Goal: Communication & Community: Share content

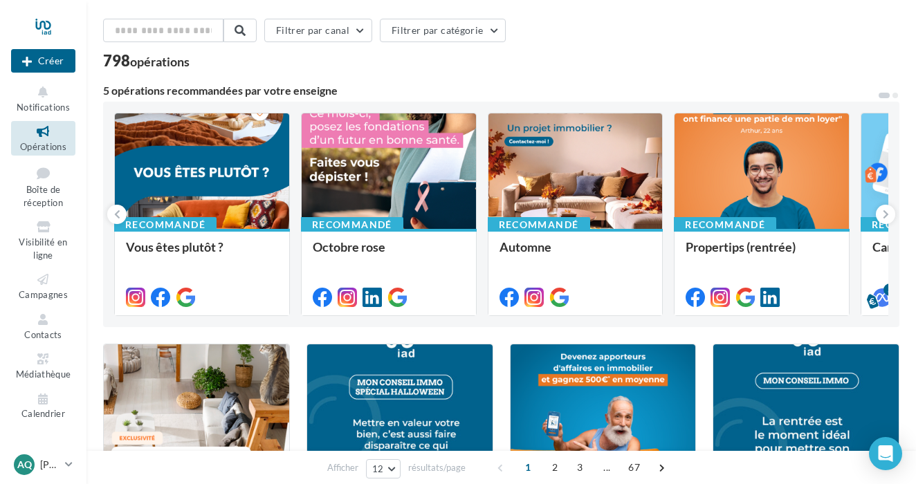
scroll to position [48, 0]
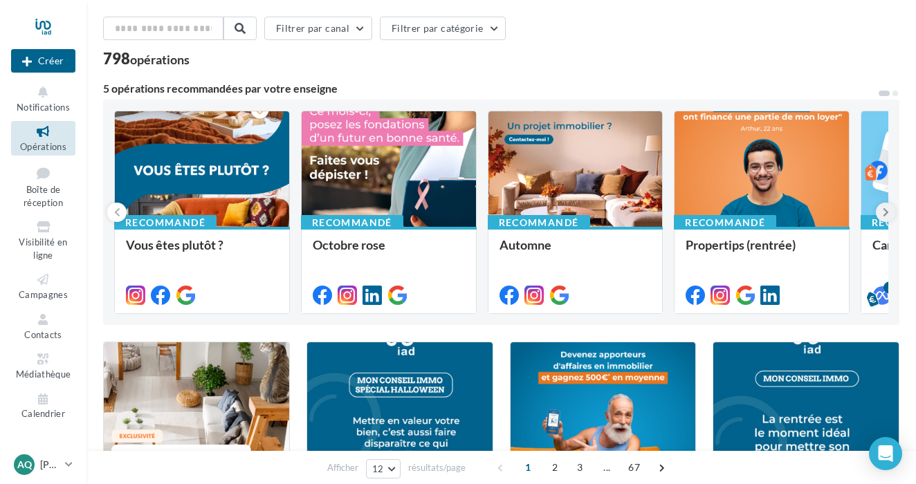
click at [885, 212] on icon at bounding box center [886, 212] width 6 height 14
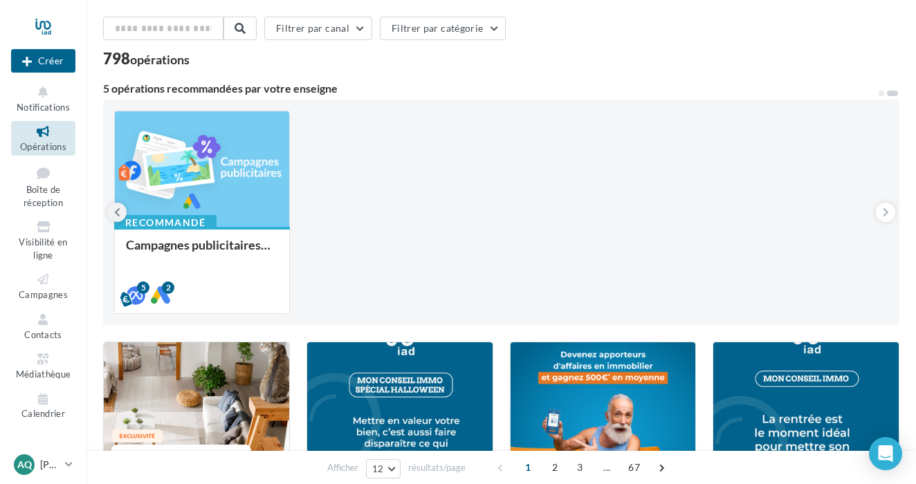
click at [116, 210] on icon at bounding box center [117, 212] width 6 height 14
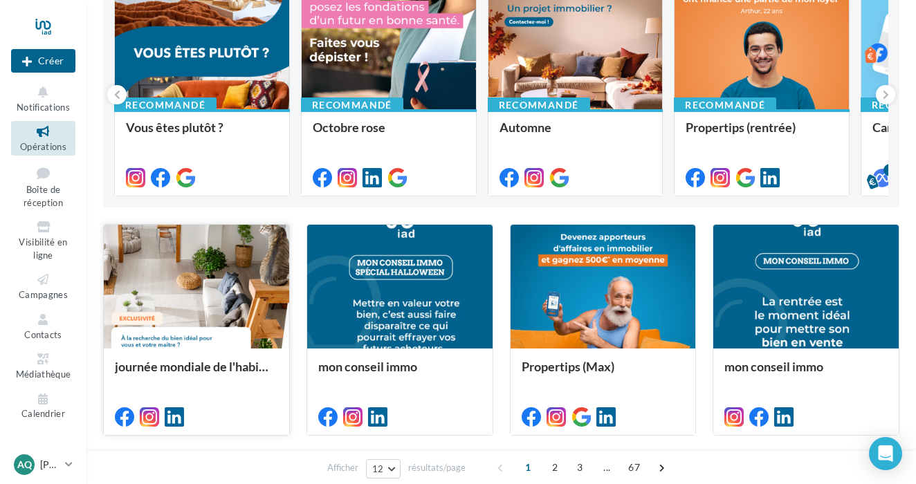
scroll to position [167, 0]
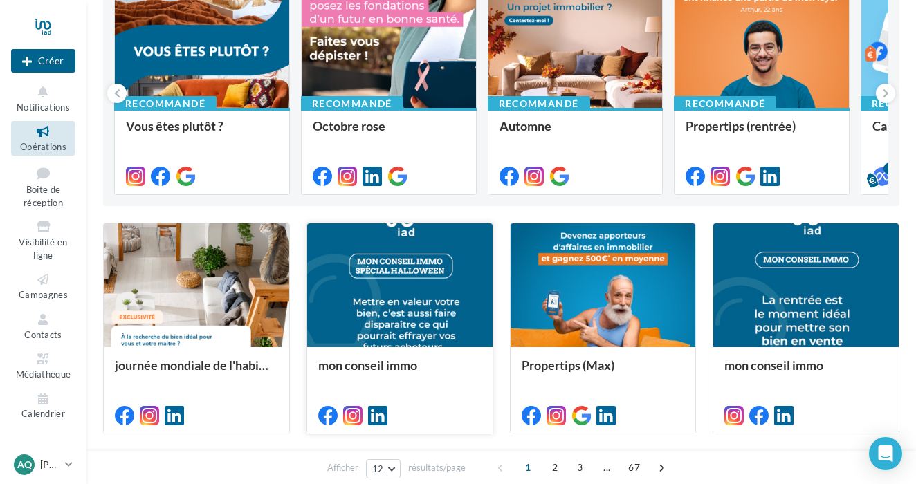
click at [416, 308] on div at bounding box center [399, 285] width 185 height 125
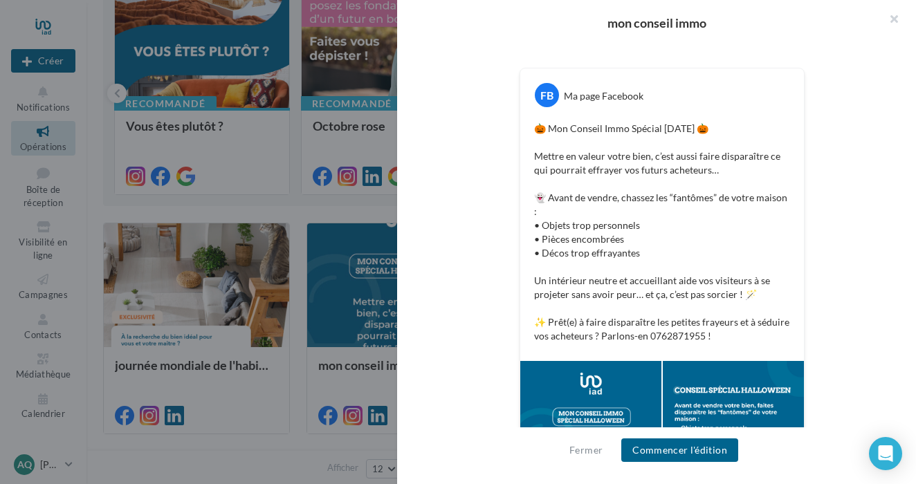
scroll to position [177, 0]
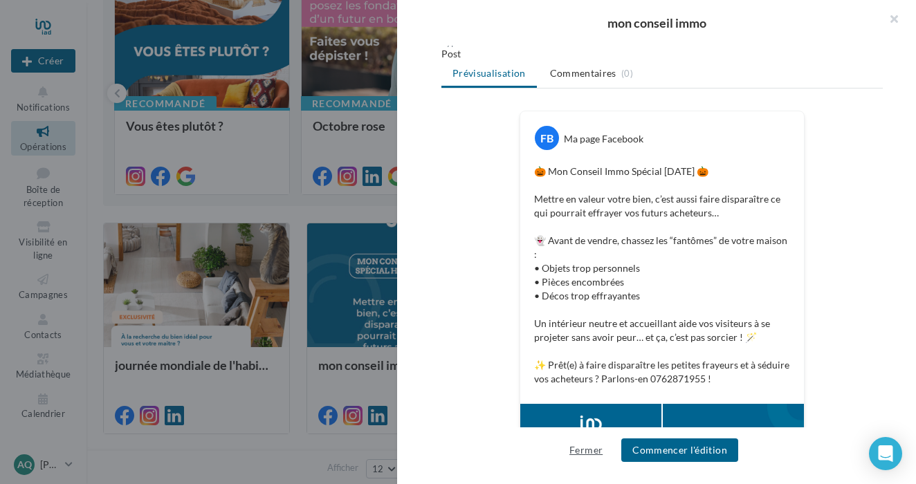
click at [591, 445] on button "Fermer" at bounding box center [586, 450] width 44 height 17
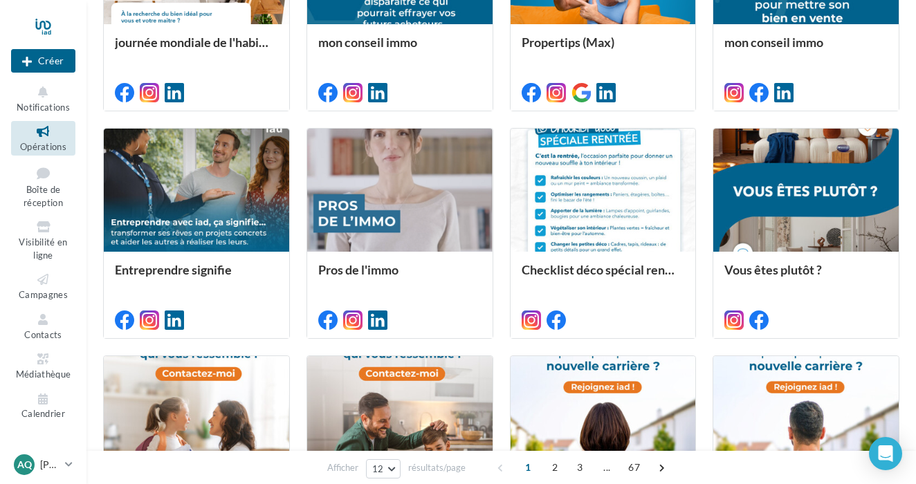
scroll to position [502, 0]
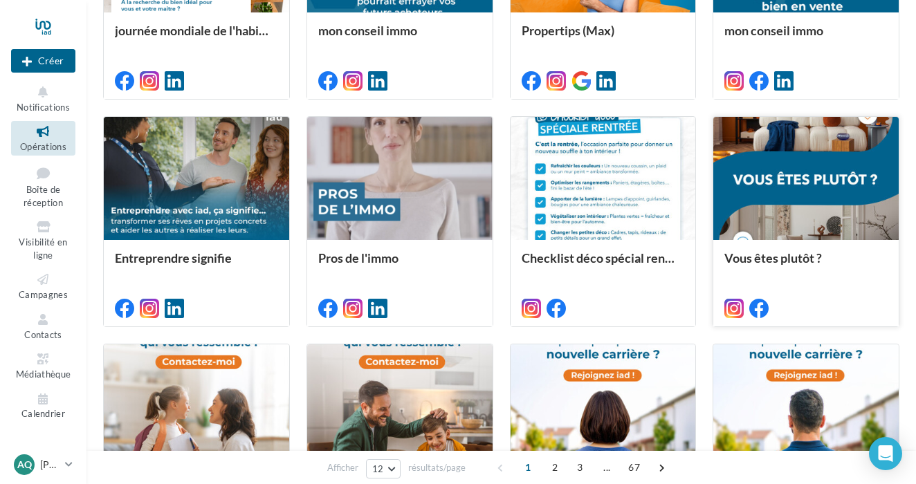
click at [793, 196] on div at bounding box center [805, 179] width 185 height 125
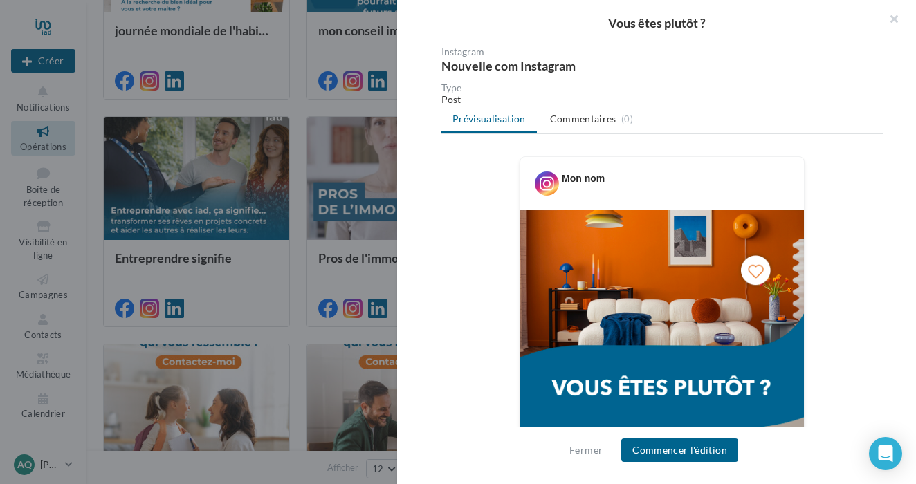
scroll to position [120, 0]
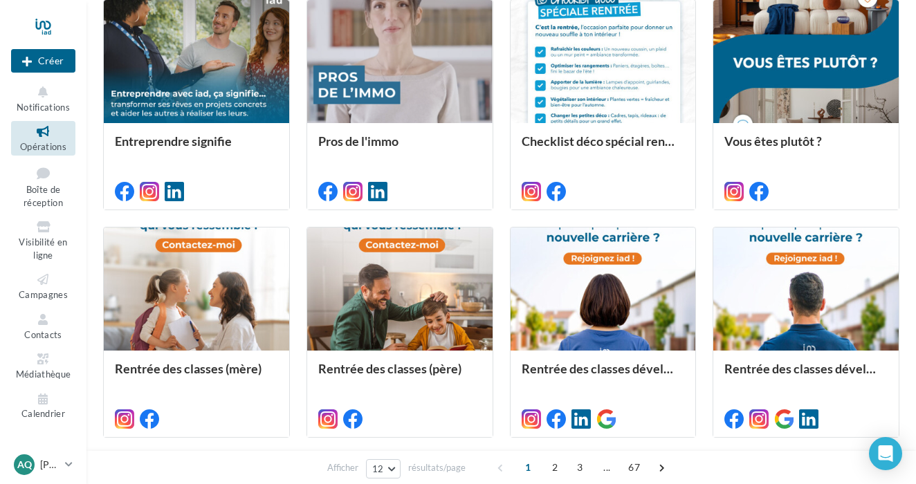
scroll to position [620, 0]
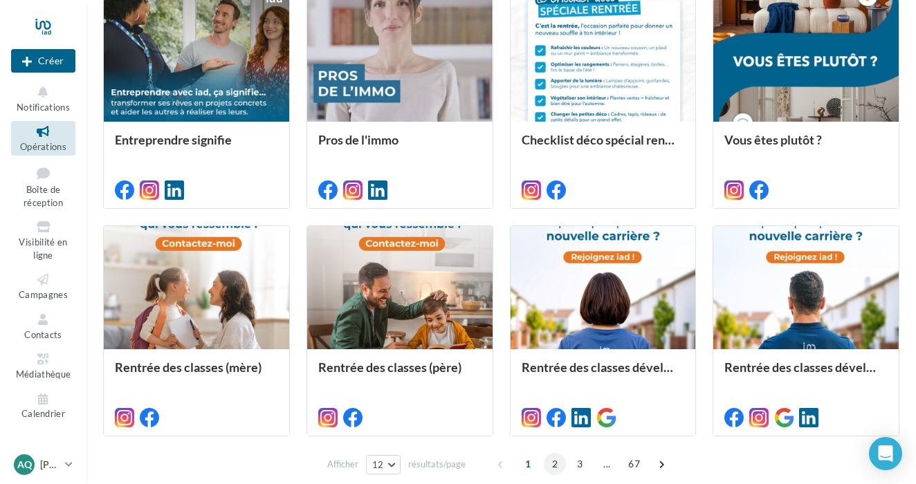
click at [559, 468] on span "2" at bounding box center [555, 464] width 22 height 22
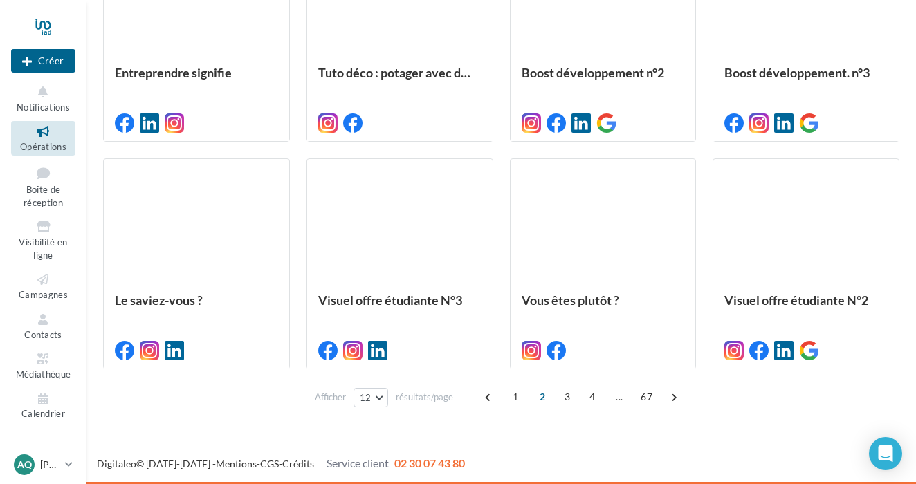
scroll to position [688, 0]
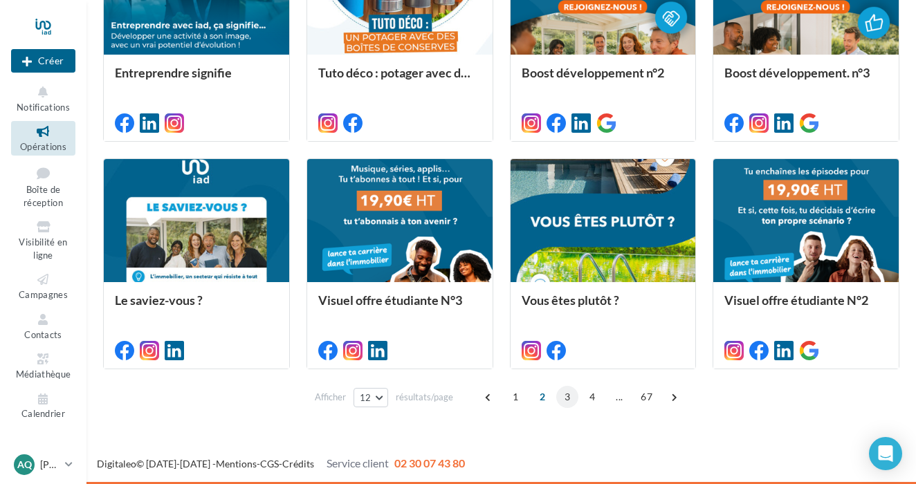
click at [571, 397] on span "3" at bounding box center [567, 397] width 22 height 22
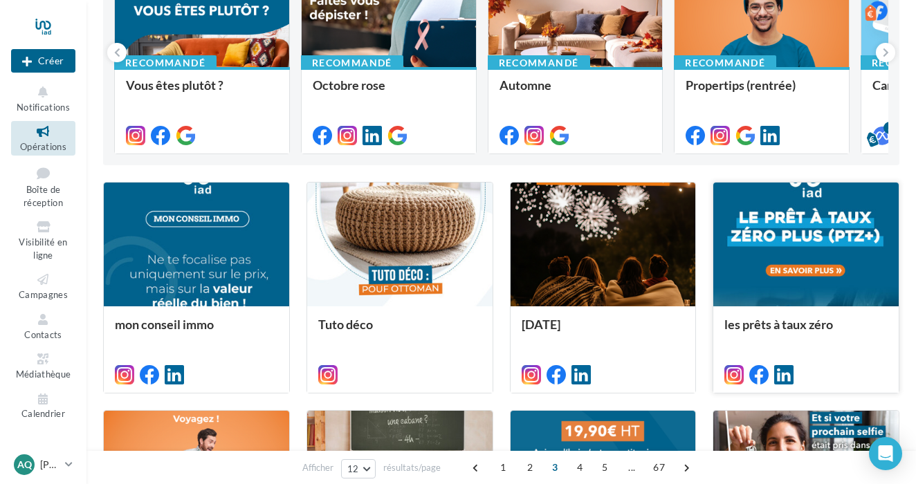
scroll to position [211, 0]
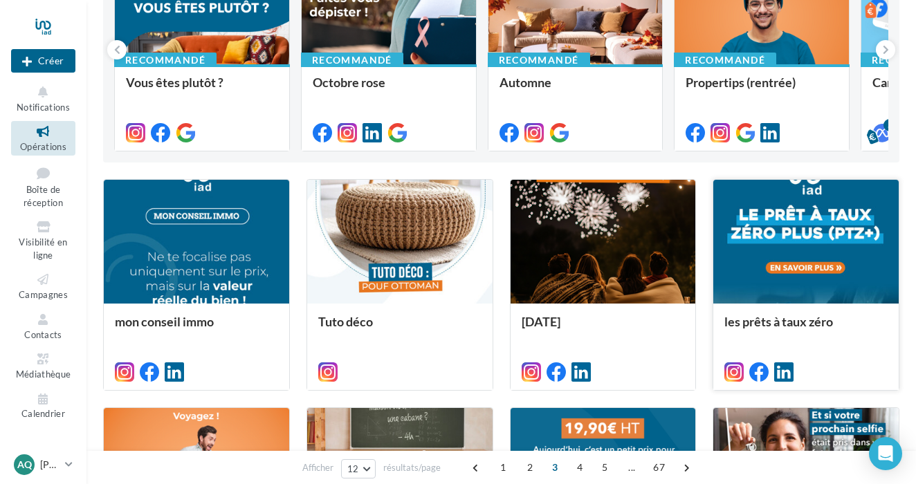
click at [776, 269] on div at bounding box center [805, 242] width 185 height 125
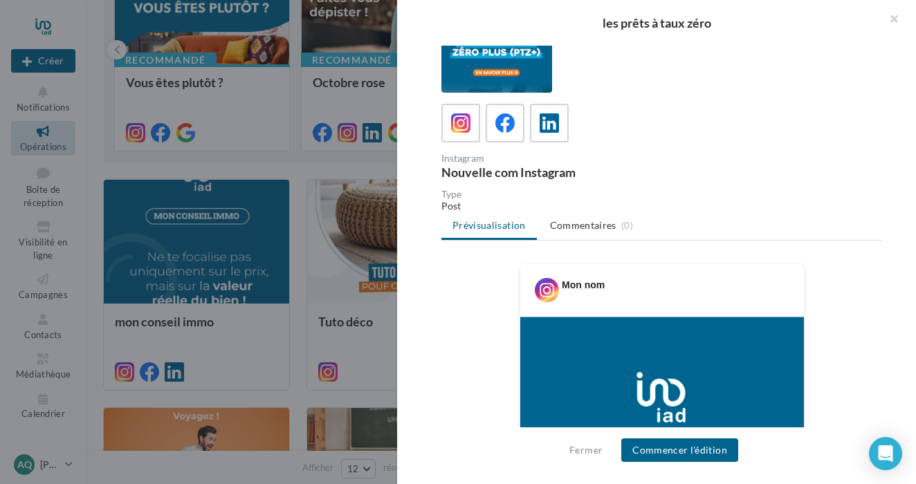
scroll to position [28, 0]
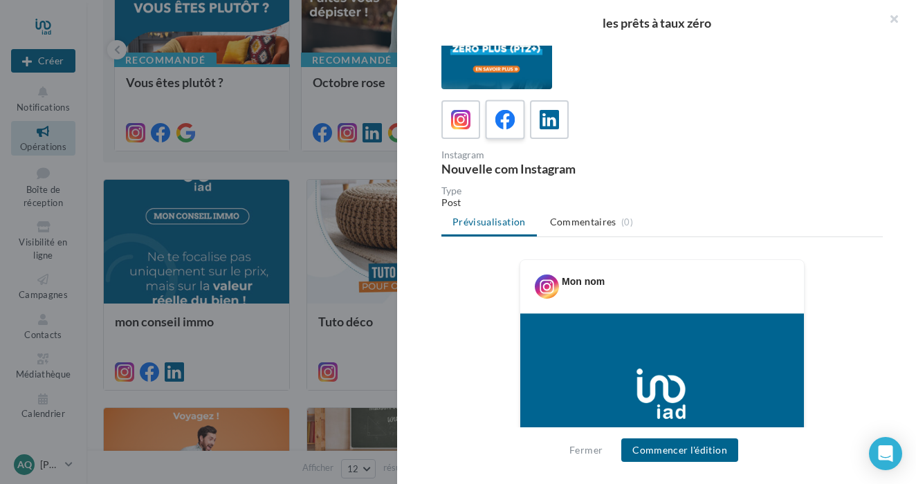
click at [512, 130] on span at bounding box center [505, 120] width 20 height 21
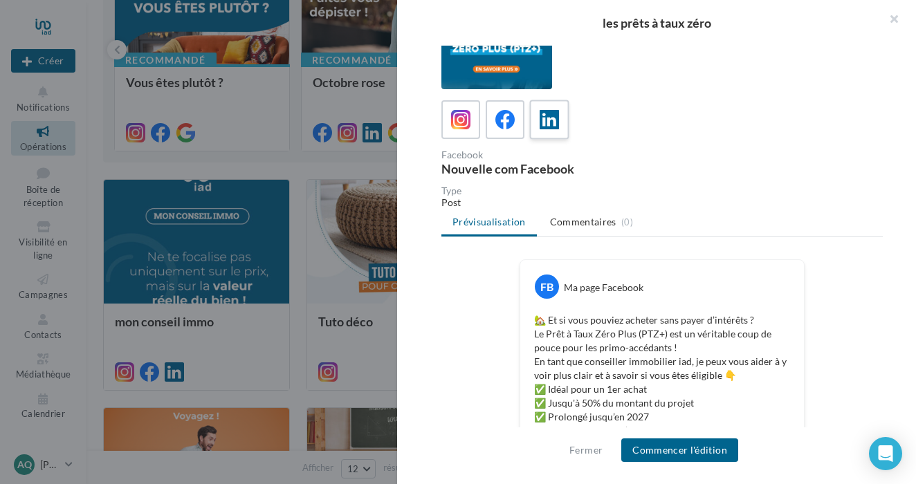
click at [560, 128] on div at bounding box center [550, 120] width 26 height 26
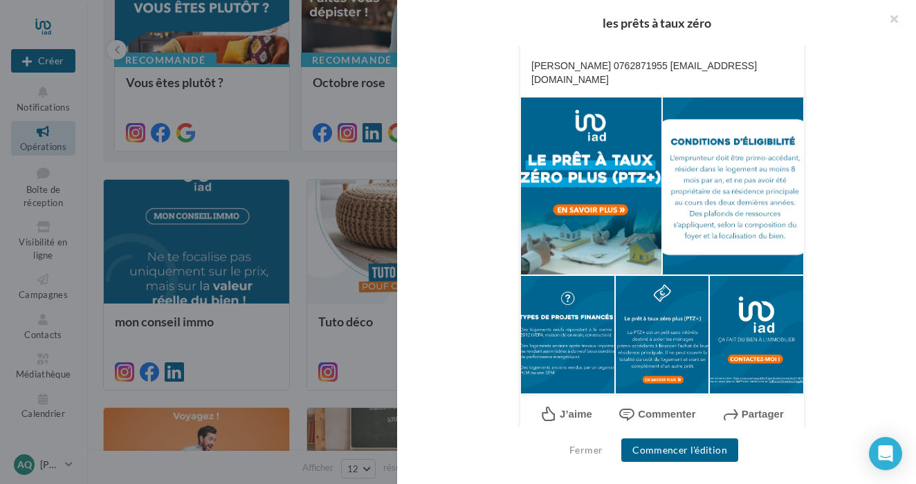
scroll to position [402, 0]
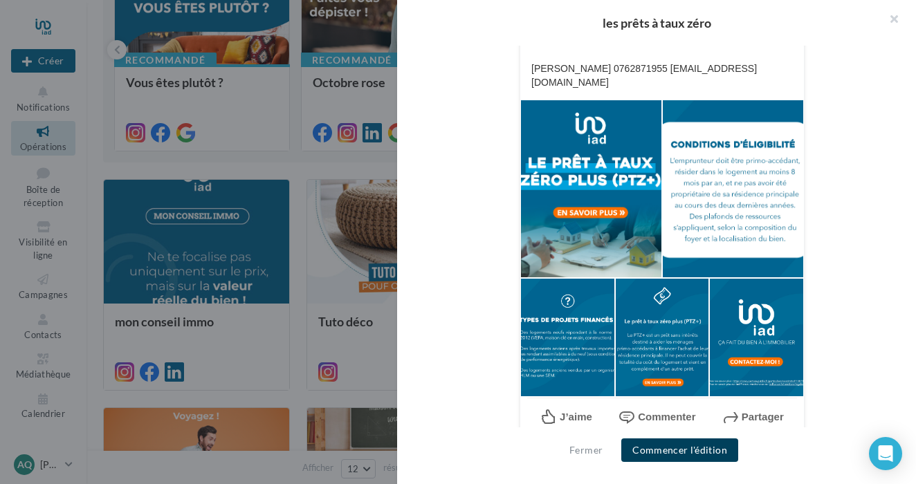
click at [708, 450] on button "Commencer l'édition" at bounding box center [679, 451] width 117 height 24
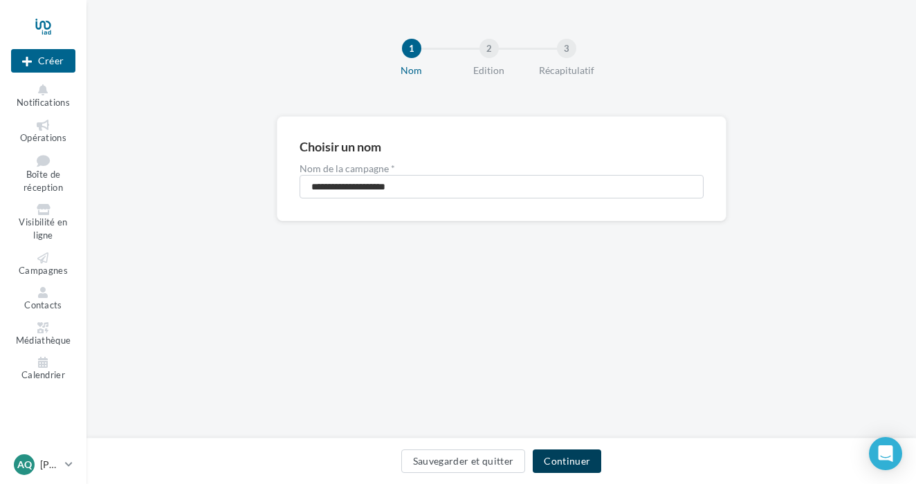
click at [574, 460] on button "Continuer" at bounding box center [567, 462] width 68 height 24
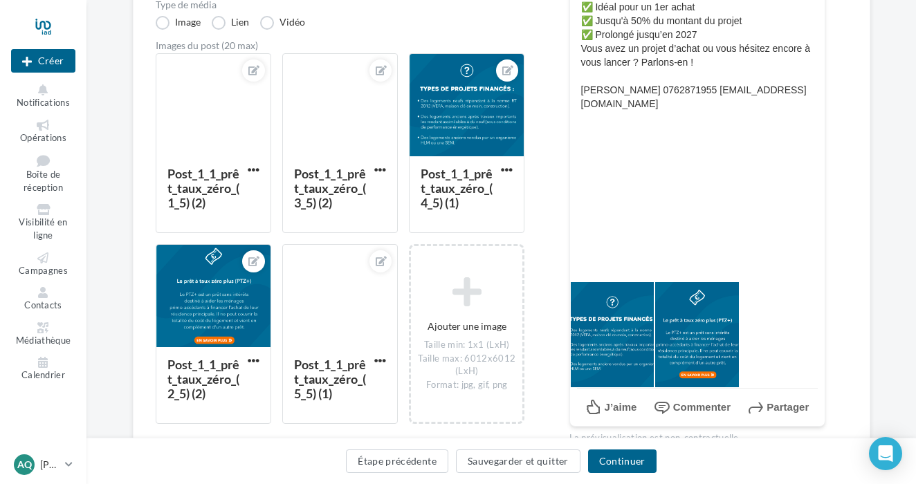
scroll to position [297, 0]
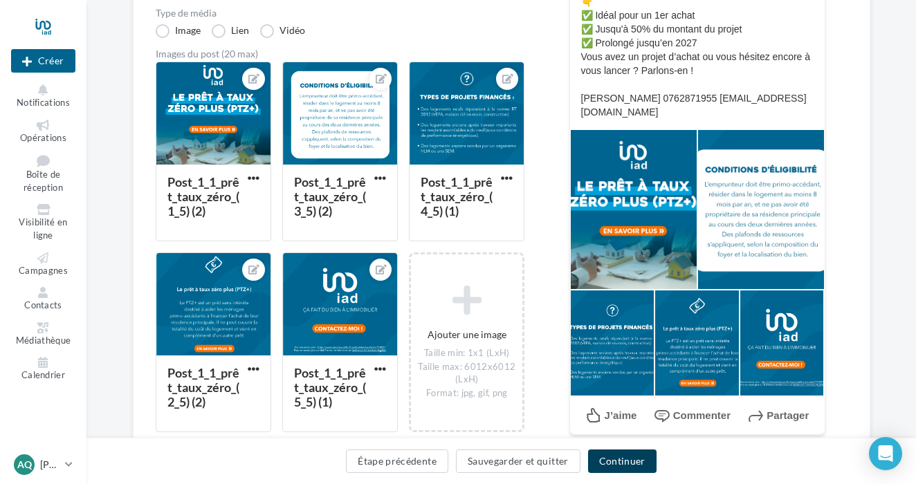
click at [607, 462] on button "Continuer" at bounding box center [622, 462] width 68 height 24
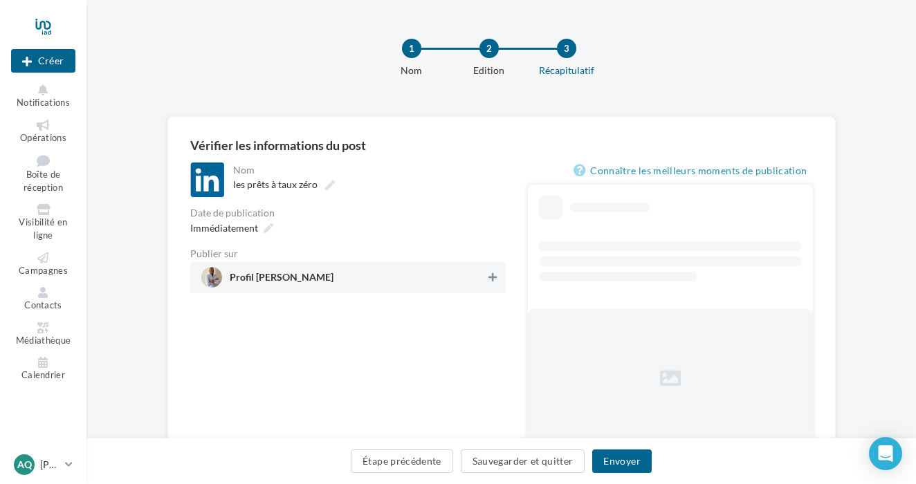
click at [495, 279] on icon at bounding box center [492, 278] width 8 height 10
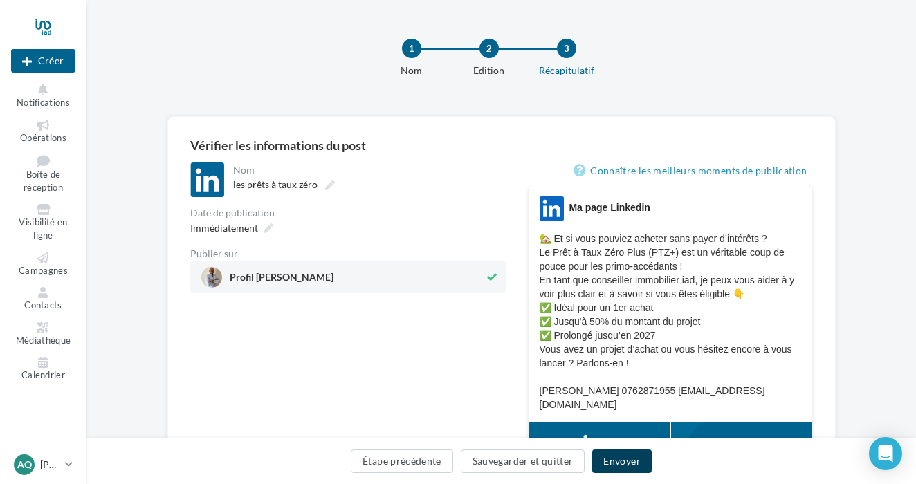
click at [637, 461] on button "Envoyer" at bounding box center [621, 462] width 59 height 24
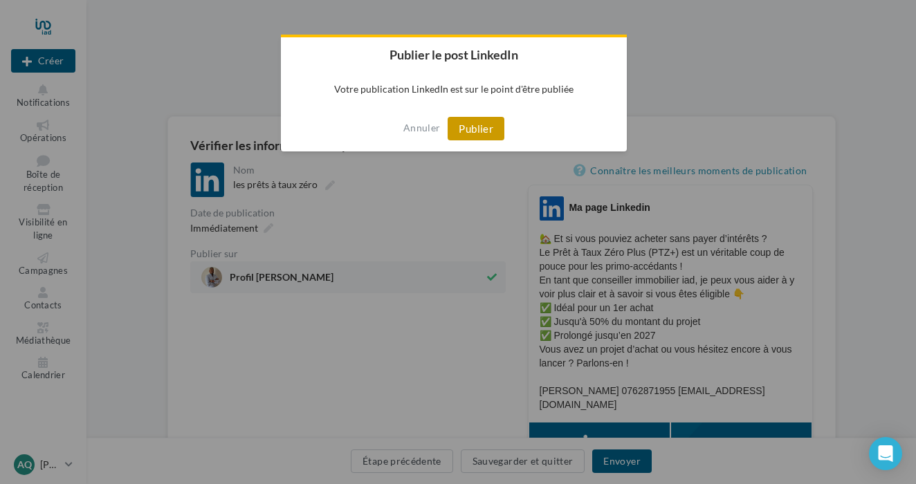
click at [485, 130] on button "Publier" at bounding box center [476, 129] width 57 height 24
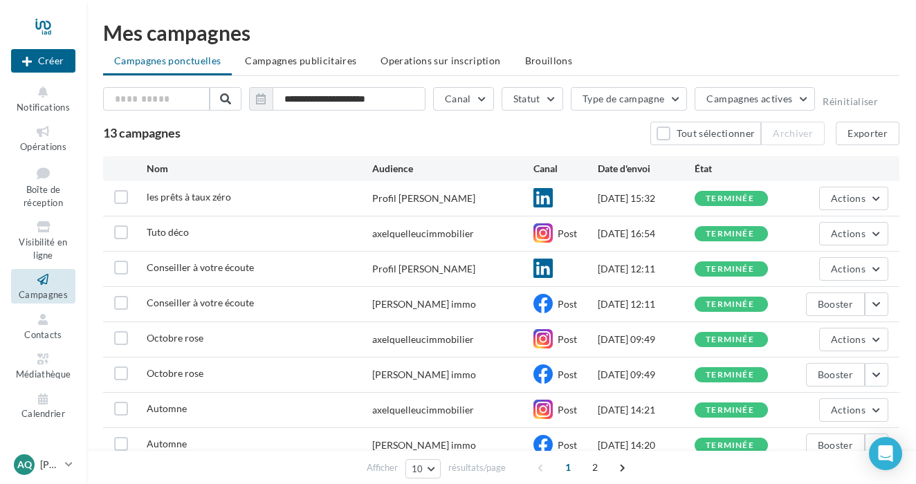
click at [53, 30] on div at bounding box center [43, 26] width 64 height 35
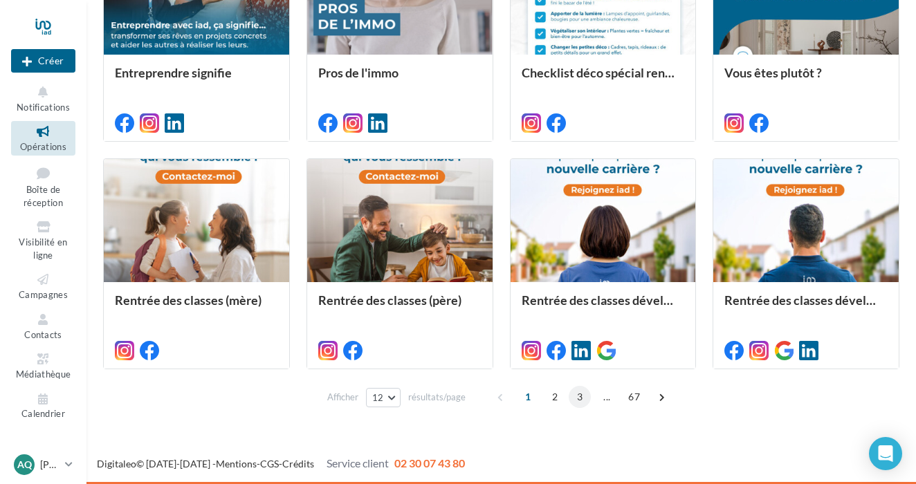
click at [575, 401] on span "3" at bounding box center [580, 397] width 22 height 22
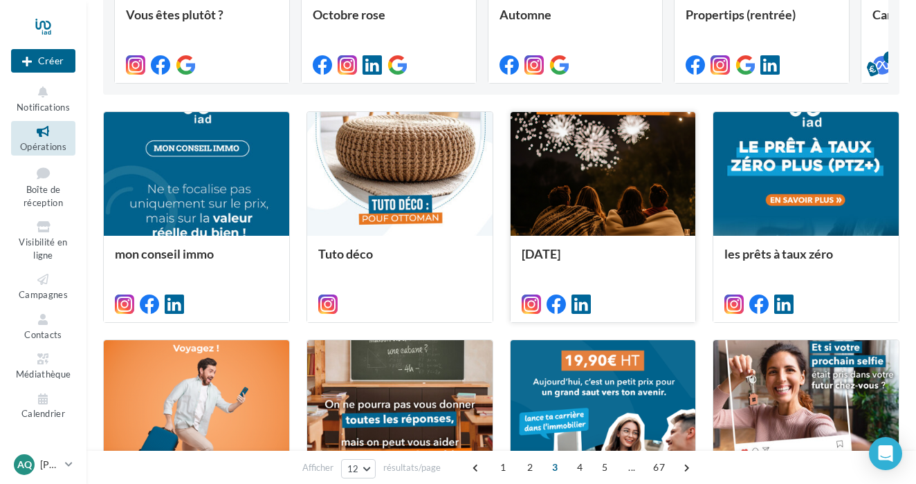
scroll to position [275, 0]
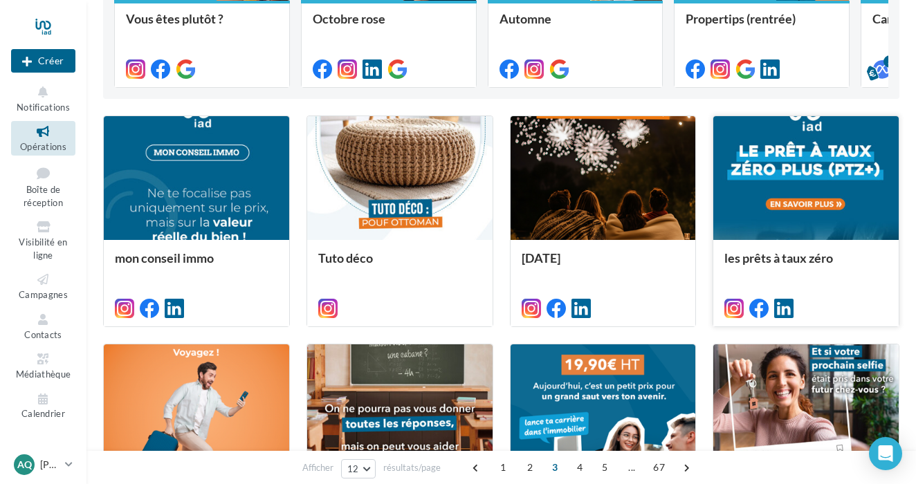
click at [776, 190] on div at bounding box center [805, 178] width 185 height 125
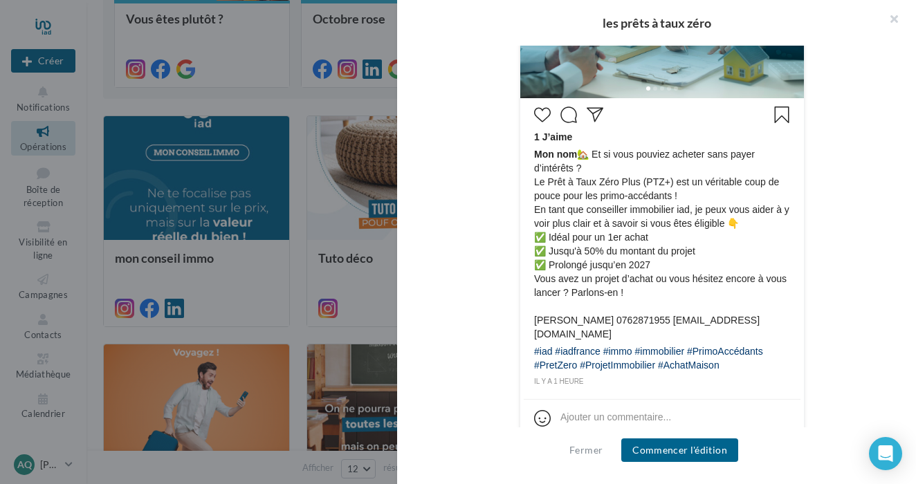
scroll to position [602, 0]
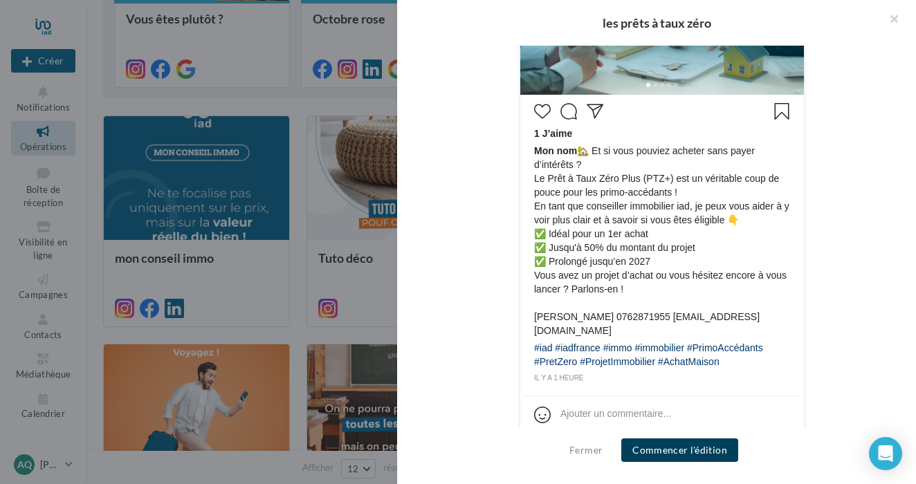
click at [680, 447] on button "Commencer l'édition" at bounding box center [679, 451] width 117 height 24
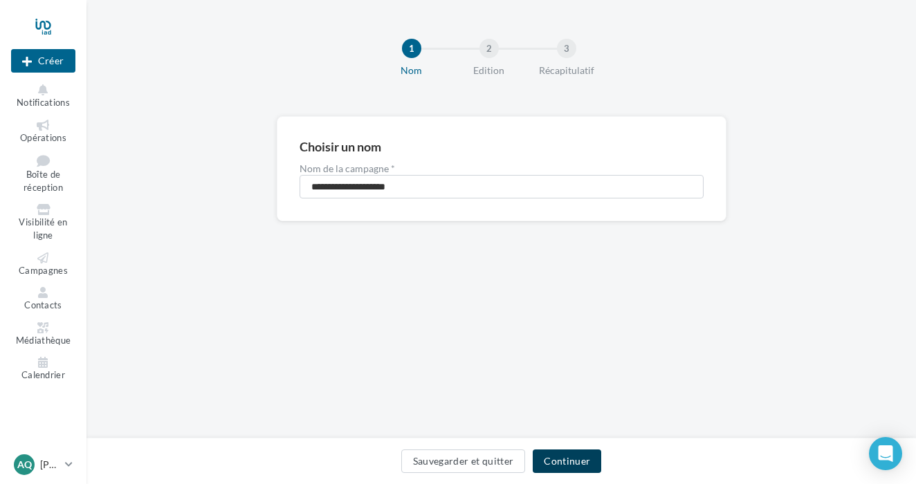
click at [555, 459] on button "Continuer" at bounding box center [567, 462] width 68 height 24
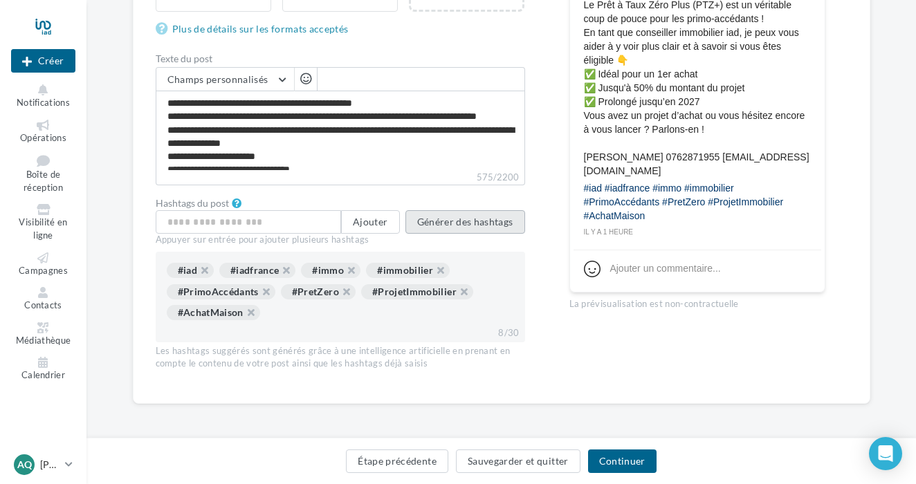
scroll to position [625, 0]
click at [483, 219] on button "Générer des hashtags" at bounding box center [465, 223] width 120 height 24
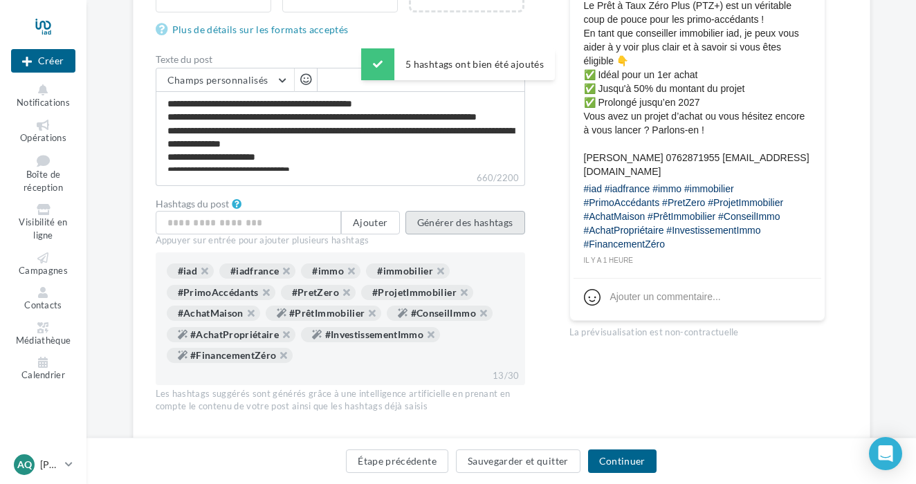
click at [483, 222] on button "Générer des hashtags" at bounding box center [465, 223] width 120 height 24
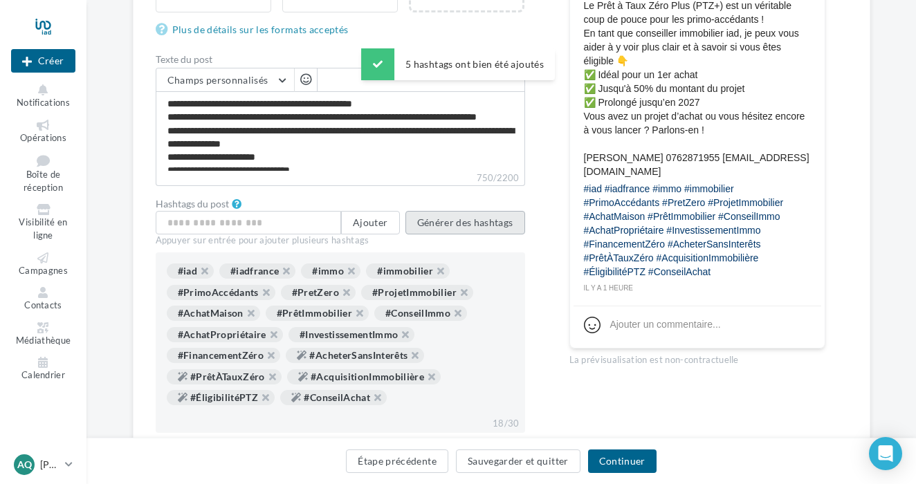
click at [496, 225] on button "Générer des hashtags" at bounding box center [465, 223] width 120 height 24
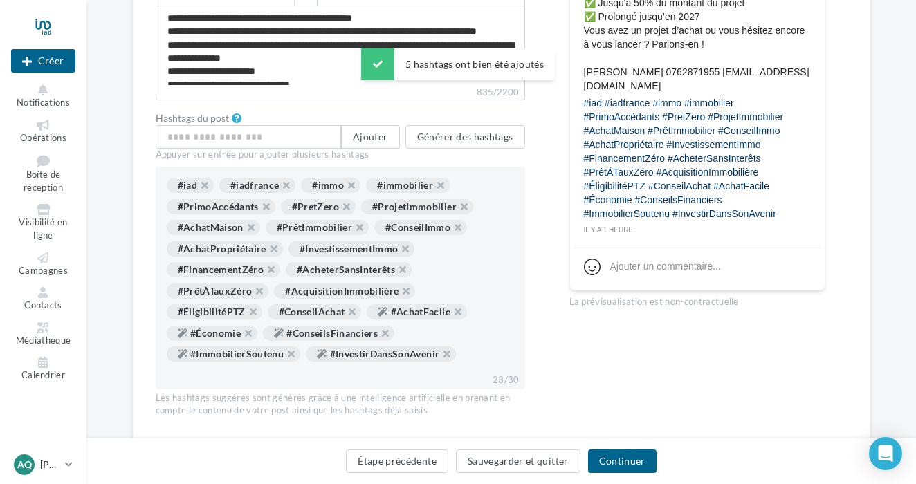
scroll to position [704, 0]
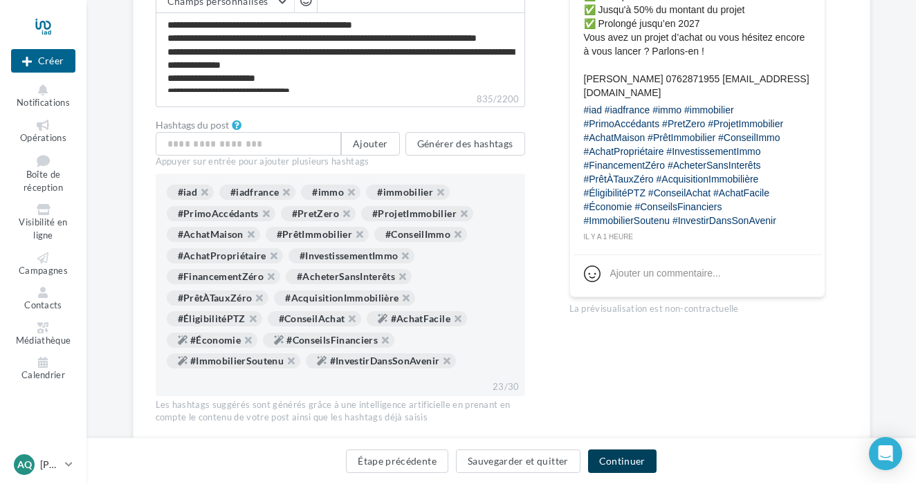
click at [614, 458] on button "Continuer" at bounding box center [622, 462] width 68 height 24
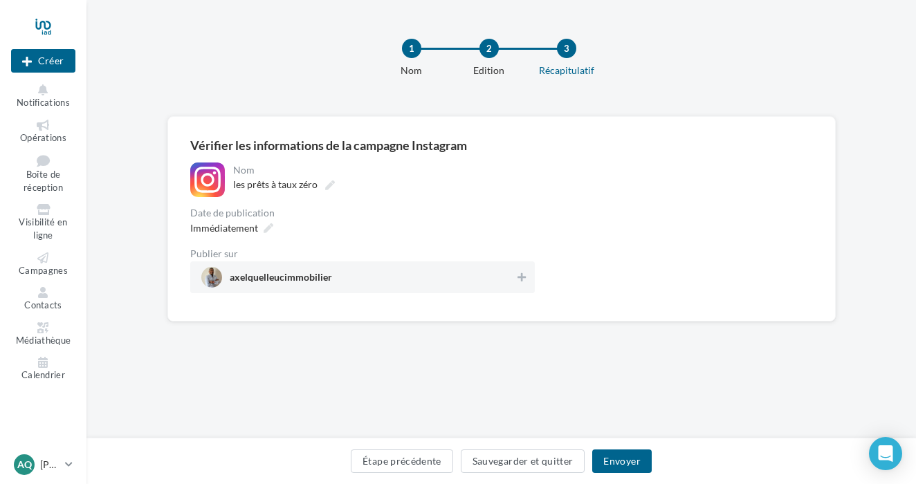
scroll to position [73, 0]
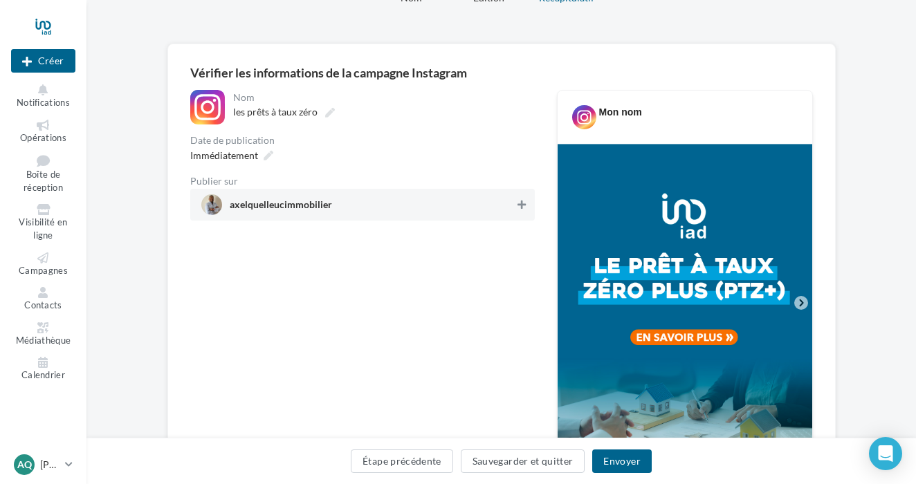
click at [519, 208] on icon at bounding box center [521, 205] width 8 height 10
click at [627, 465] on button "Envoyer" at bounding box center [621, 462] width 59 height 24
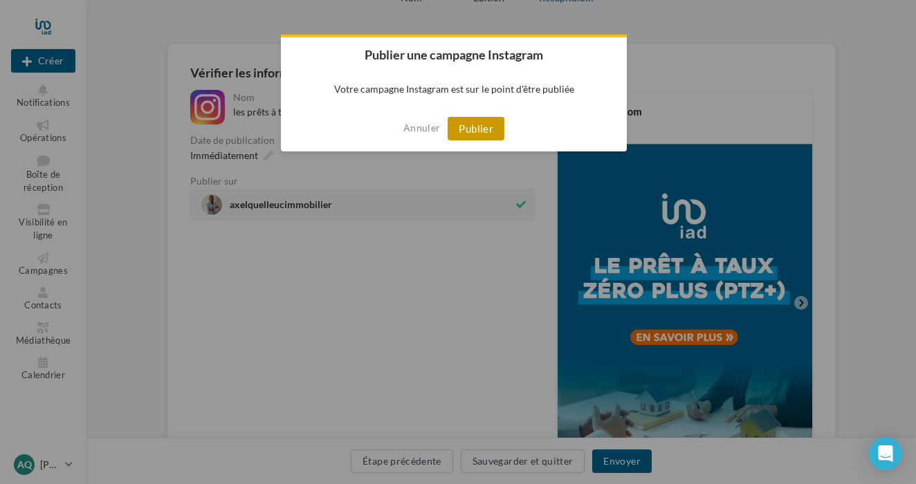
click at [487, 127] on button "Publier" at bounding box center [476, 129] width 57 height 24
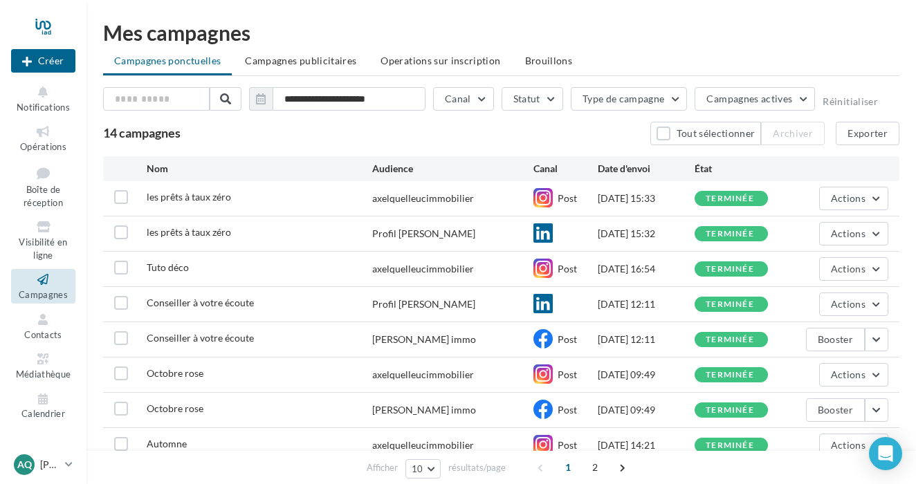
click at [53, 28] on div at bounding box center [43, 26] width 64 height 35
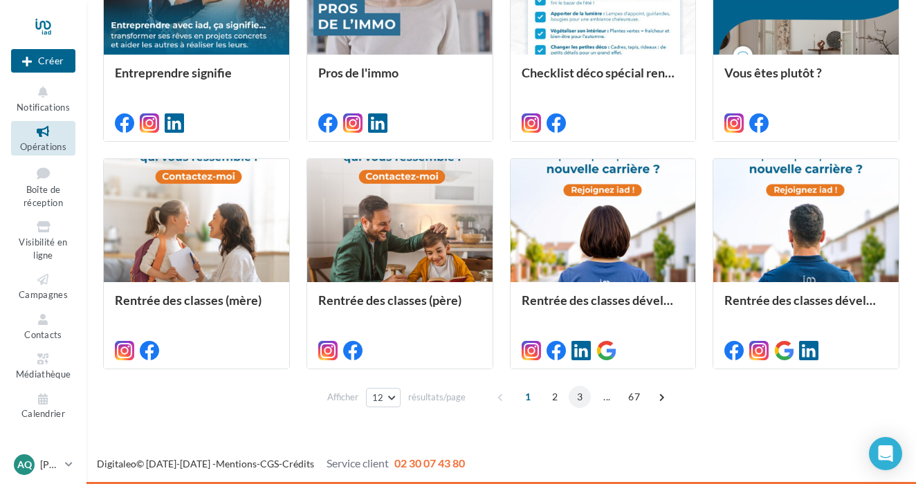
click at [577, 393] on span "3" at bounding box center [580, 397] width 22 height 22
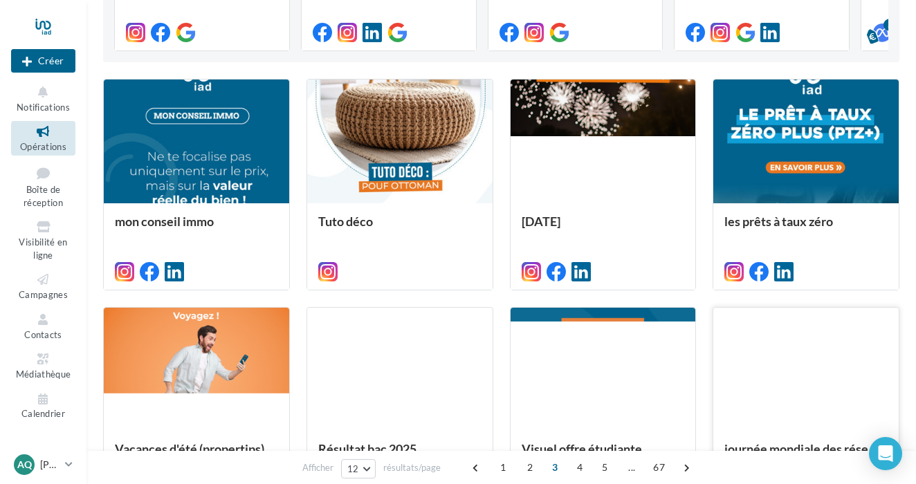
scroll to position [267, 0]
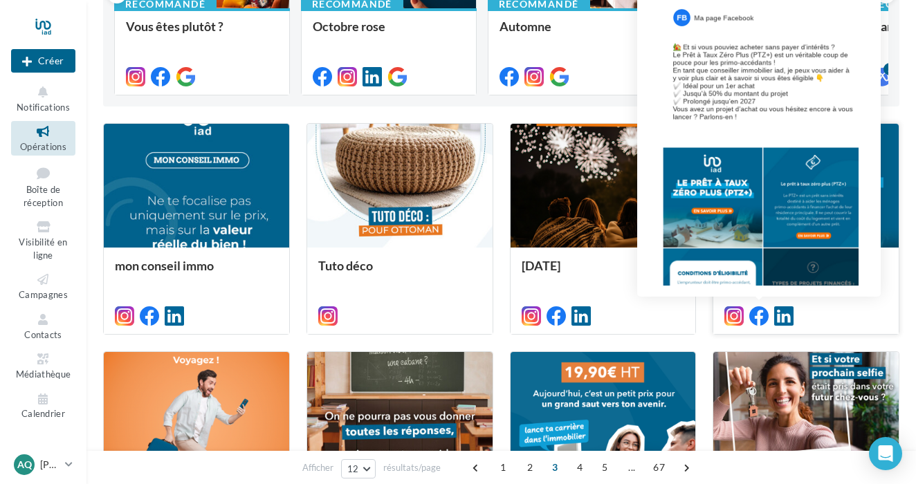
click at [758, 316] on icon at bounding box center [758, 315] width 19 height 19
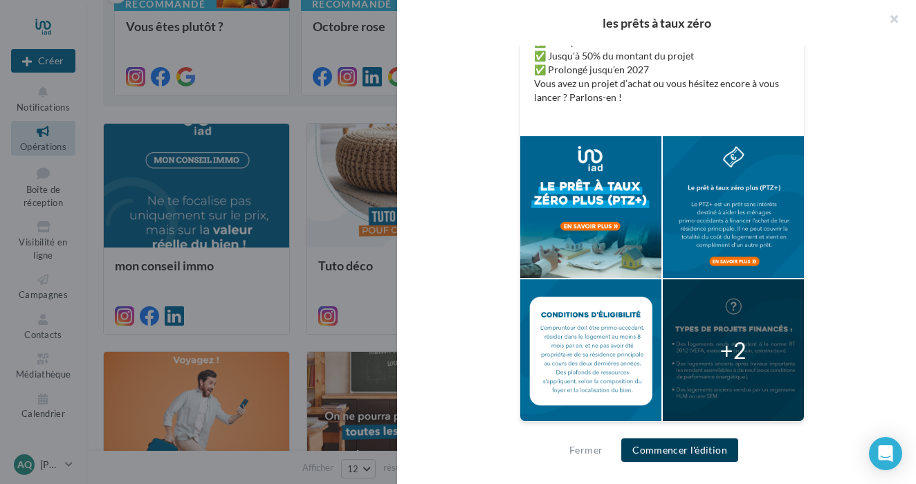
scroll to position [375, 0]
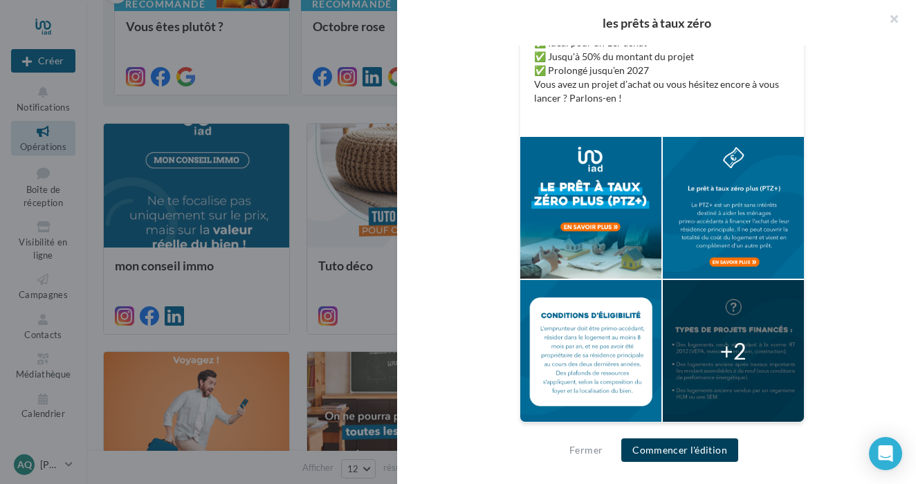
click at [686, 452] on button "Commencer l'édition" at bounding box center [679, 451] width 117 height 24
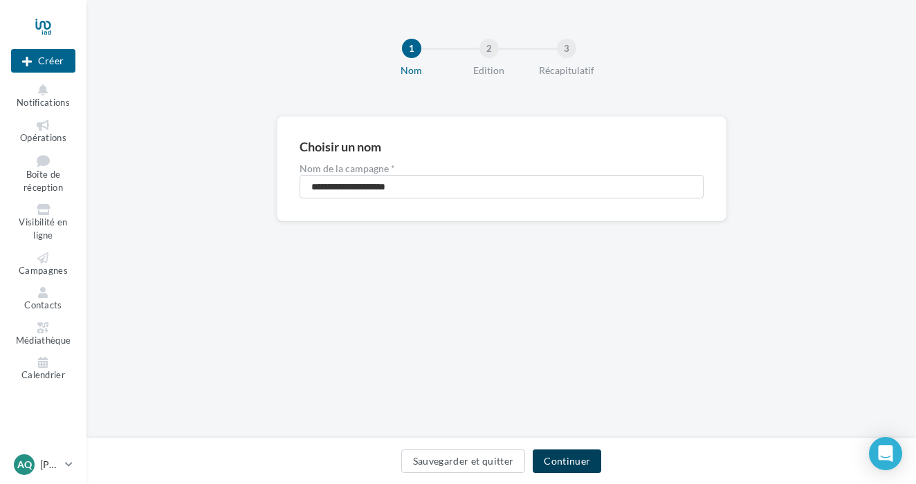
click at [565, 456] on button "Continuer" at bounding box center [567, 462] width 68 height 24
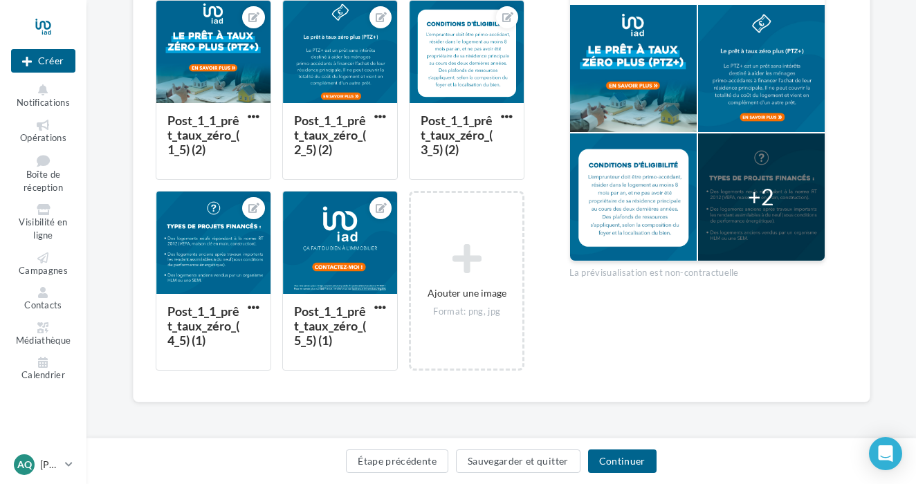
scroll to position [394, 0]
click at [625, 452] on button "Continuer" at bounding box center [622, 462] width 68 height 24
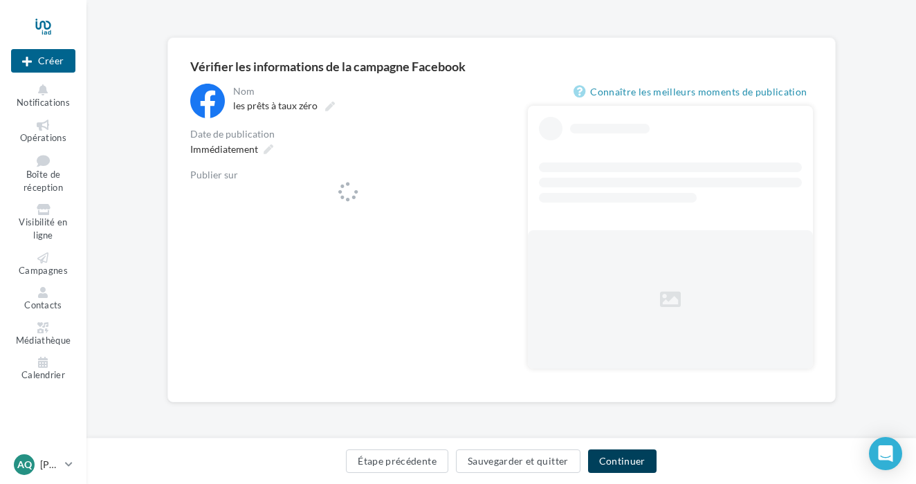
scroll to position [79, 0]
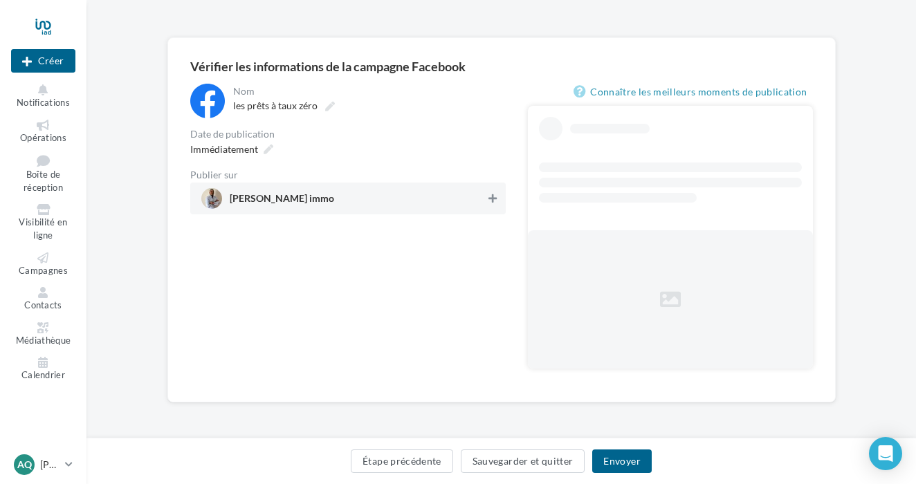
click at [490, 191] on div "**********" at bounding box center [347, 149] width 315 height 131
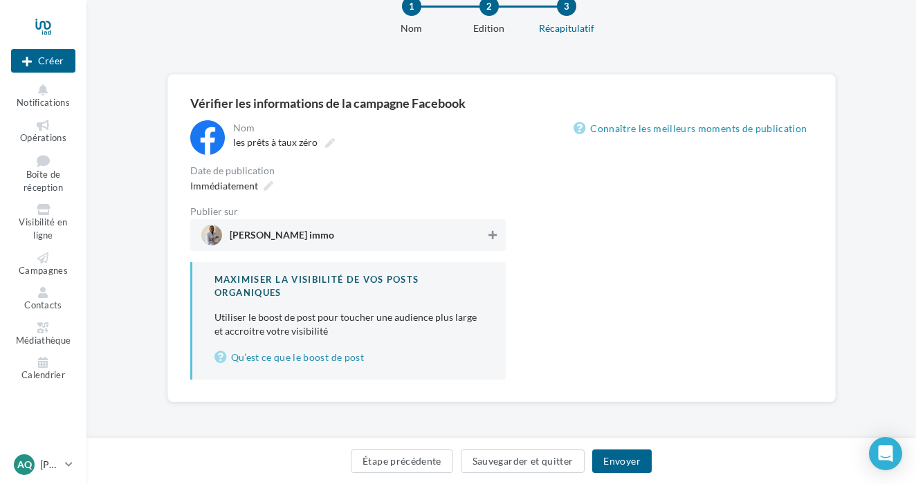
scroll to position [41, 0]
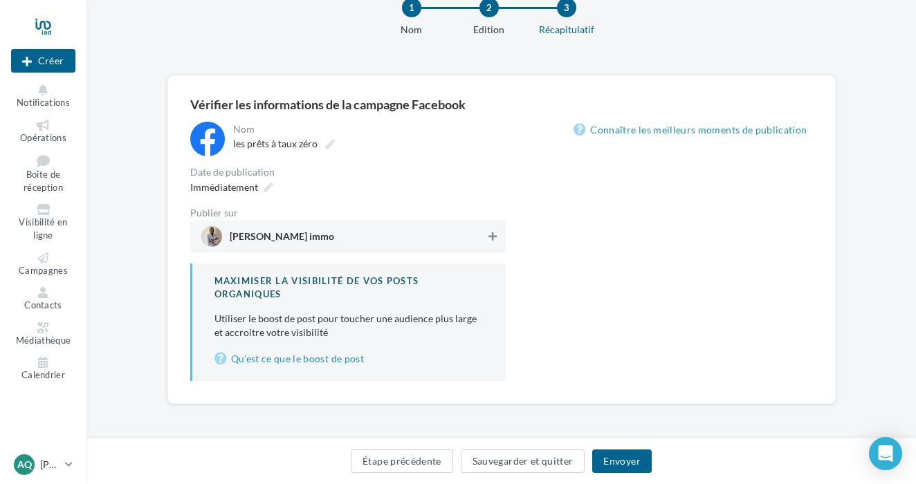
click at [488, 234] on icon at bounding box center [492, 237] width 8 height 10
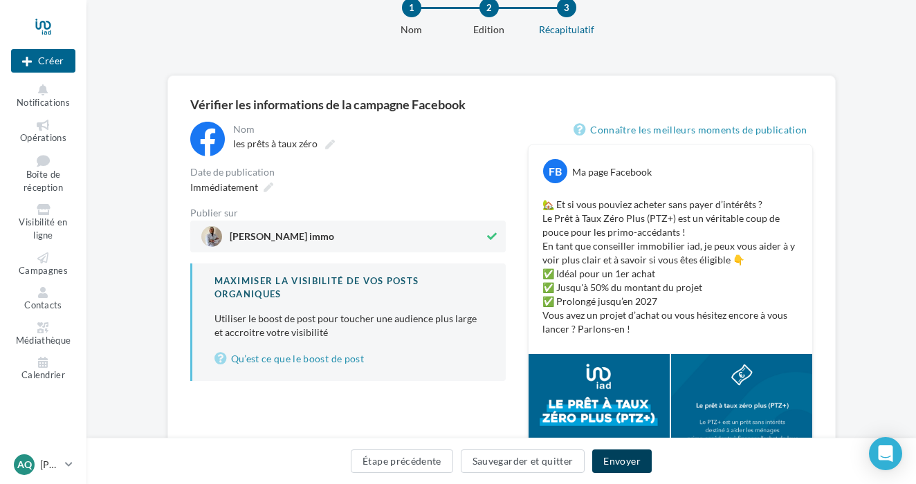
click at [631, 459] on button "Envoyer" at bounding box center [621, 462] width 59 height 24
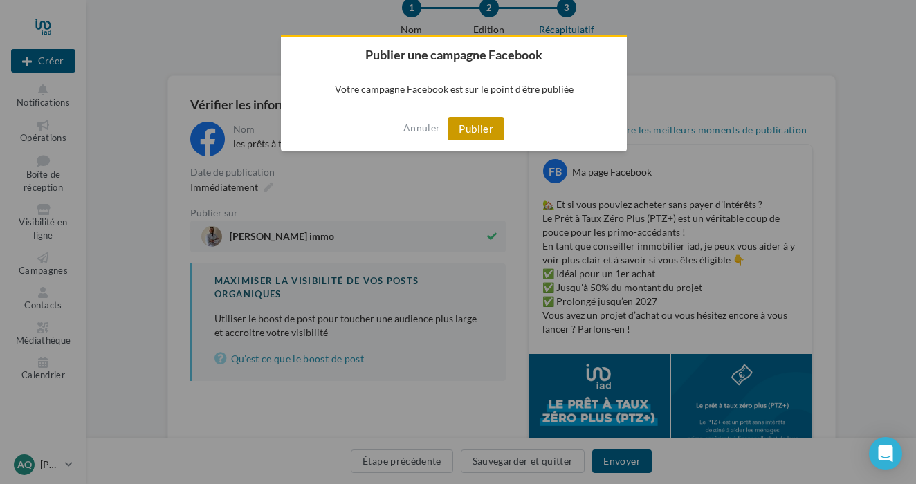
click at [481, 132] on button "Publier" at bounding box center [476, 129] width 57 height 24
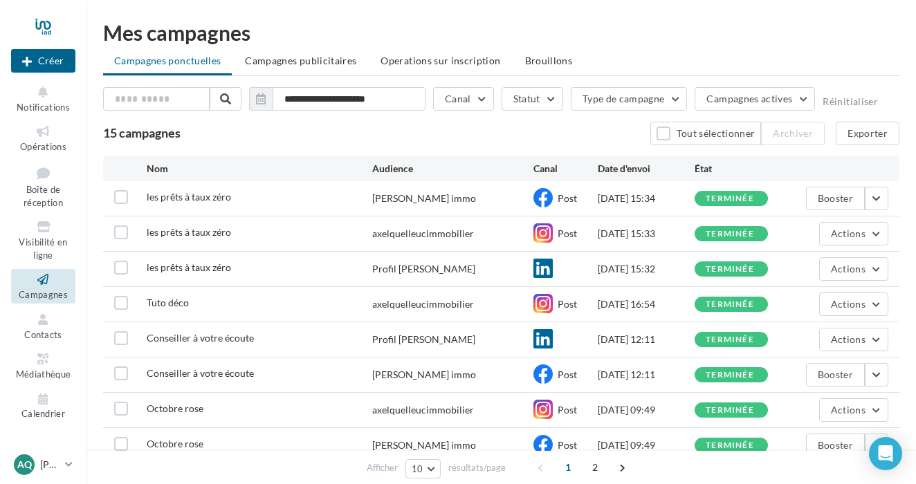
click at [38, 24] on div at bounding box center [43, 26] width 64 height 35
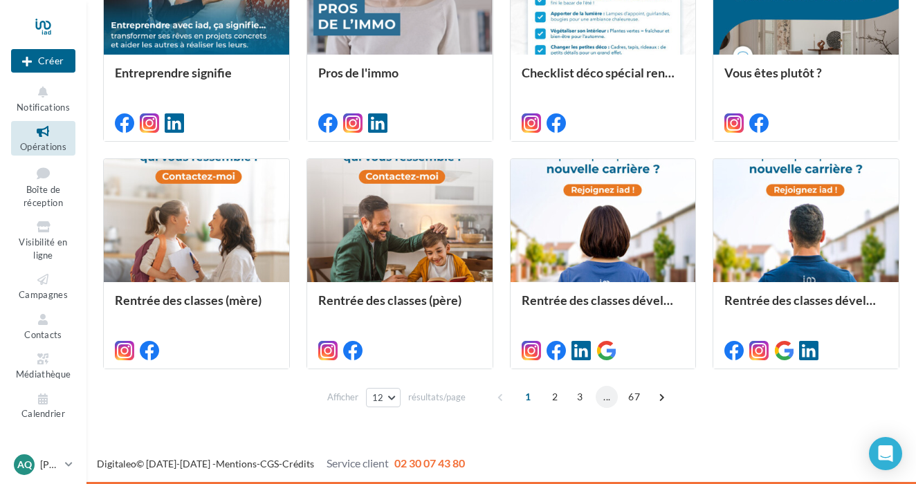
click at [602, 402] on span "..." at bounding box center [607, 397] width 22 height 22
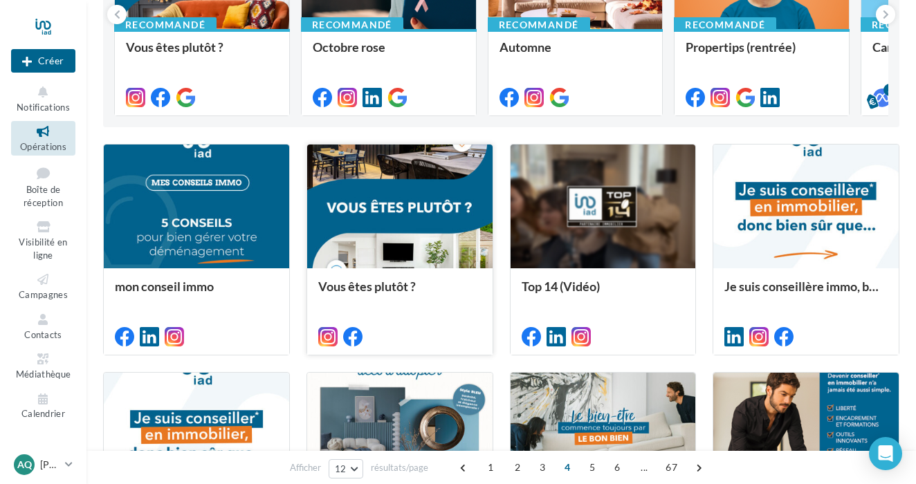
scroll to position [241, 0]
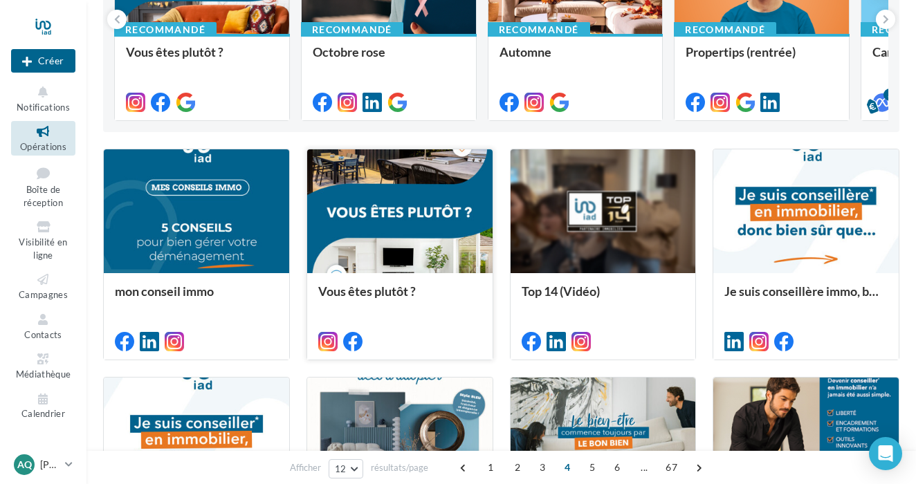
click at [439, 232] on div at bounding box center [399, 211] width 185 height 125
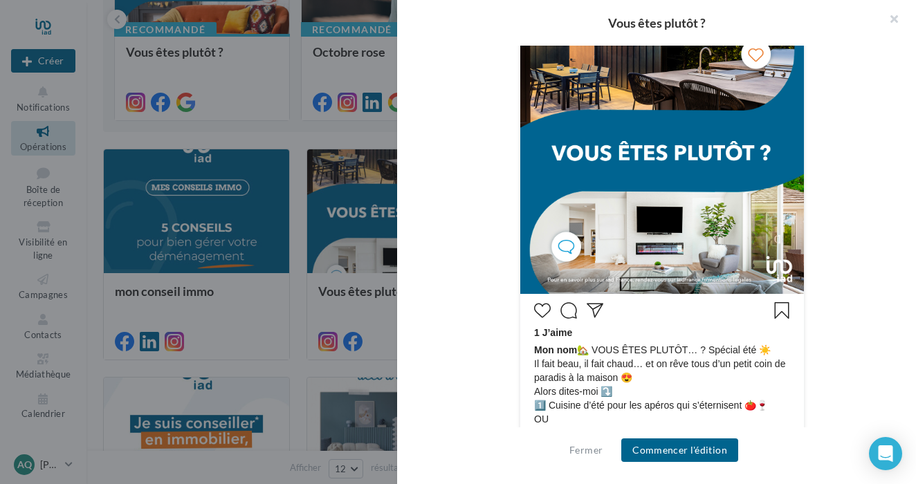
scroll to position [335, 0]
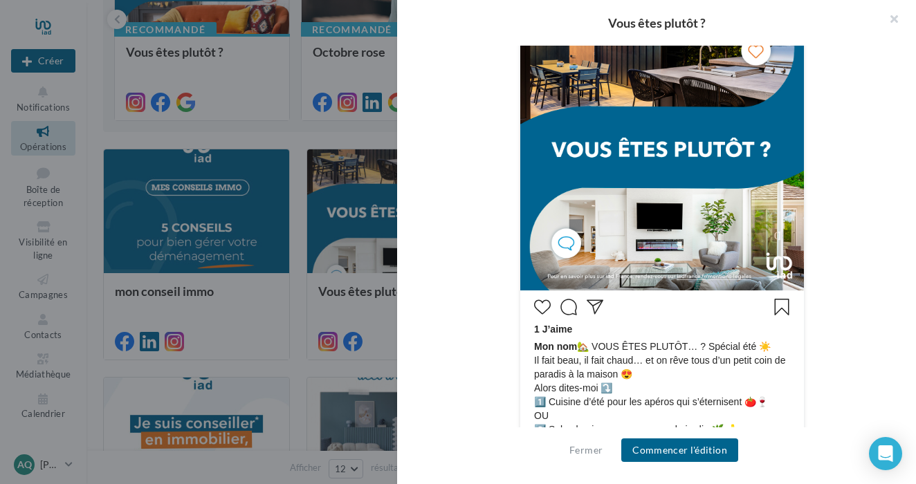
click at [387, 318] on div at bounding box center [458, 242] width 916 height 484
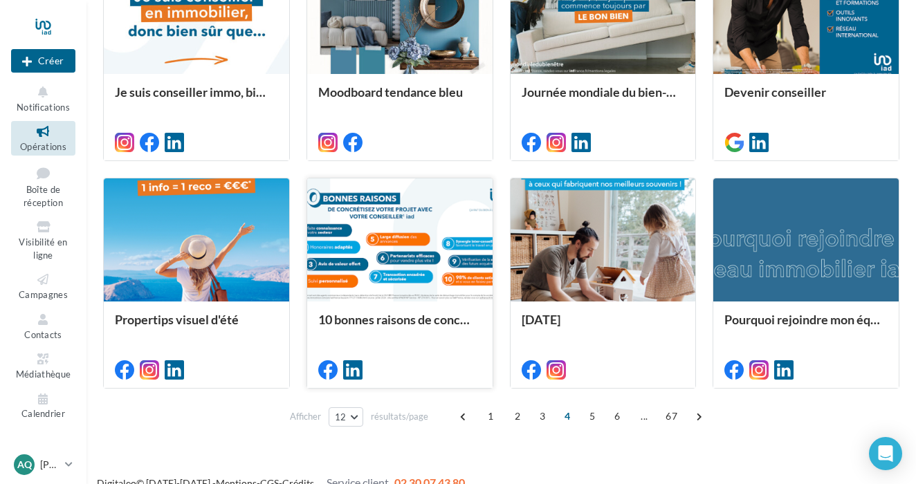
scroll to position [672, 0]
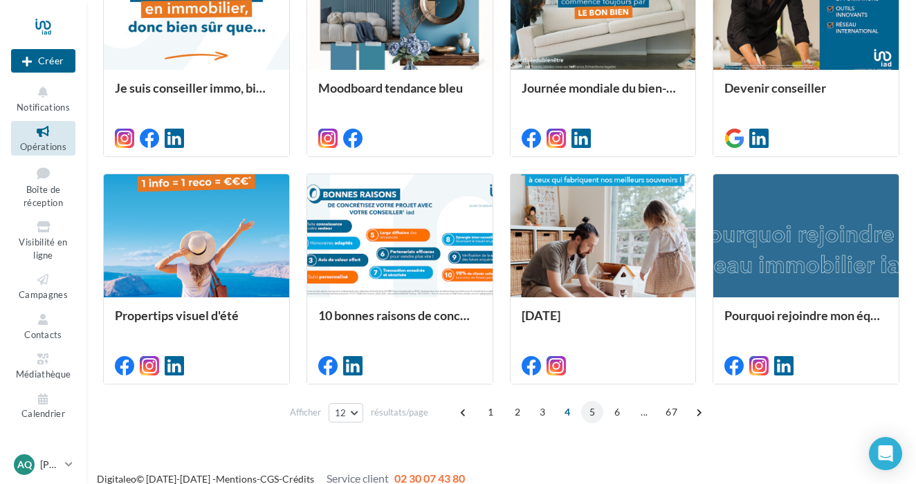
click at [589, 417] on span "5" at bounding box center [592, 412] width 22 height 22
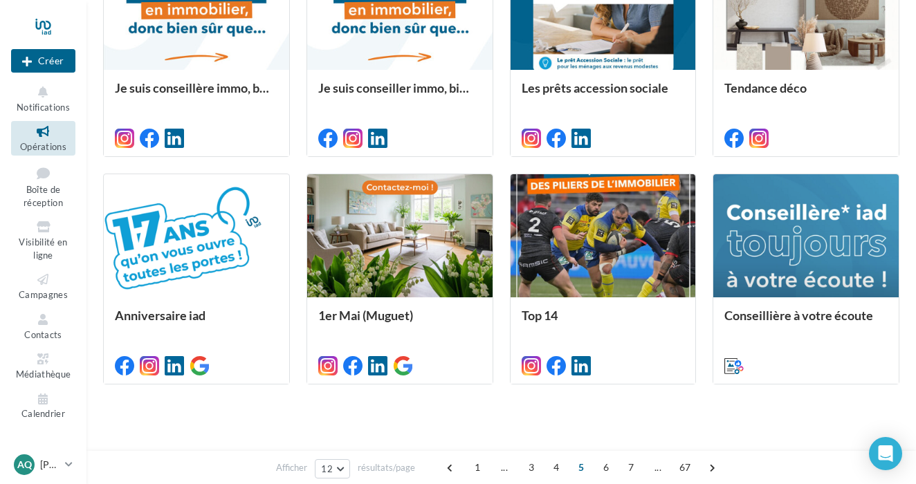
scroll to position [335, 0]
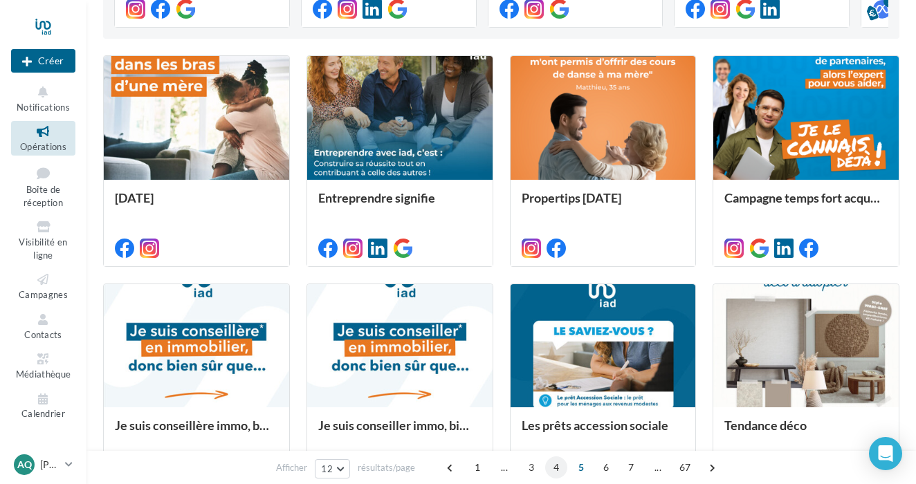
click at [561, 470] on span "4" at bounding box center [556, 468] width 22 height 22
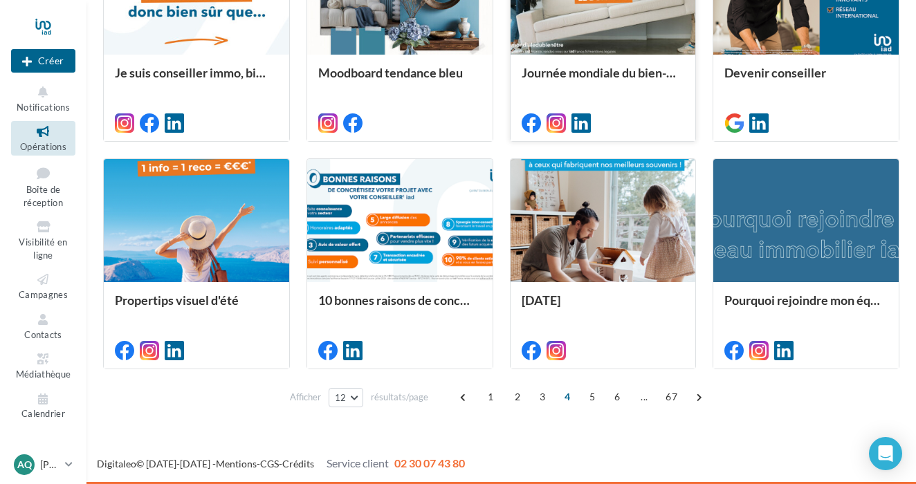
scroll to position [688, 0]
click at [376, 241] on div at bounding box center [399, 221] width 185 height 125
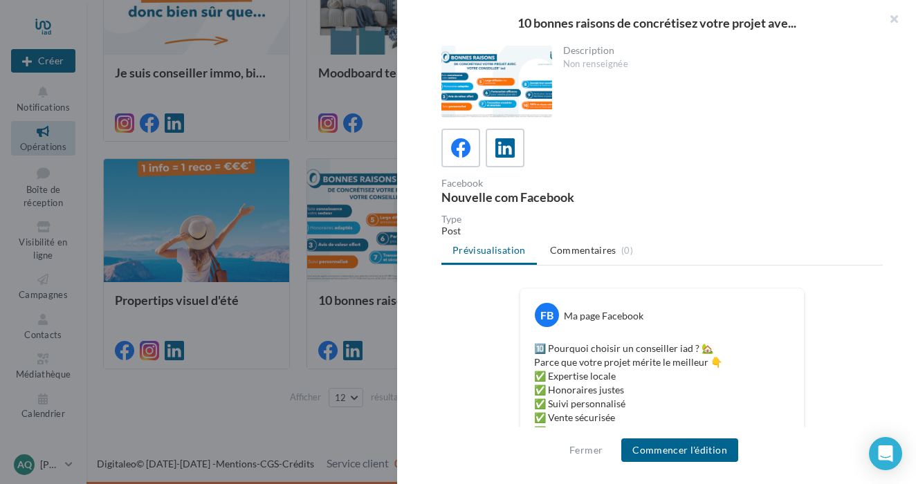
scroll to position [0, 0]
click at [510, 157] on icon at bounding box center [505, 148] width 20 height 20
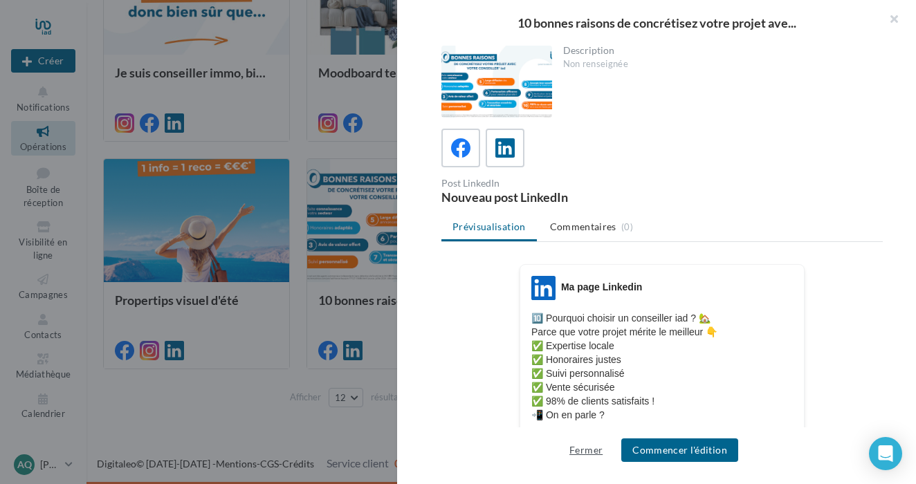
click at [589, 449] on button "Fermer" at bounding box center [586, 450] width 44 height 17
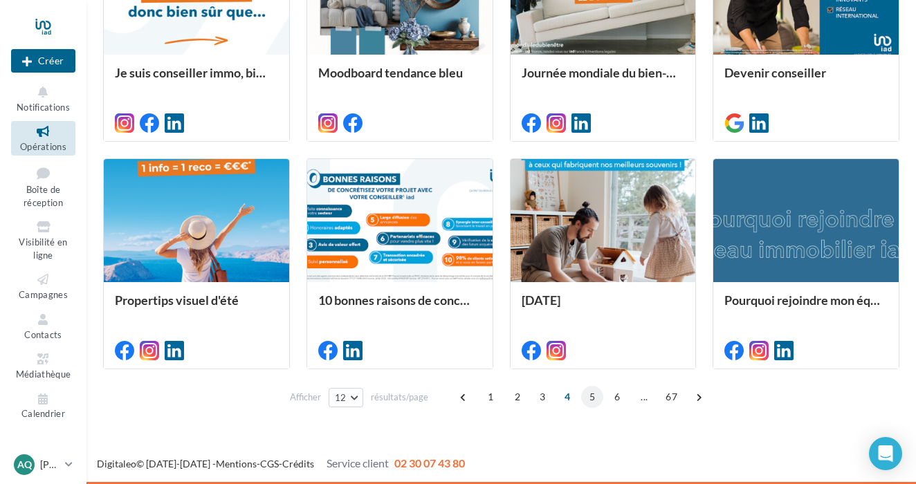
click at [591, 394] on span "5" at bounding box center [592, 397] width 22 height 22
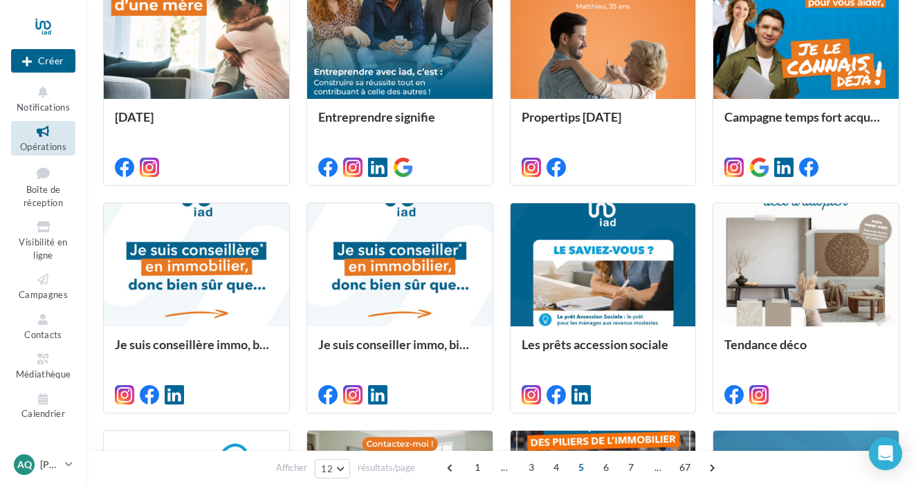
scroll to position [418, 0]
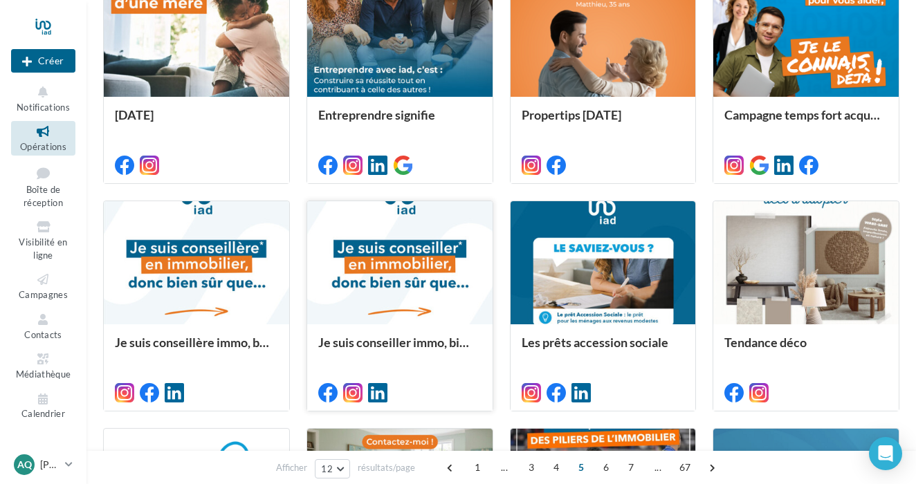
click at [427, 283] on div at bounding box center [399, 263] width 185 height 125
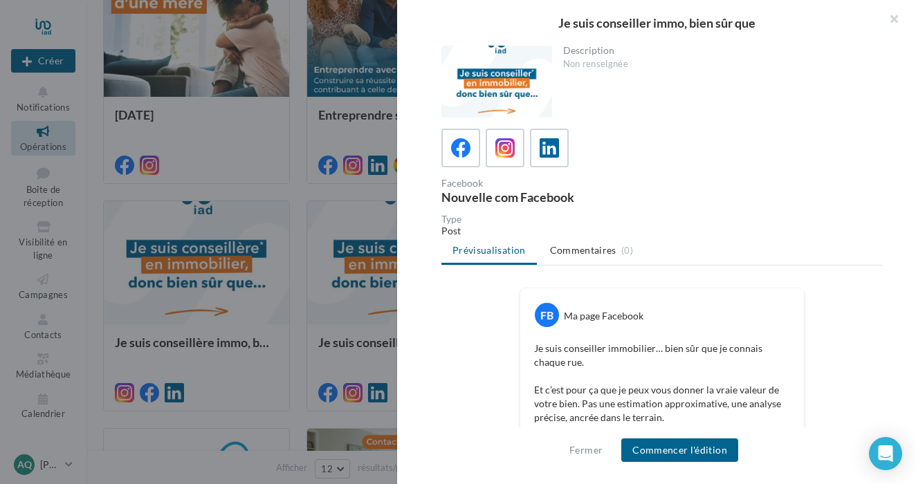
scroll to position [0, 0]
click at [499, 147] on icon at bounding box center [505, 148] width 20 height 20
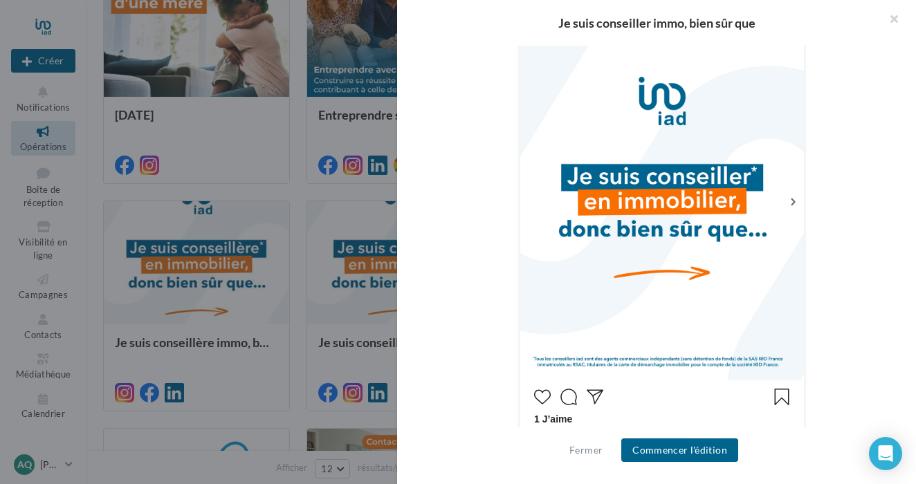
scroll to position [320, 0]
click at [793, 201] on icon at bounding box center [792, 201] width 12 height 12
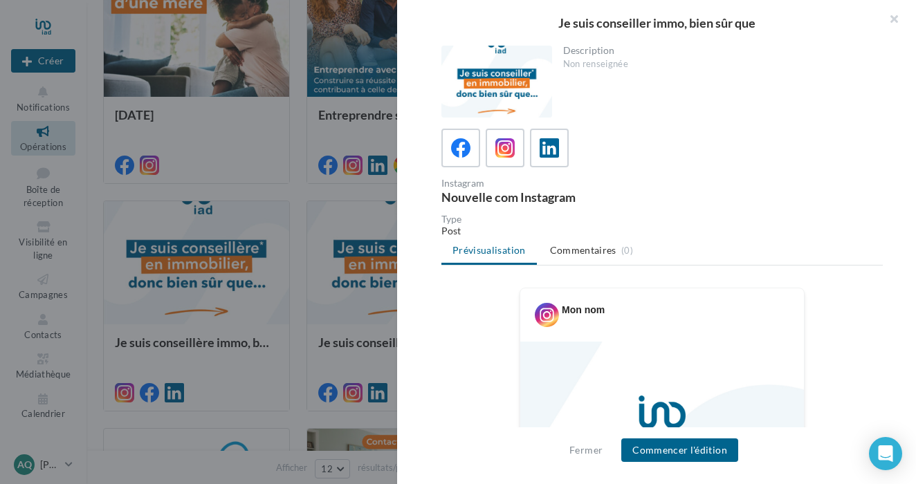
scroll to position [0, 0]
click at [694, 446] on button "Commencer l'édition" at bounding box center [679, 451] width 117 height 24
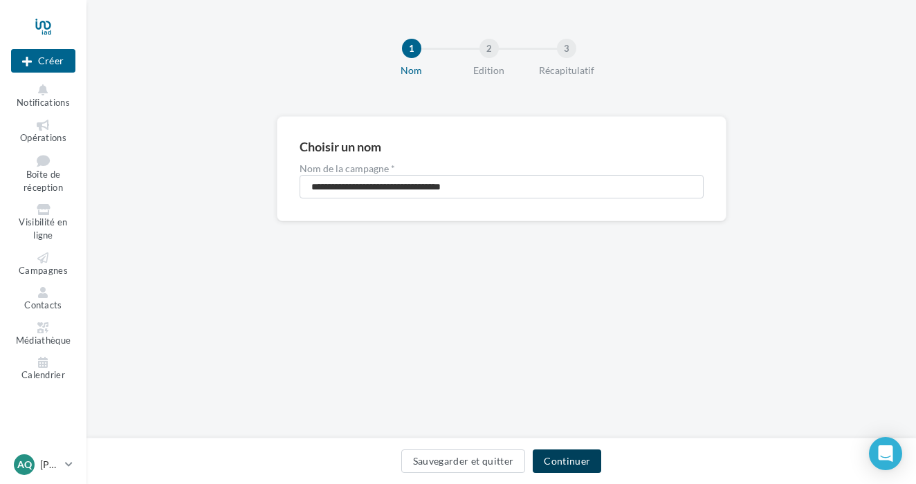
click at [578, 457] on button "Continuer" at bounding box center [567, 462] width 68 height 24
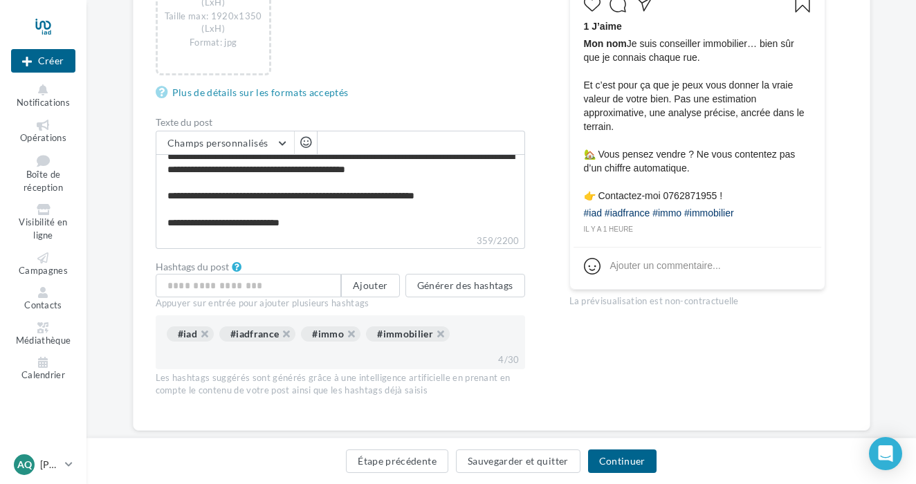
scroll to position [564, 0]
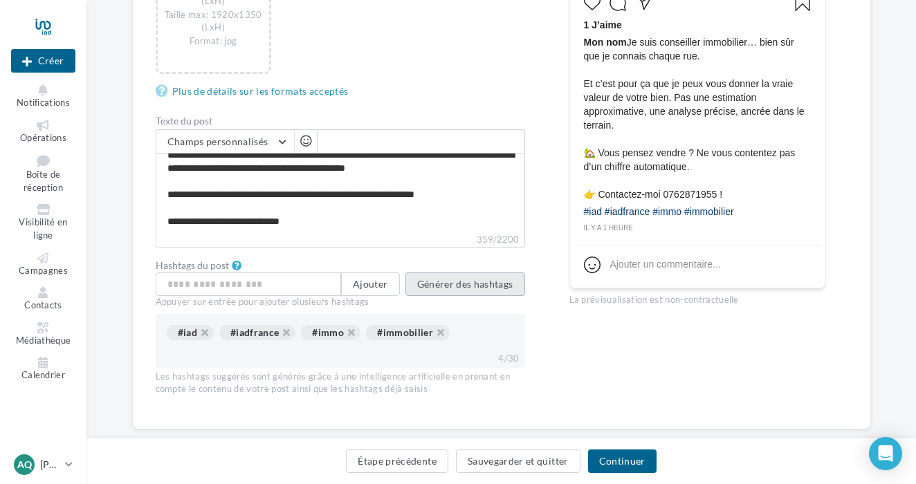
click at [486, 288] on button "Générer des hashtags" at bounding box center [465, 285] width 120 height 24
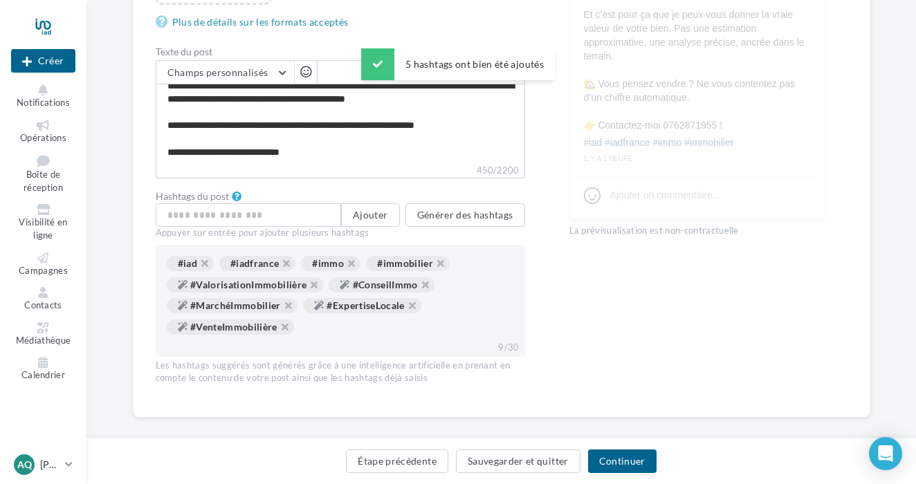
scroll to position [643, 0]
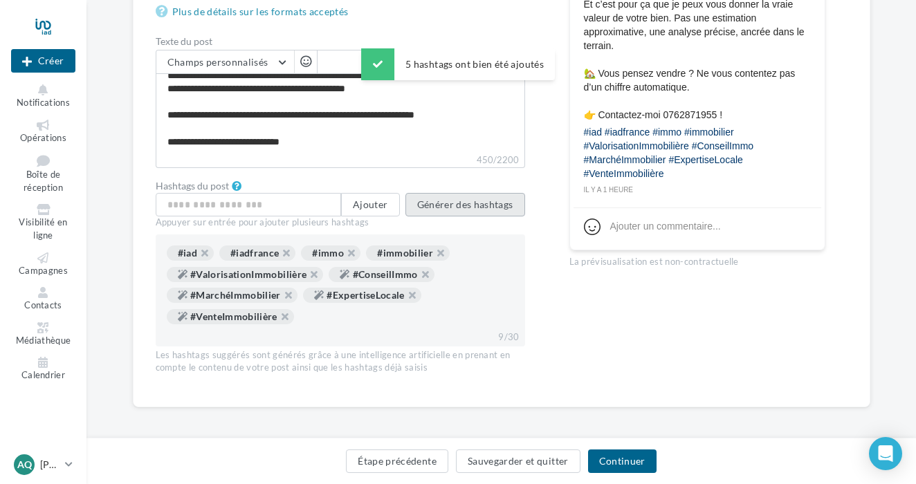
click at [486, 212] on button "Générer des hashtags" at bounding box center [465, 205] width 120 height 24
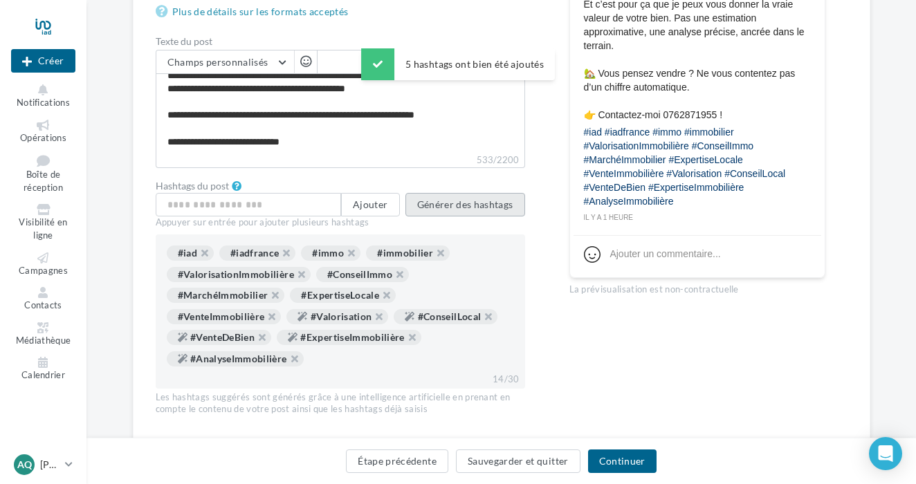
click at [479, 206] on button "Générer des hashtags" at bounding box center [465, 205] width 120 height 24
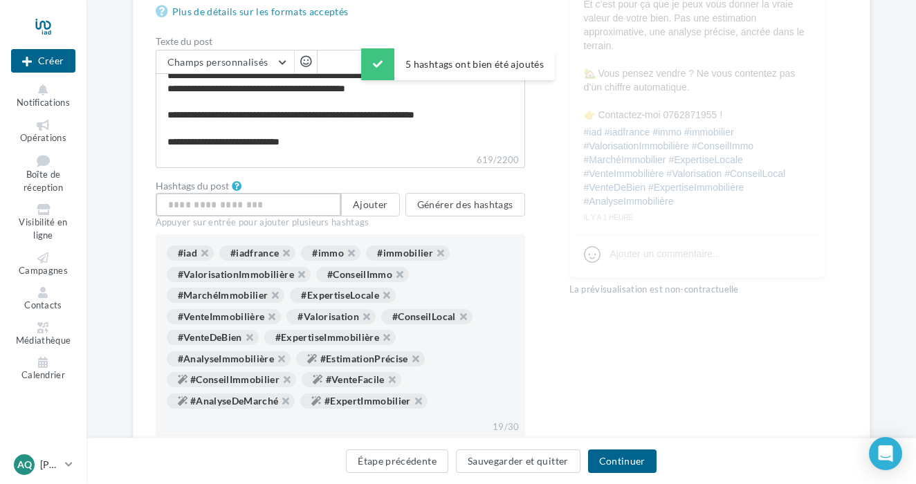
click at [300, 204] on input "text" at bounding box center [249, 205] width 186 height 24
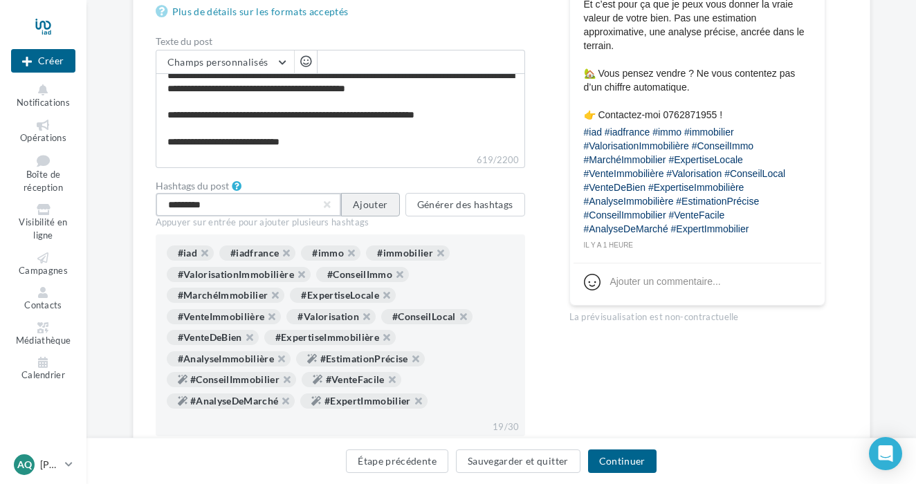
type input "*********"
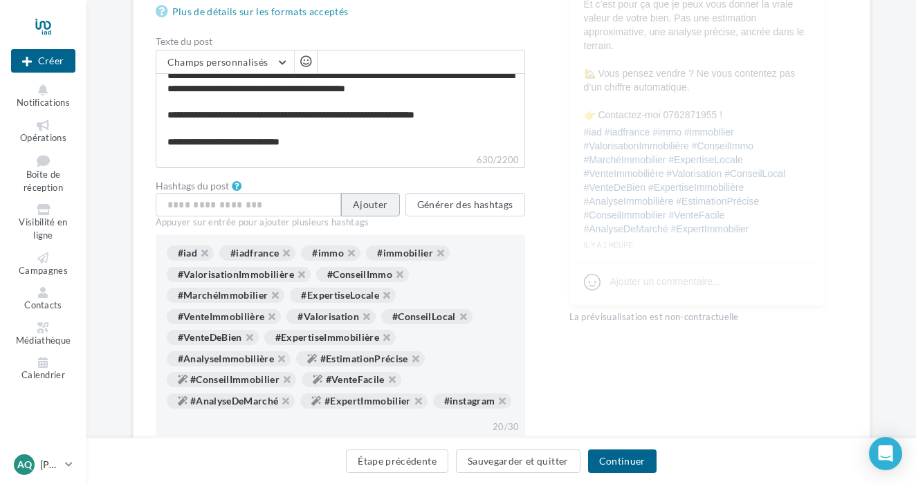
click at [385, 212] on button "Ajouter" at bounding box center [370, 205] width 58 height 24
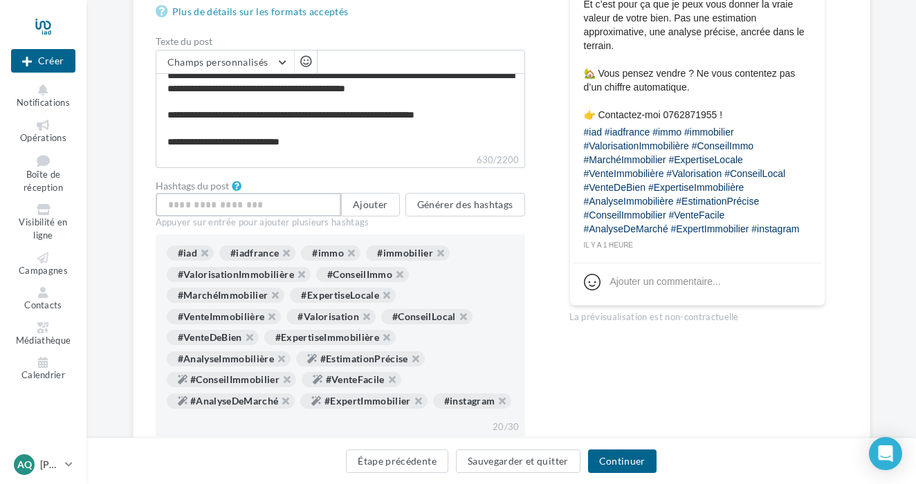
click at [286, 199] on input "text" at bounding box center [249, 205] width 186 height 24
type input "********"
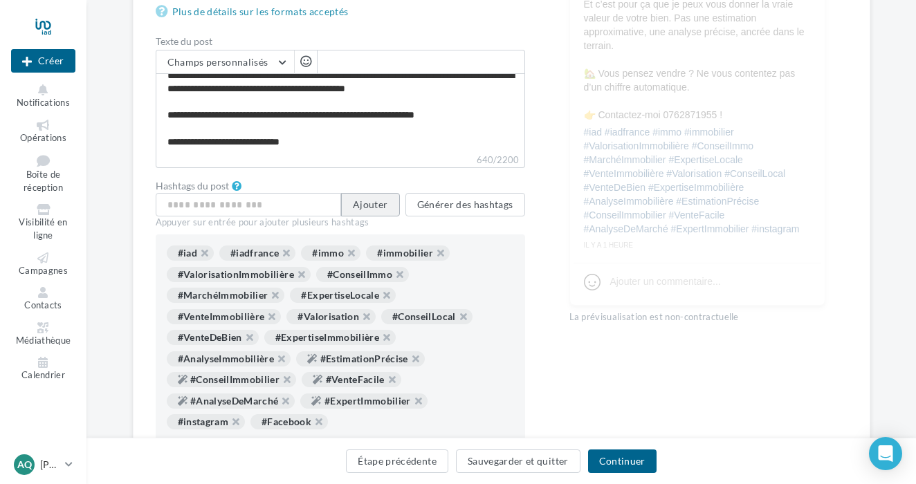
drag, startPoint x: 286, startPoint y: 199, endPoint x: 357, endPoint y: 210, distance: 71.5
click at [357, 210] on button "Ajouter" at bounding box center [370, 205] width 58 height 24
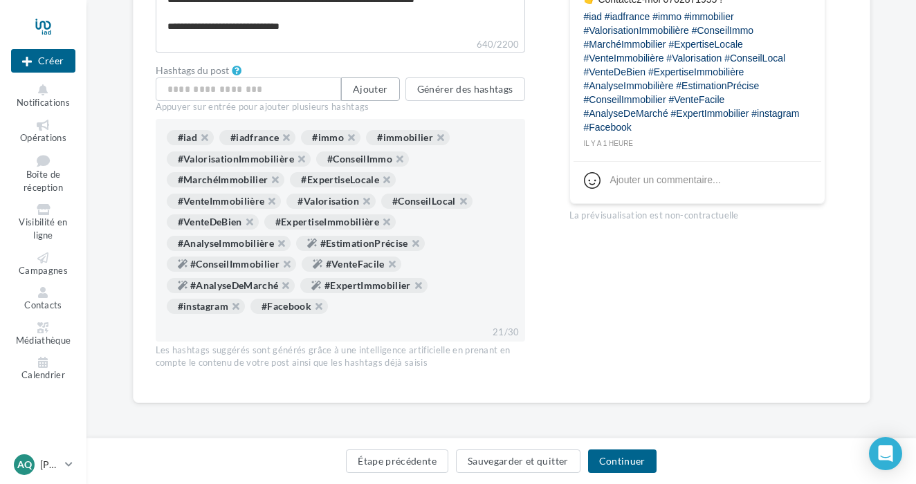
scroll to position [757, 0]
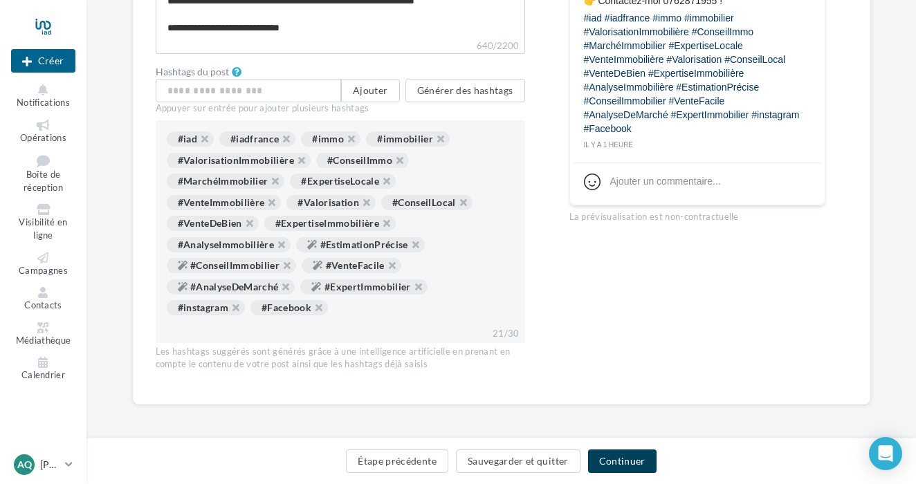
click at [620, 454] on button "Continuer" at bounding box center [622, 462] width 68 height 24
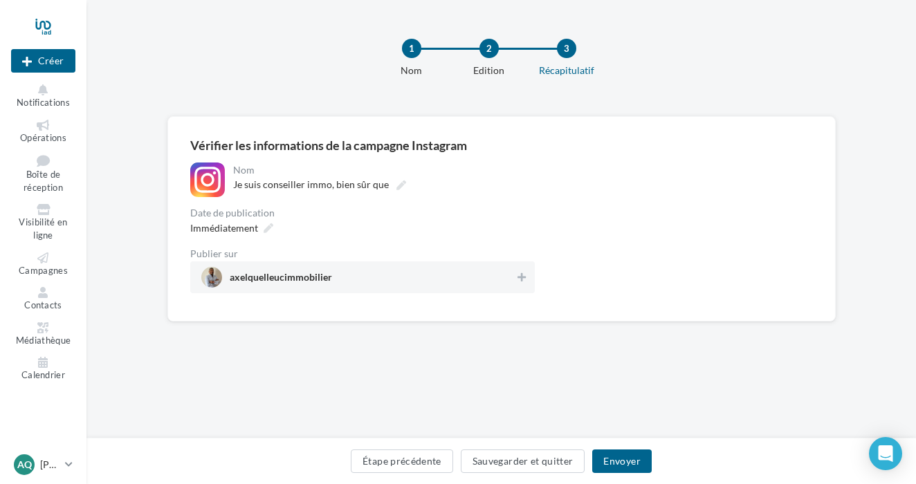
click at [525, 199] on div "**********" at bounding box center [362, 228] width 344 height 131
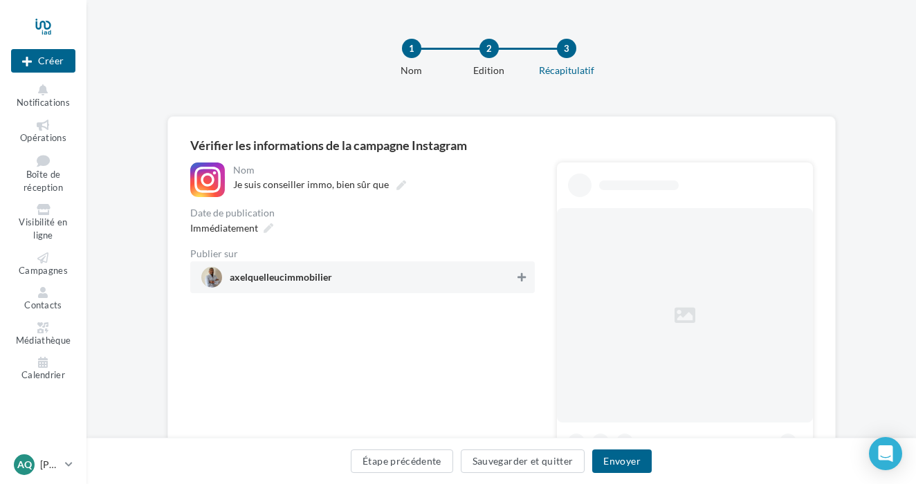
click at [525, 282] on icon at bounding box center [521, 278] width 8 height 10
click at [268, 231] on icon at bounding box center [269, 228] width 10 height 10
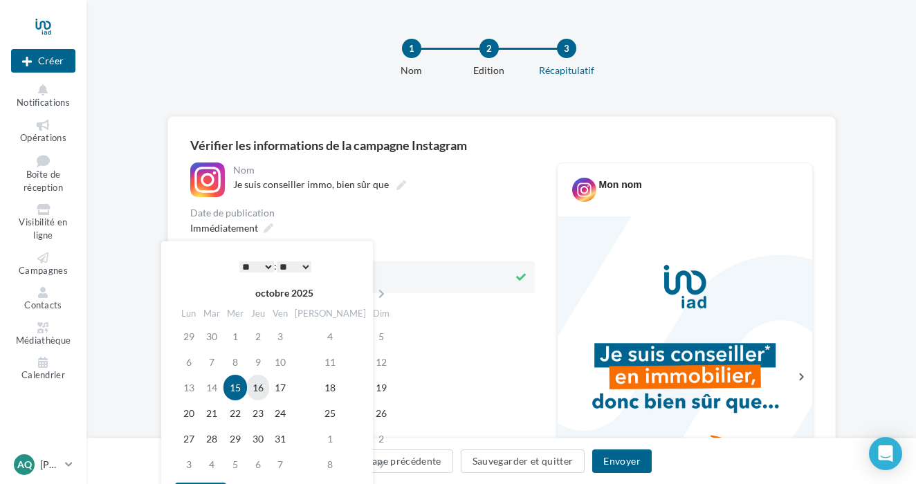
click at [266, 384] on td "16" at bounding box center [258, 388] width 22 height 26
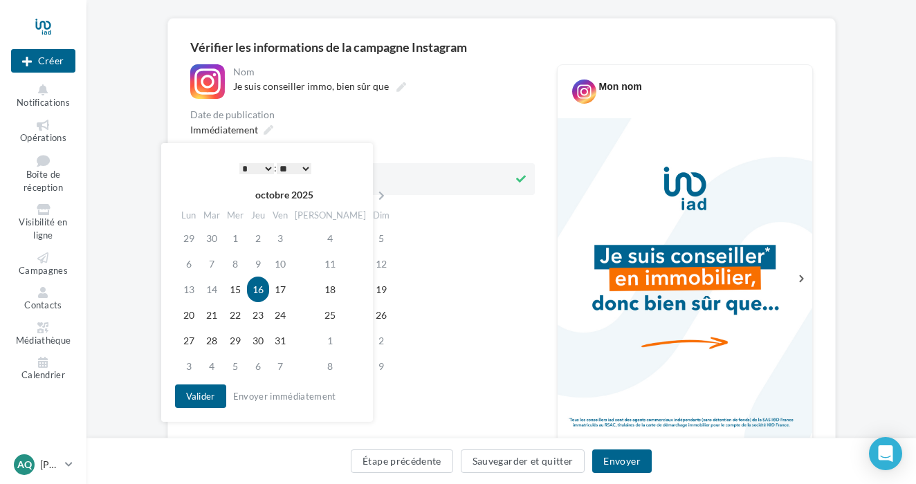
scroll to position [106, 0]
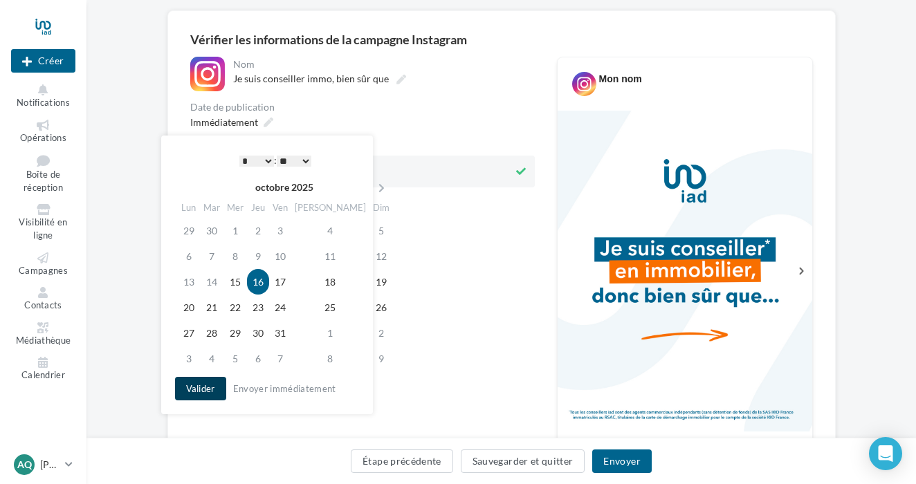
click at [209, 393] on button "Valider" at bounding box center [200, 389] width 51 height 24
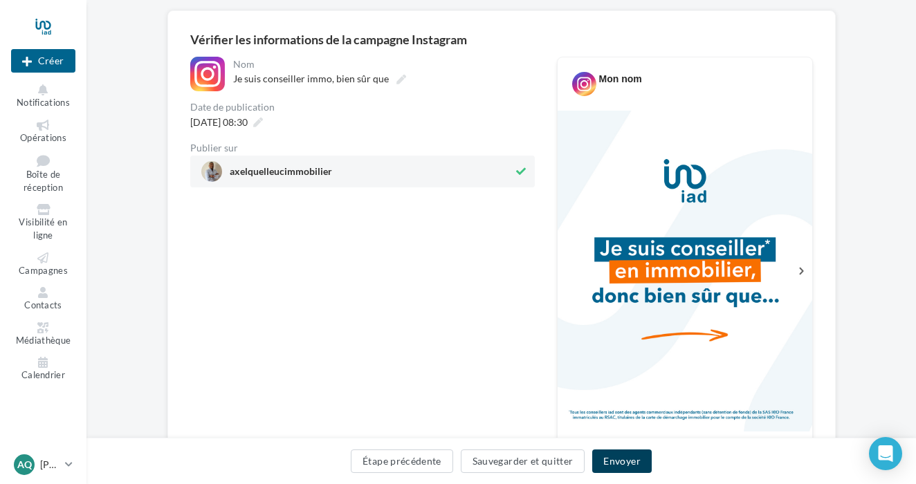
click at [618, 459] on button "Envoyer" at bounding box center [621, 462] width 59 height 24
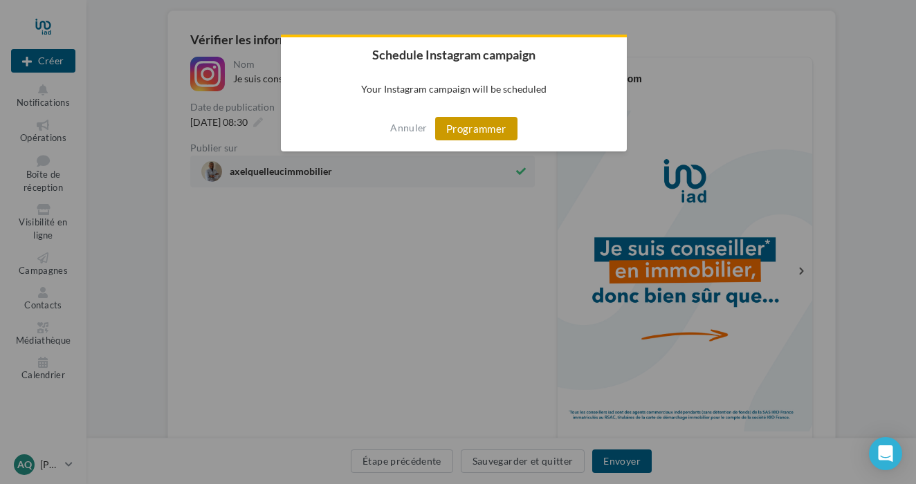
click at [484, 132] on button "Programmer" at bounding box center [476, 129] width 82 height 24
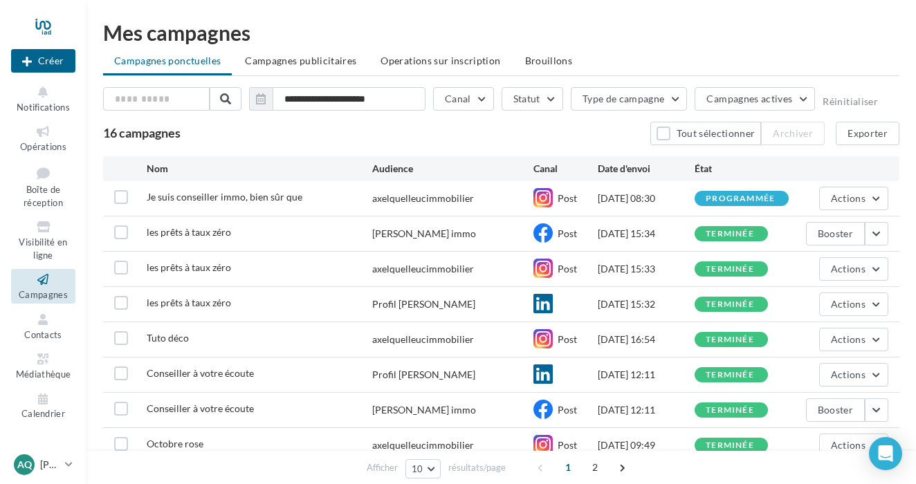
click at [41, 31] on div at bounding box center [43, 26] width 64 height 35
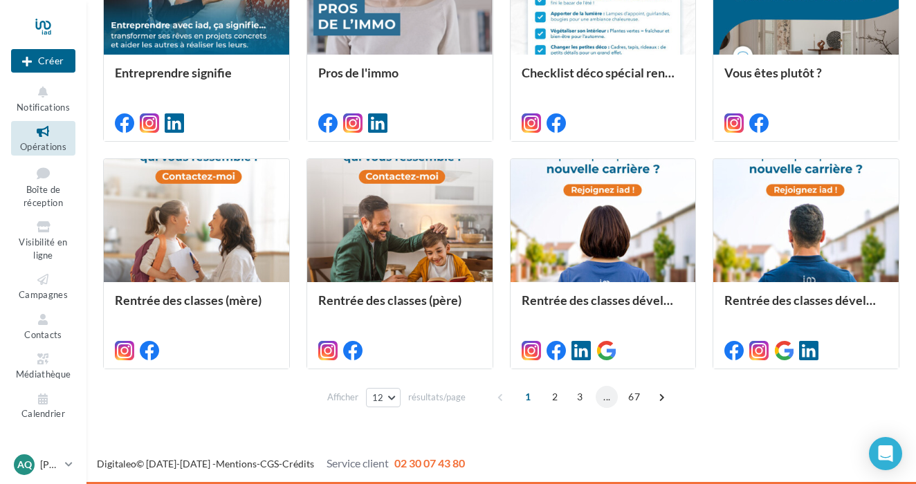
click at [609, 397] on span "..." at bounding box center [607, 397] width 22 height 22
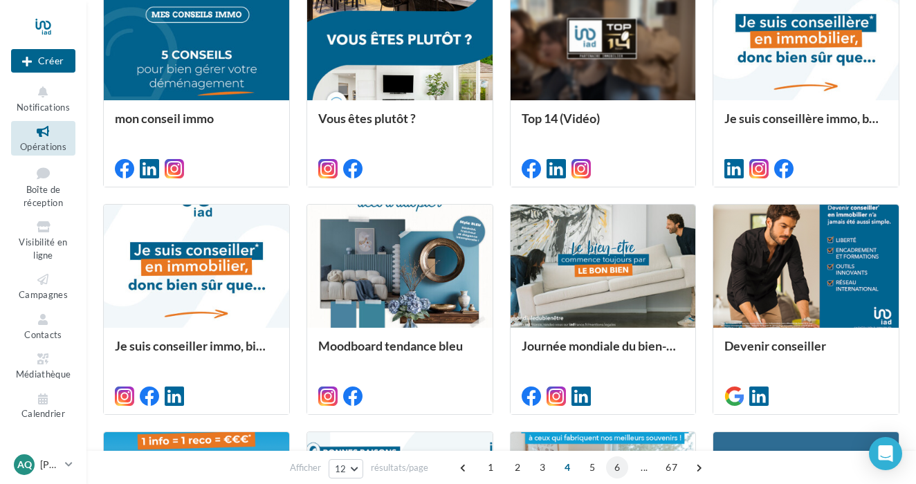
click at [618, 472] on span "6" at bounding box center [617, 468] width 22 height 22
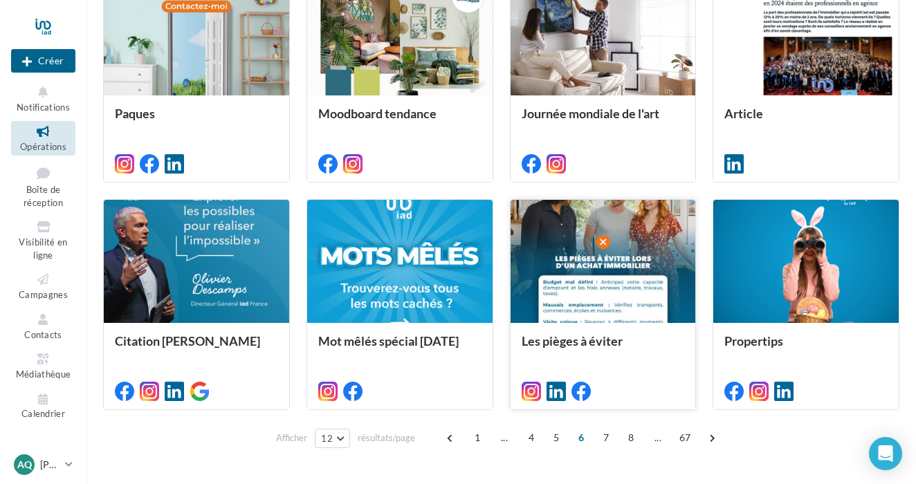
scroll to position [649, 0]
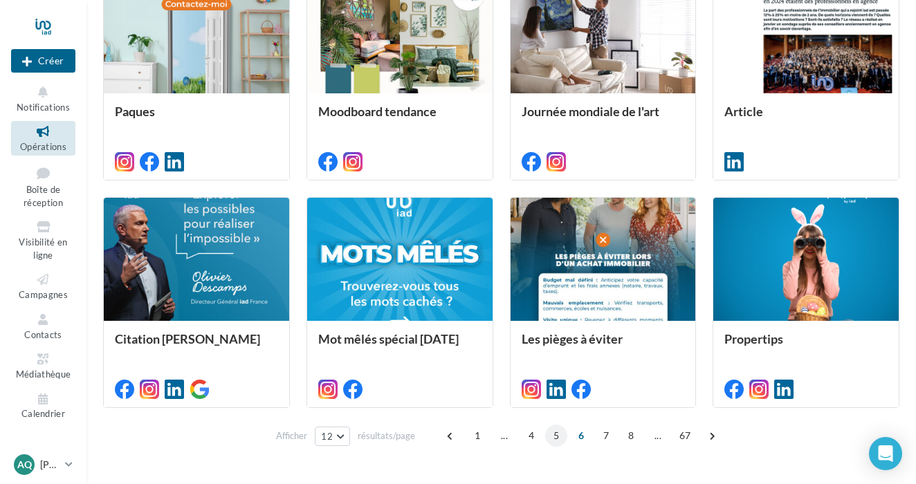
click at [558, 432] on span "5" at bounding box center [556, 436] width 22 height 22
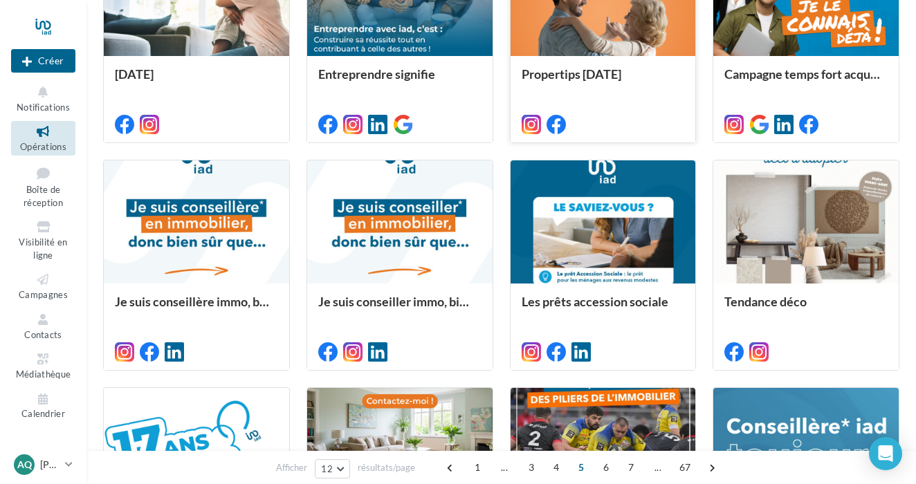
scroll to position [461, 0]
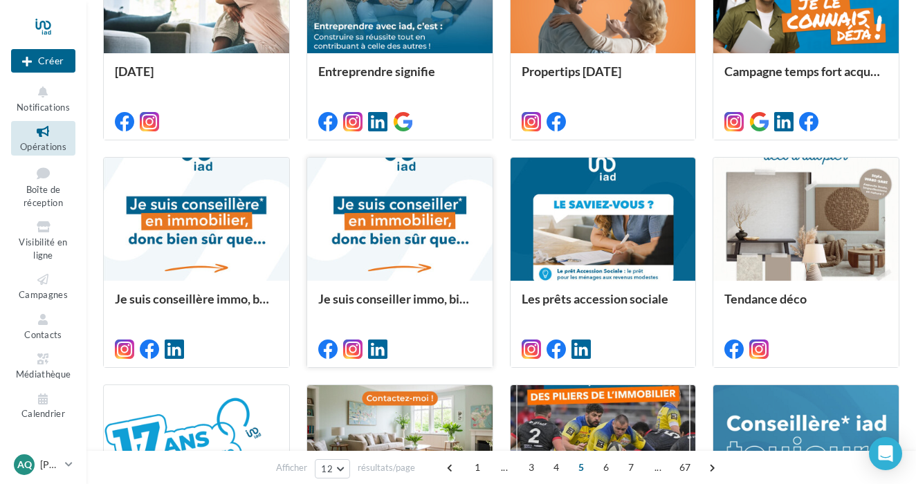
click at [376, 239] on div at bounding box center [399, 220] width 185 height 125
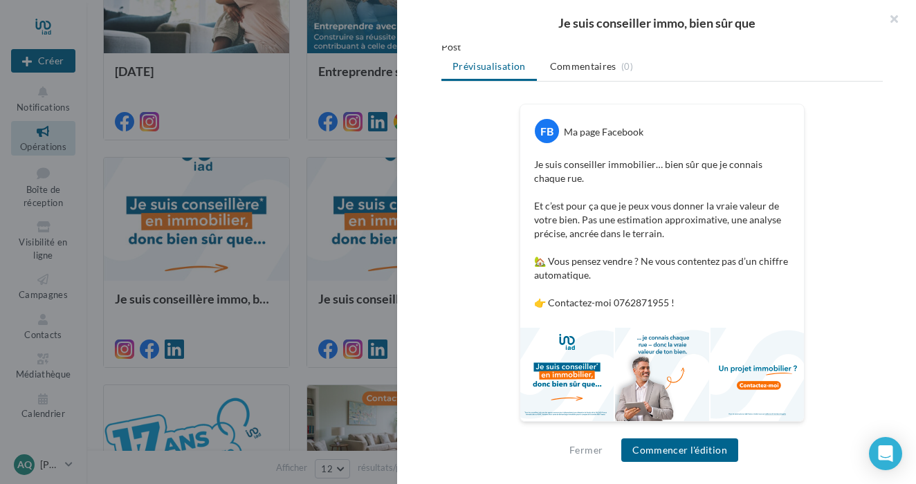
scroll to position [183, 0]
click at [706, 450] on button "Commencer l'édition" at bounding box center [679, 451] width 117 height 24
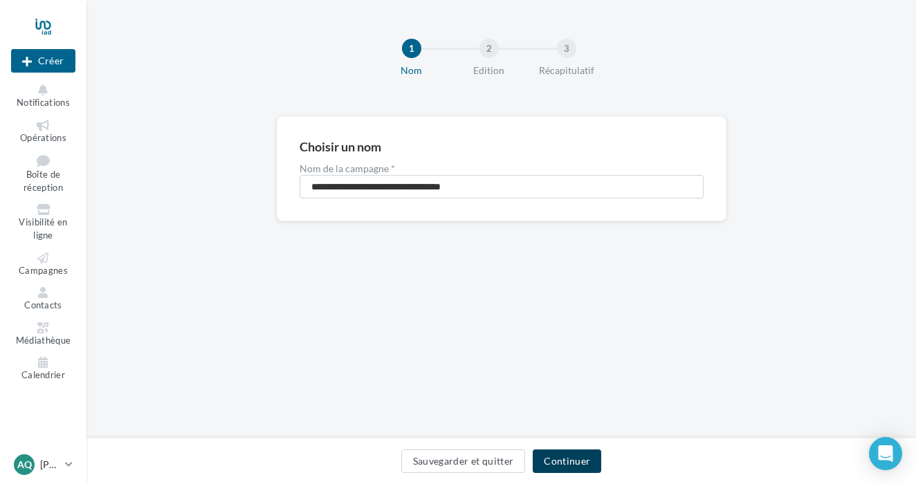
click at [576, 467] on button "Continuer" at bounding box center [567, 462] width 68 height 24
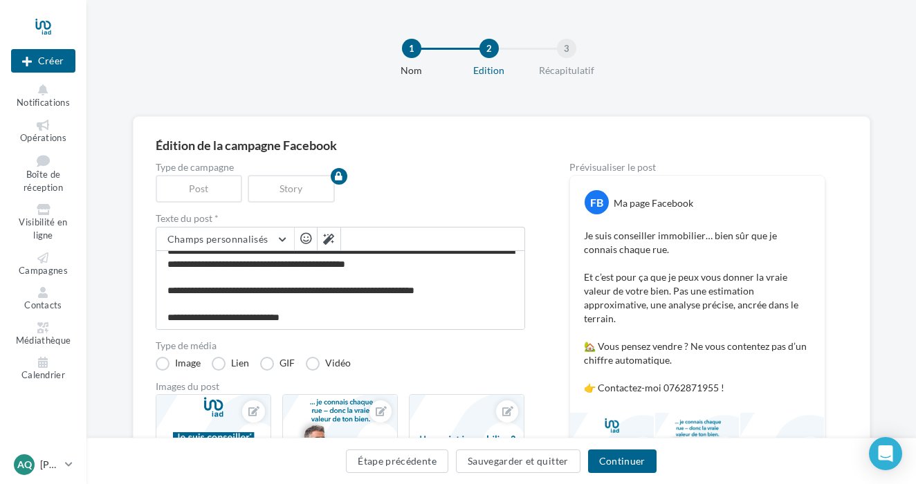
scroll to position [38, 0]
click at [320, 312] on textarea "**********" at bounding box center [340, 290] width 369 height 80
type textarea "**********"
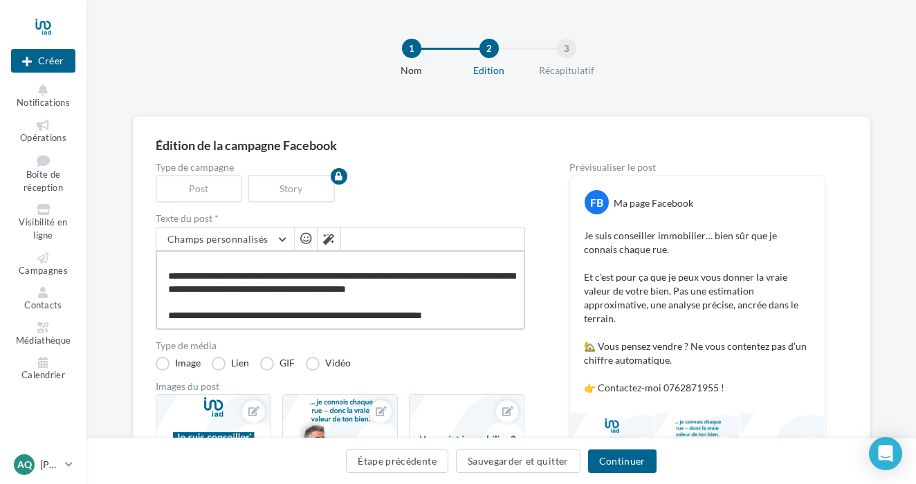
scroll to position [33, 0]
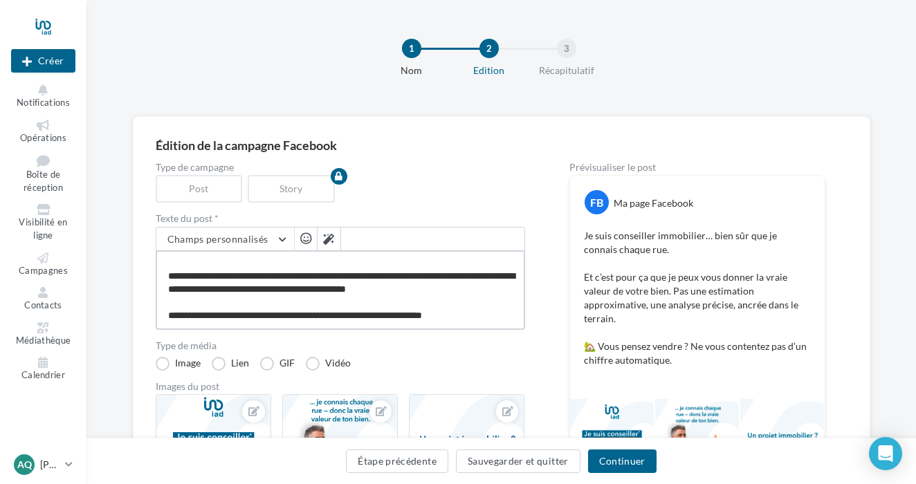
paste textarea "**********"
type textarea "**********"
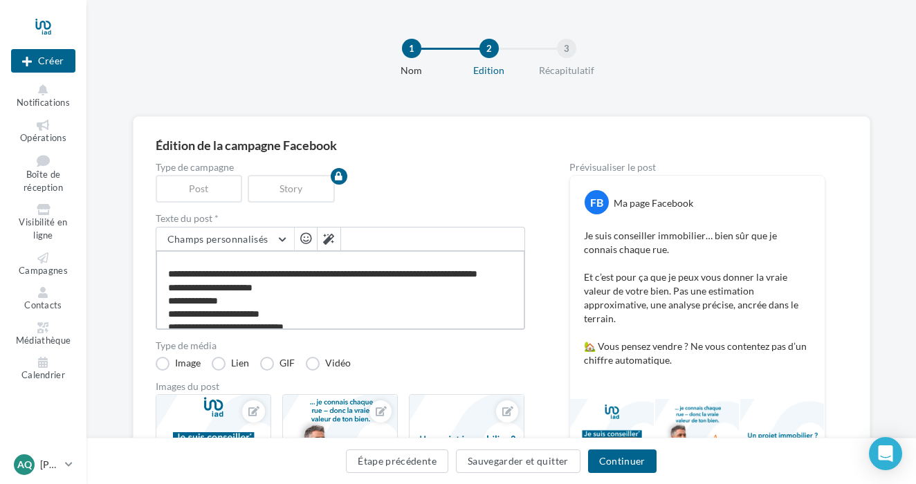
scroll to position [45, 0]
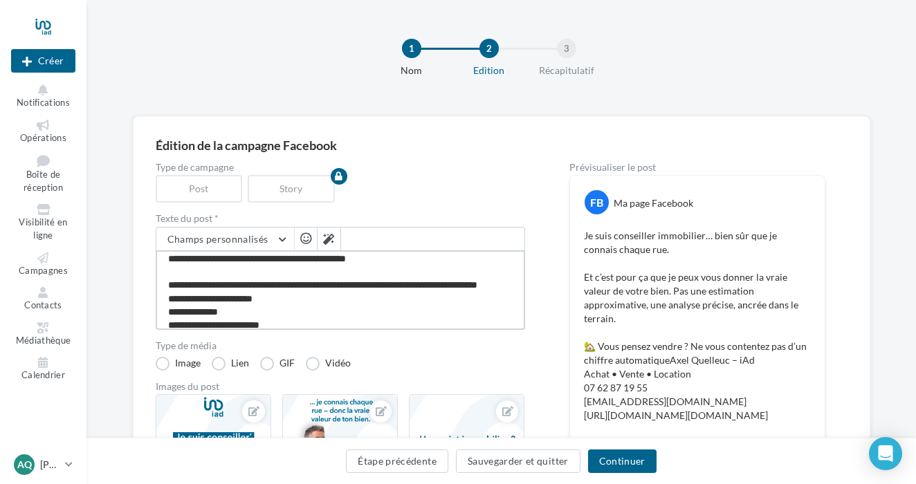
click at [477, 284] on textarea "**********" at bounding box center [340, 290] width 369 height 80
type textarea "**********"
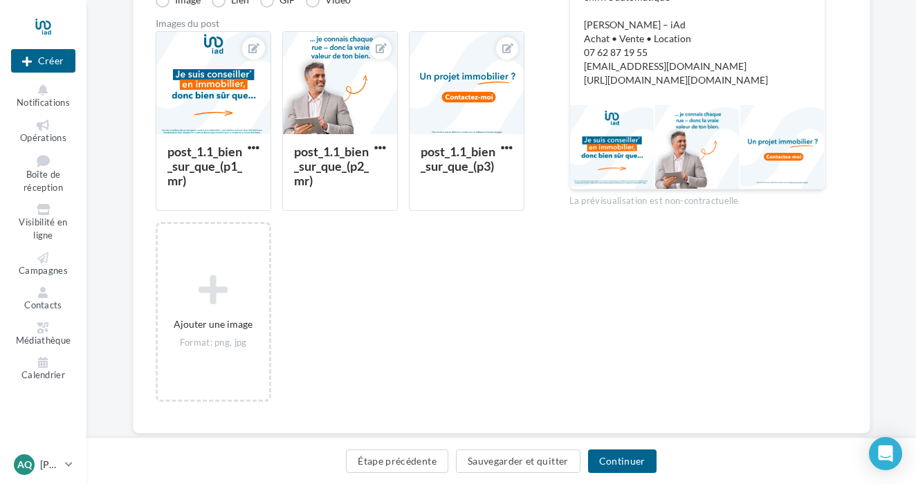
scroll to position [367, 0]
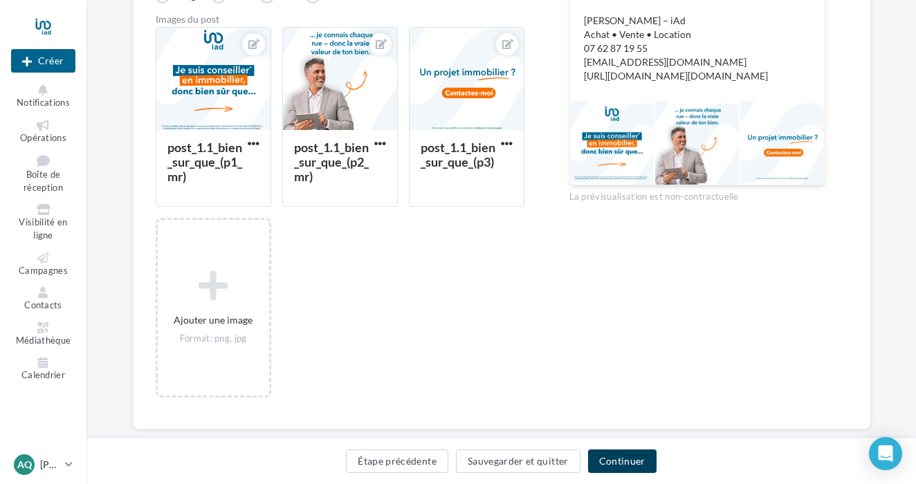
type textarea "**********"
click at [620, 457] on button "Continuer" at bounding box center [622, 462] width 68 height 24
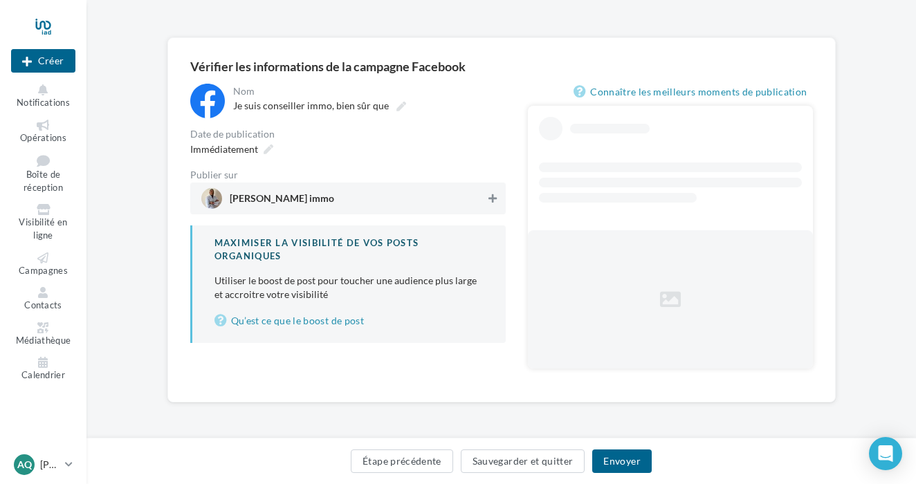
scroll to position [41, 0]
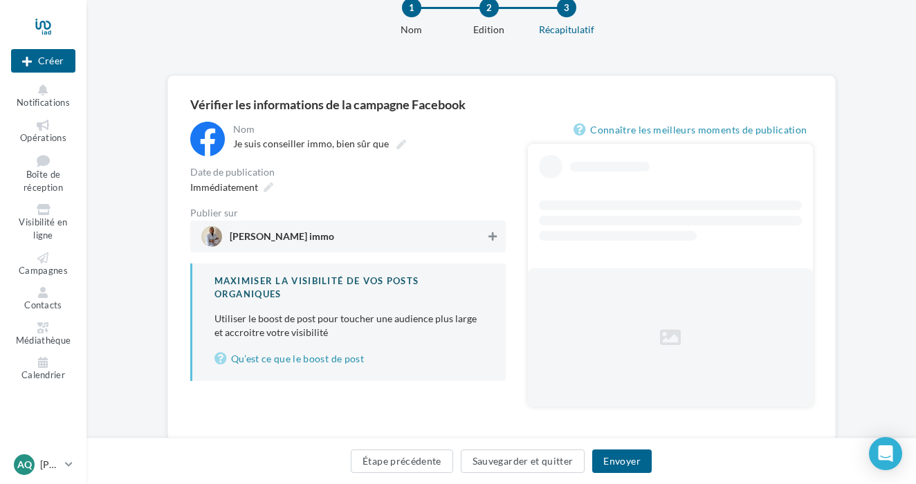
click at [485, 201] on div "**********" at bounding box center [347, 251] width 315 height 259
click at [497, 241] on icon at bounding box center [492, 237] width 8 height 10
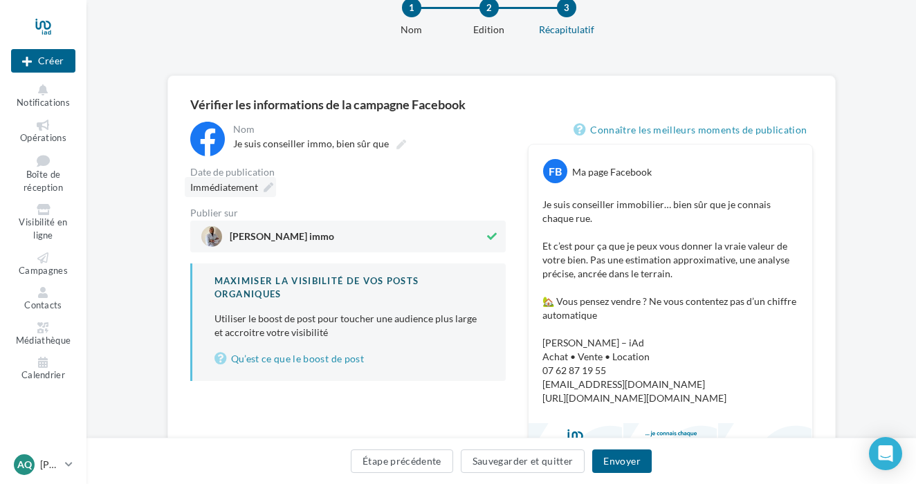
click at [268, 185] on icon at bounding box center [269, 188] width 10 height 10
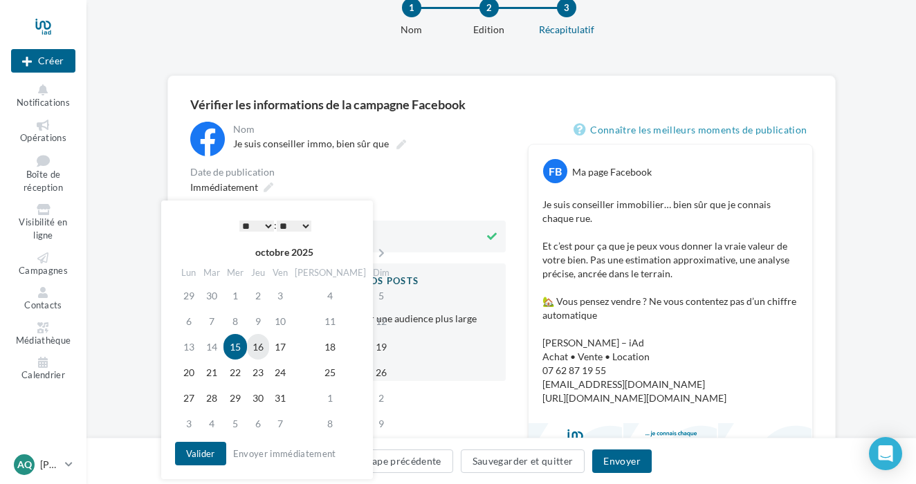
click at [266, 353] on td "16" at bounding box center [258, 347] width 22 height 26
click at [212, 457] on button "Valider" at bounding box center [200, 454] width 51 height 24
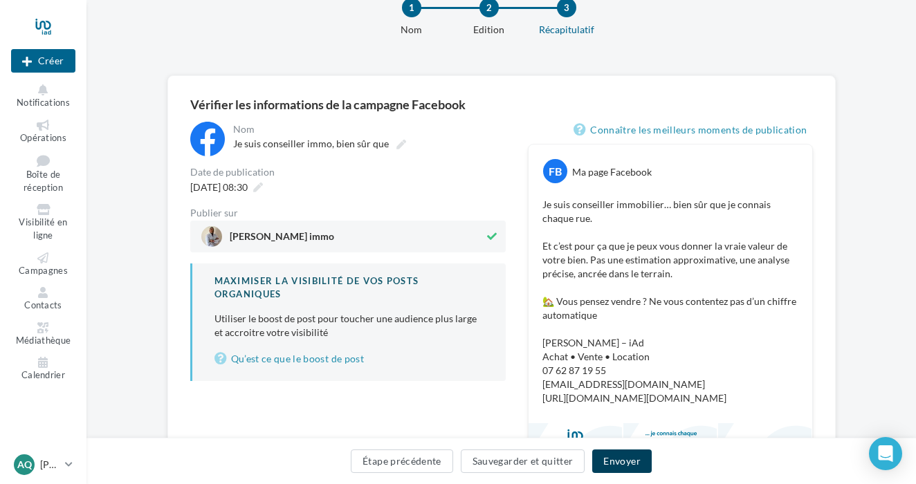
click at [624, 459] on button "Envoyer" at bounding box center [621, 462] width 59 height 24
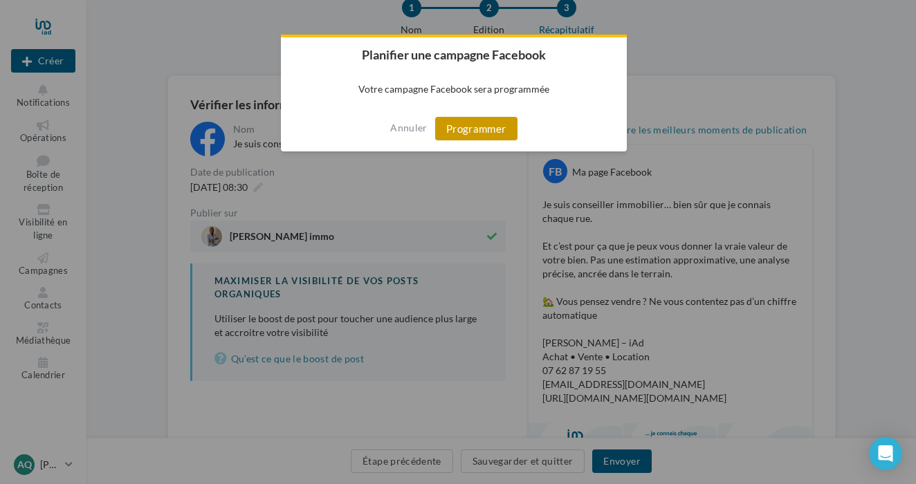
click at [494, 124] on button "Programmer" at bounding box center [476, 129] width 82 height 24
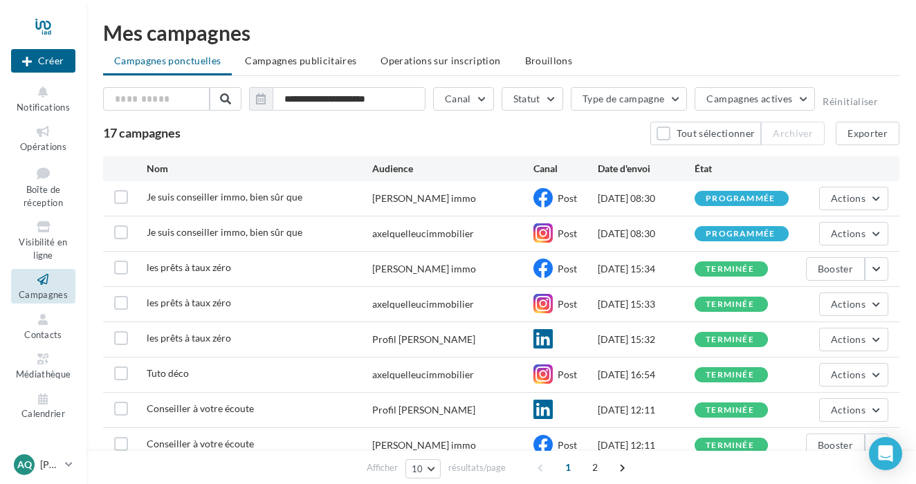
click at [667, 240] on div "[DATE] 08:30" at bounding box center [646, 234] width 97 height 14
click at [544, 234] on icon at bounding box center [542, 232] width 19 height 19
click at [841, 236] on span "Actions" at bounding box center [848, 234] width 35 height 12
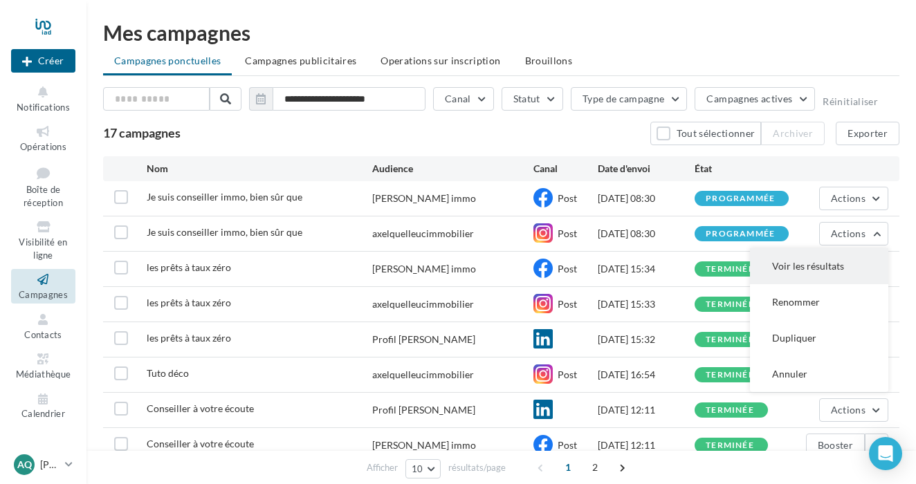
click at [833, 258] on button "Voir les résultats" at bounding box center [819, 266] width 138 height 36
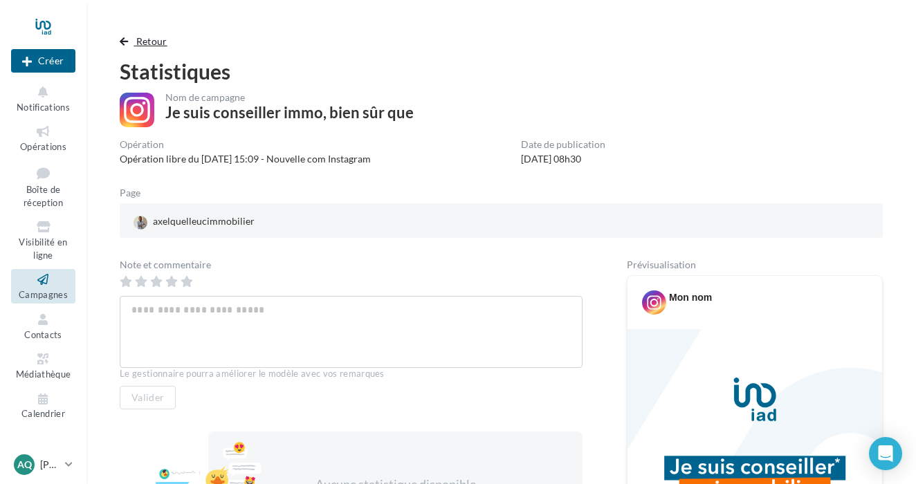
click at [127, 42] on span "button" at bounding box center [124, 42] width 8 height 10
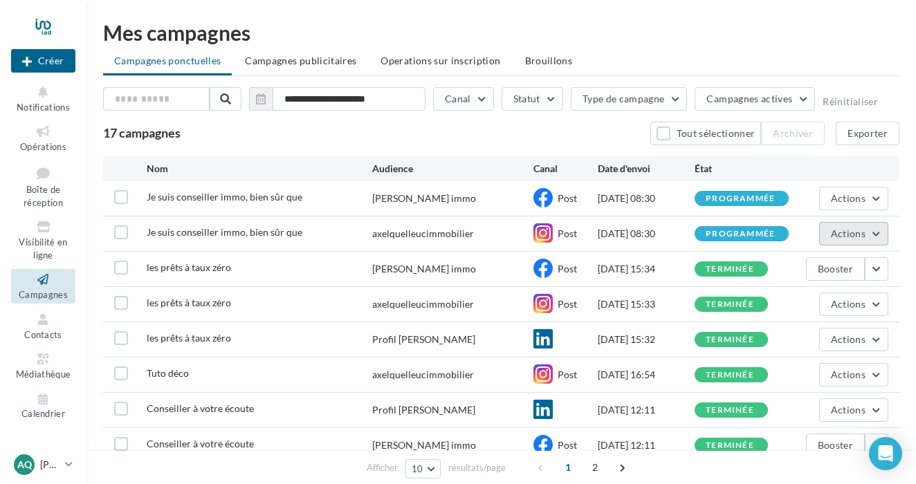
click at [876, 230] on button "Actions" at bounding box center [853, 234] width 69 height 24
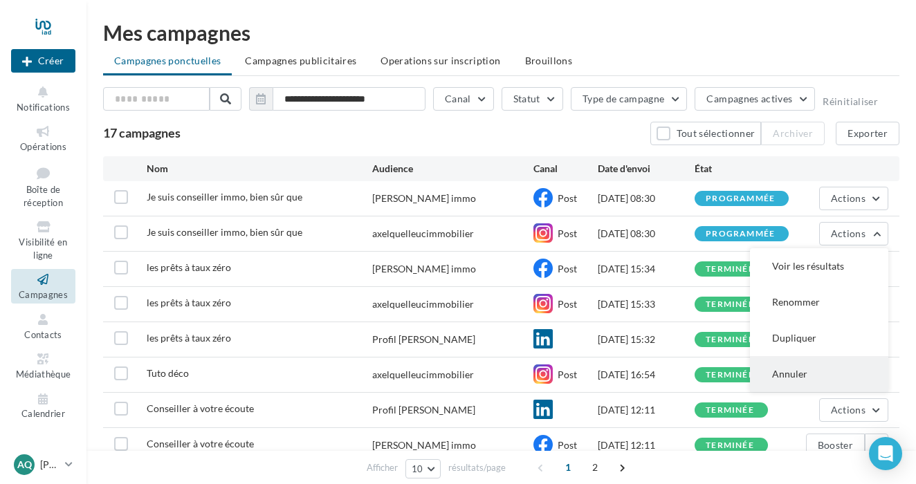
click at [813, 368] on button "Annuler" at bounding box center [819, 374] width 138 height 36
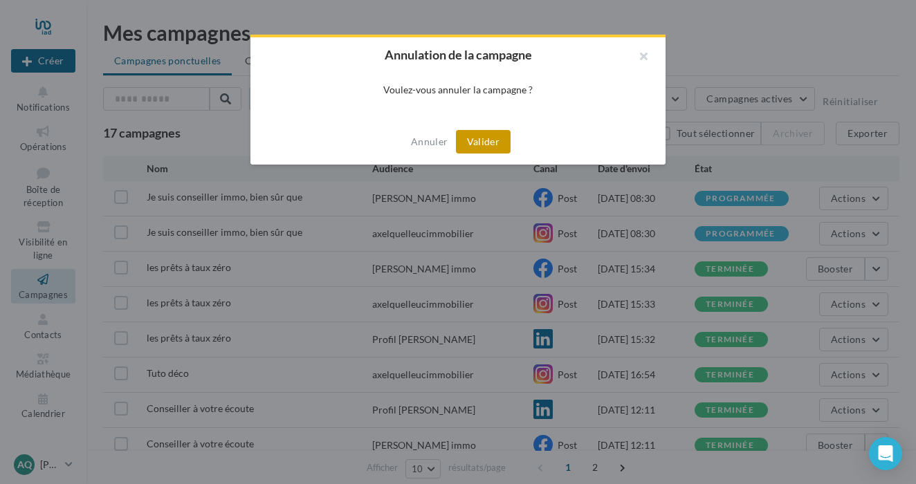
click at [494, 139] on button "Valider" at bounding box center [483, 142] width 55 height 24
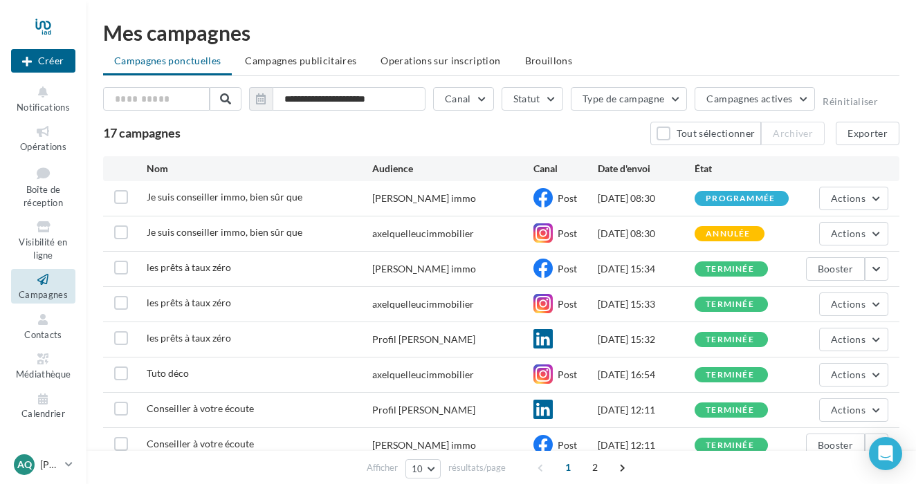
click at [46, 35] on div at bounding box center [43, 26] width 64 height 35
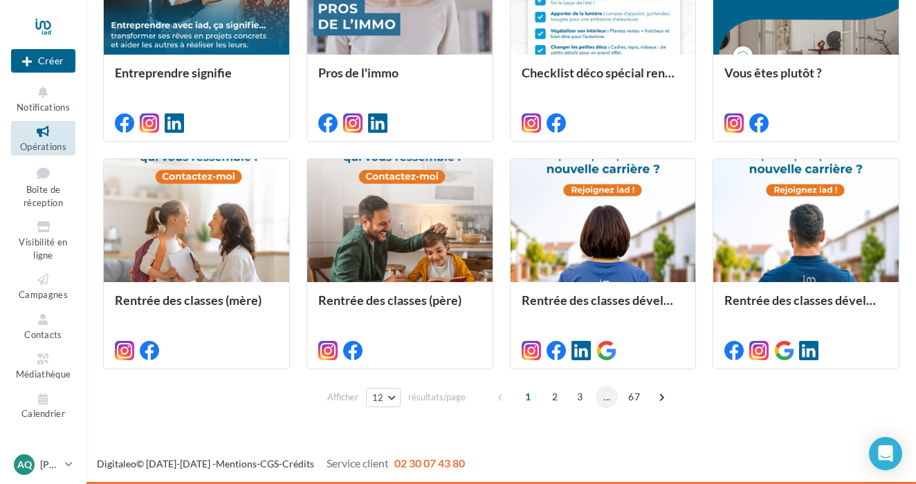
click at [602, 405] on span "..." at bounding box center [607, 397] width 22 height 22
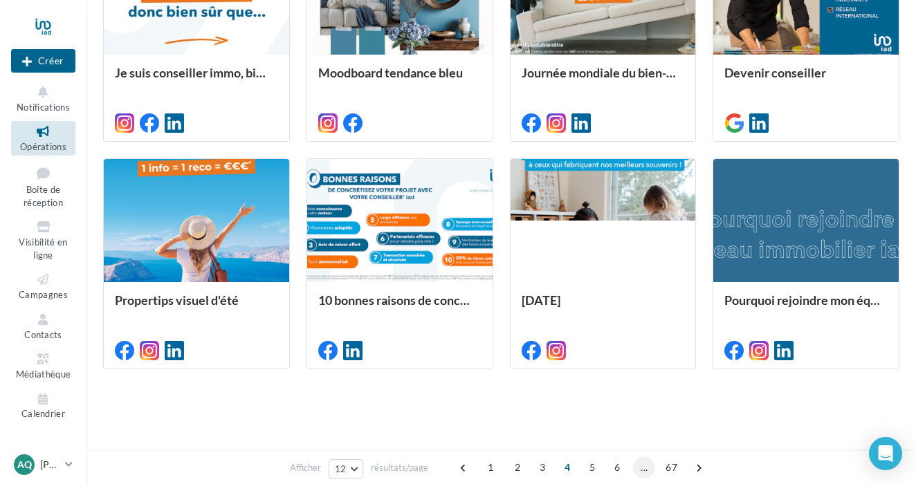
scroll to position [335, 0]
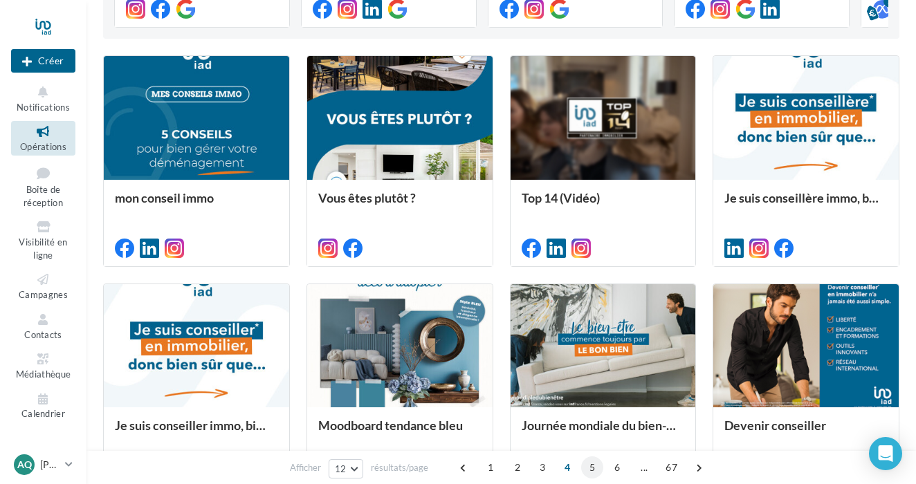
click at [587, 469] on span "5" at bounding box center [592, 468] width 22 height 22
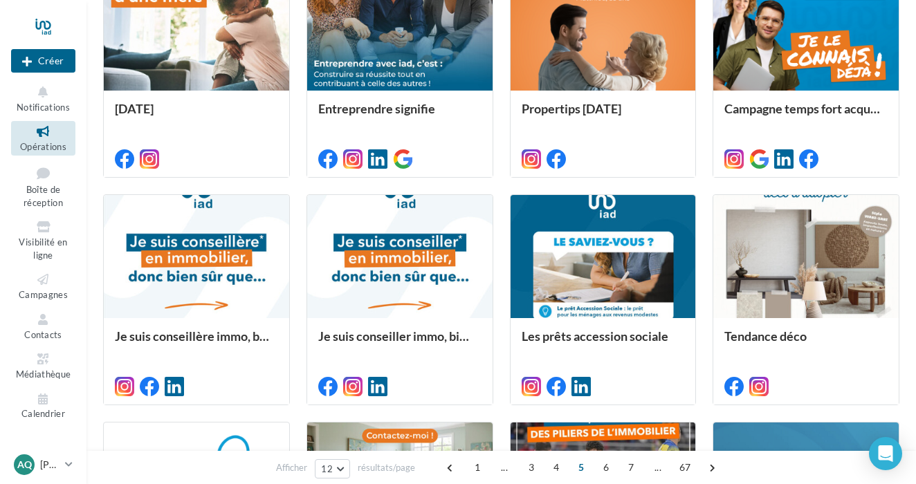
scroll to position [458, 0]
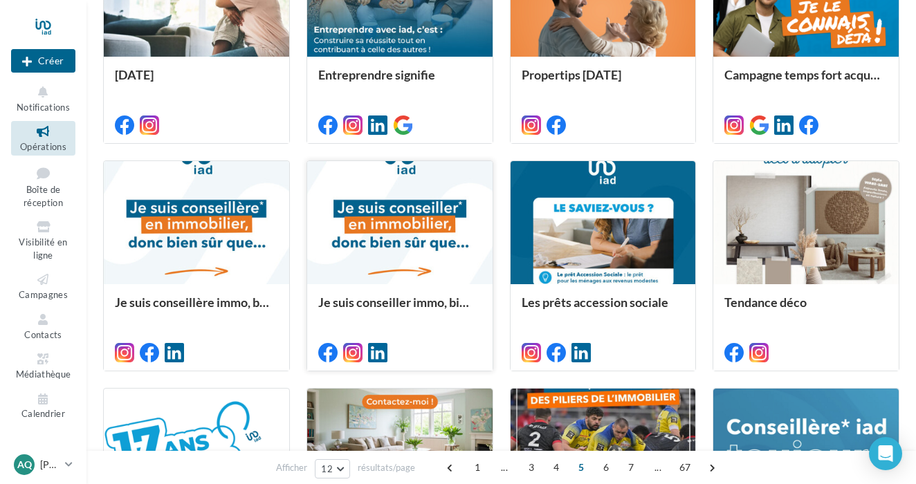
click at [418, 242] on div at bounding box center [399, 223] width 185 height 125
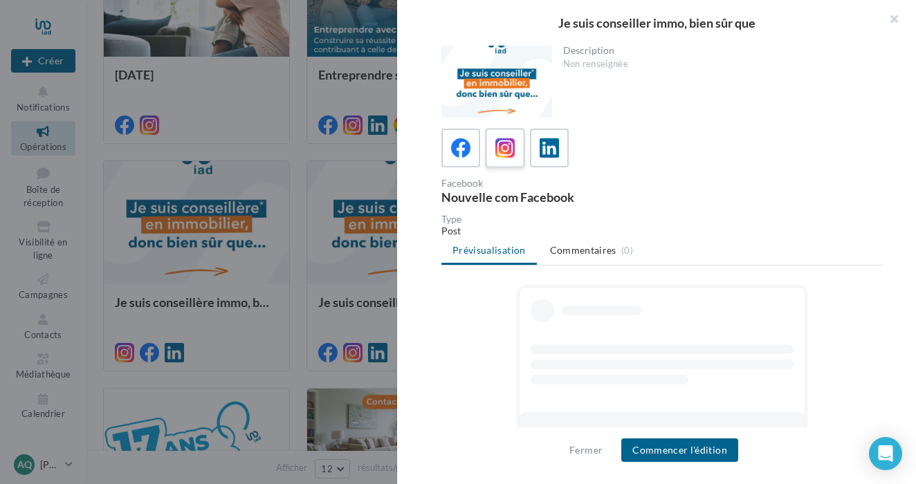
click at [506, 149] on icon at bounding box center [505, 148] width 20 height 20
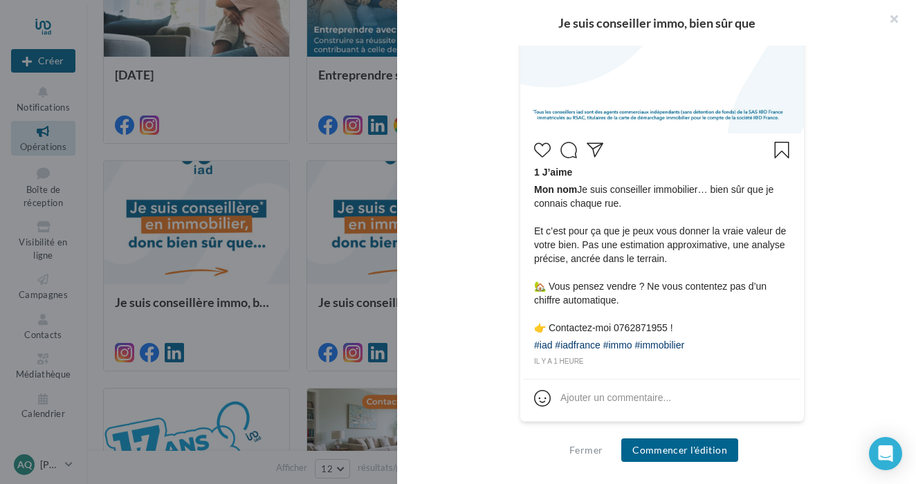
scroll to position [565, 0]
click at [686, 450] on button "Commencer l'édition" at bounding box center [679, 451] width 117 height 24
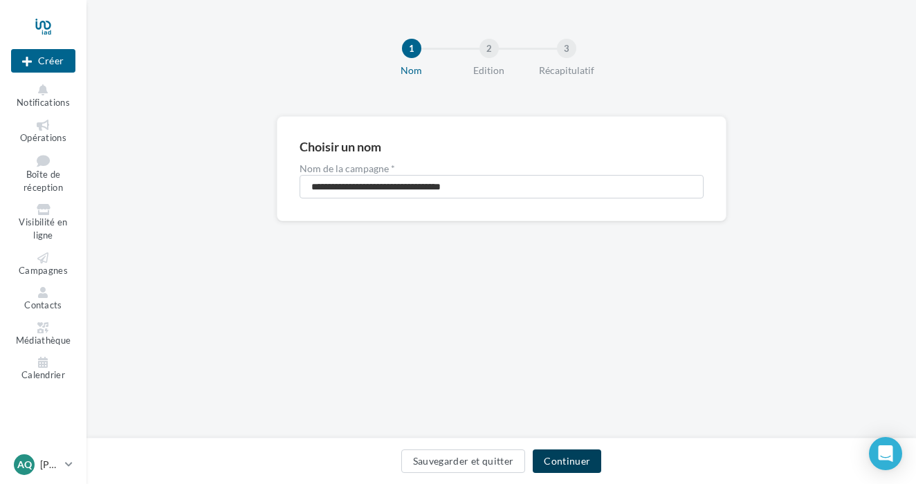
click at [570, 464] on button "Continuer" at bounding box center [567, 462] width 68 height 24
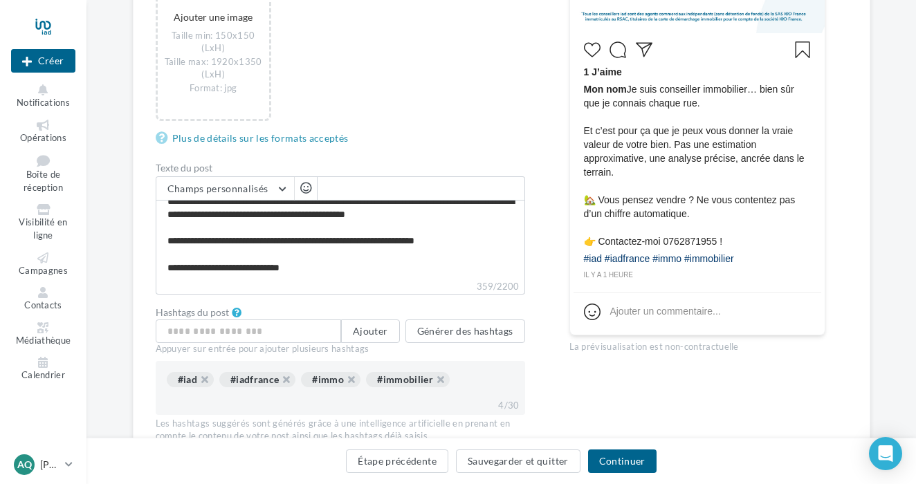
scroll to position [37, 0]
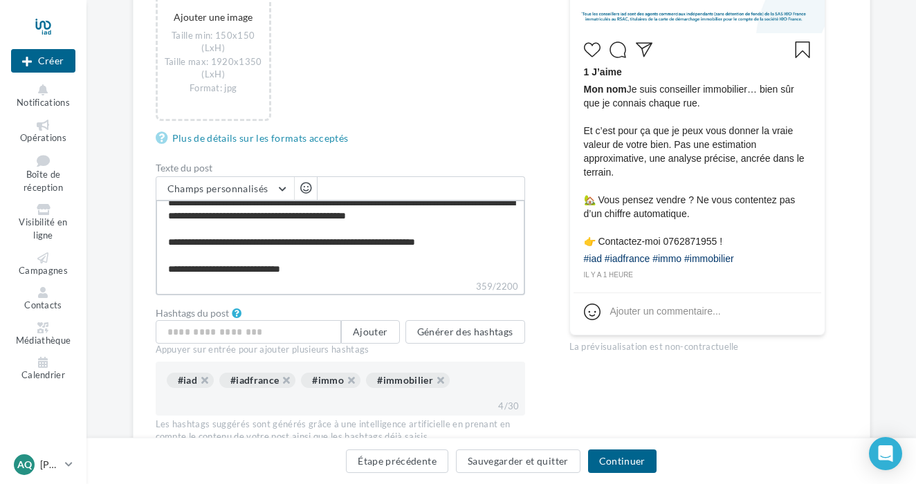
click at [358, 272] on textarea "**********" at bounding box center [340, 240] width 369 height 80
type textarea "**********"
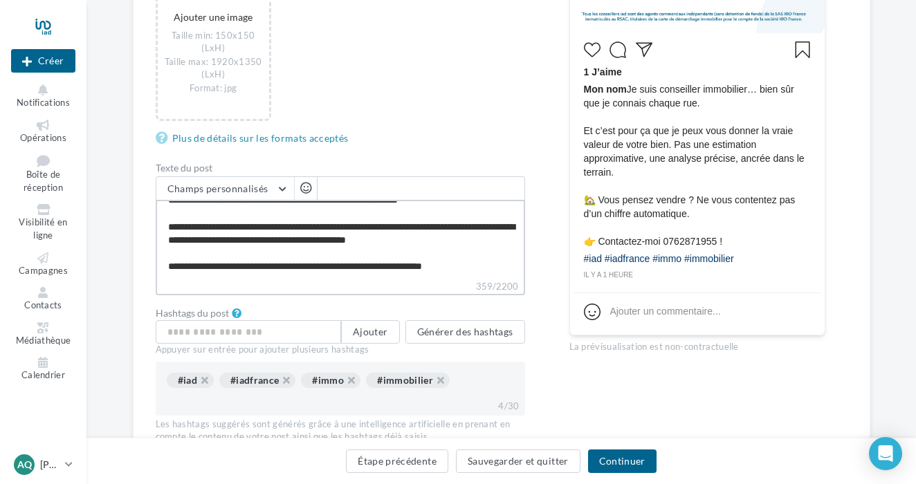
scroll to position [32, 0]
click at [186, 271] on textarea "**********" at bounding box center [340, 240] width 369 height 80
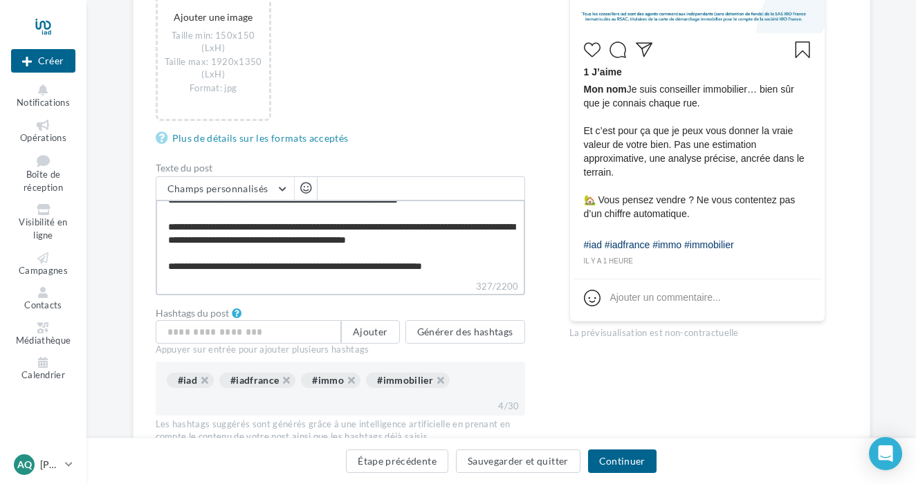
paste textarea "**********"
type textarea "**********"
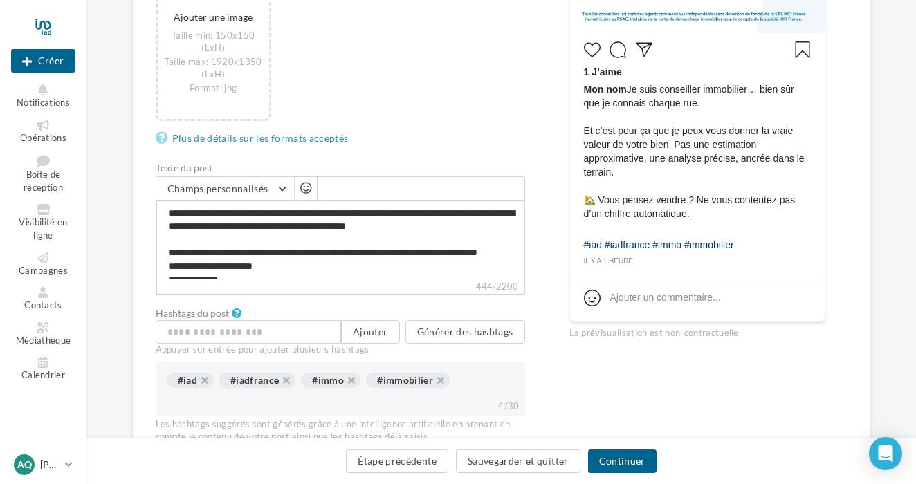
scroll to position [25, 0]
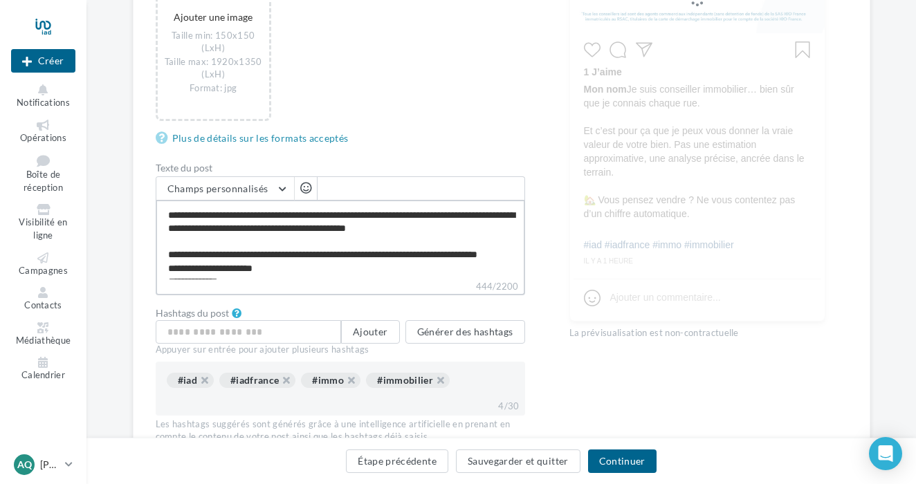
click at [476, 252] on textarea "**********" at bounding box center [340, 240] width 369 height 80
type textarea "**********"
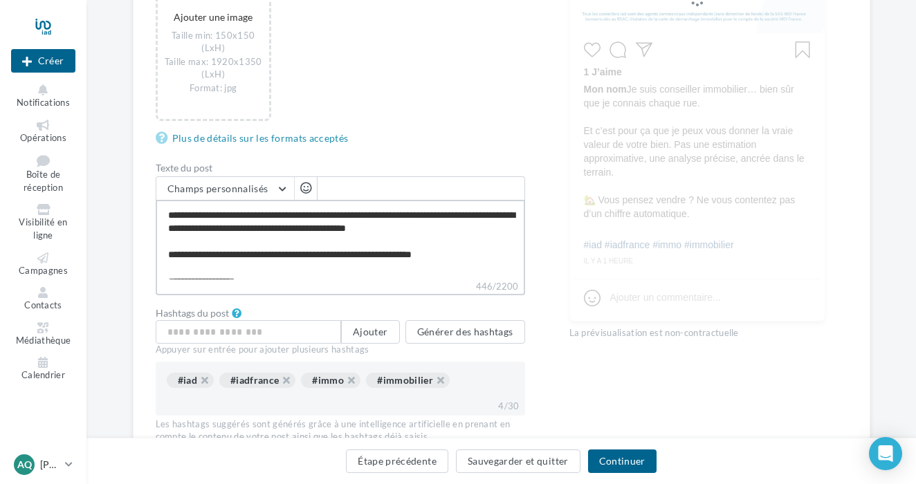
scroll to position [32, 0]
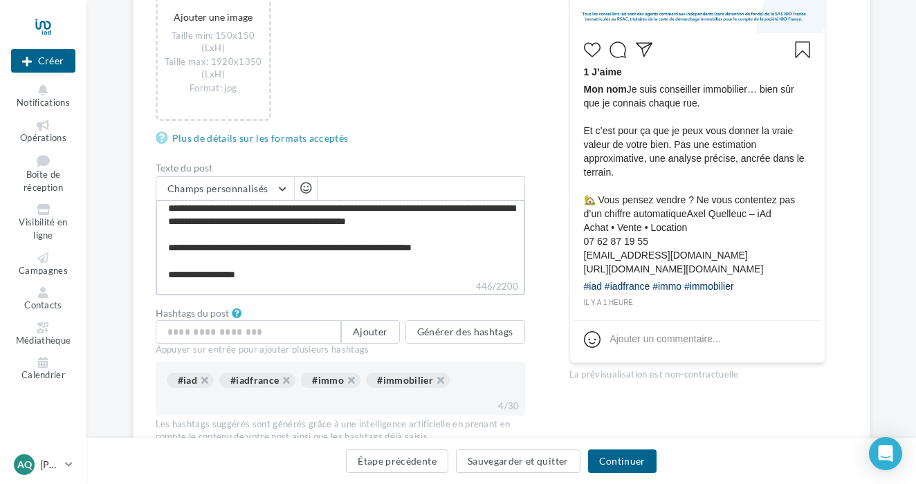
click at [480, 250] on textarea "**********" at bounding box center [340, 240] width 369 height 80
type textarea "**********"
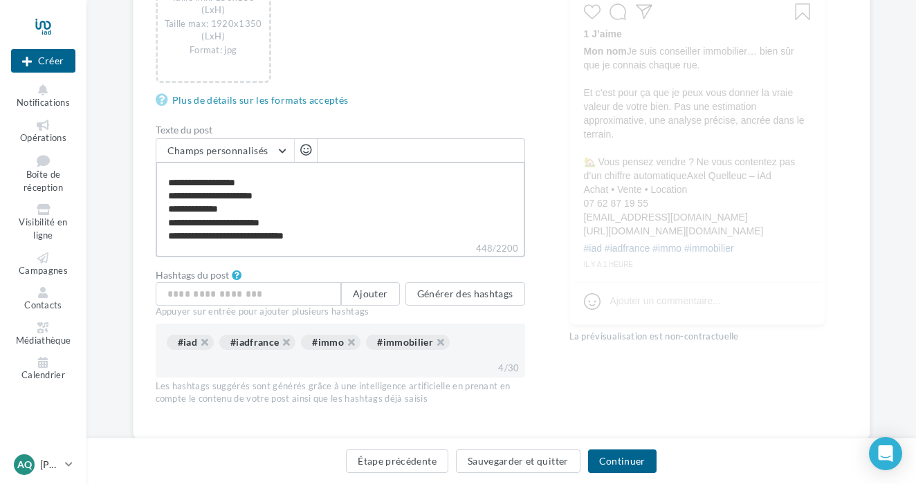
scroll to position [554, 0]
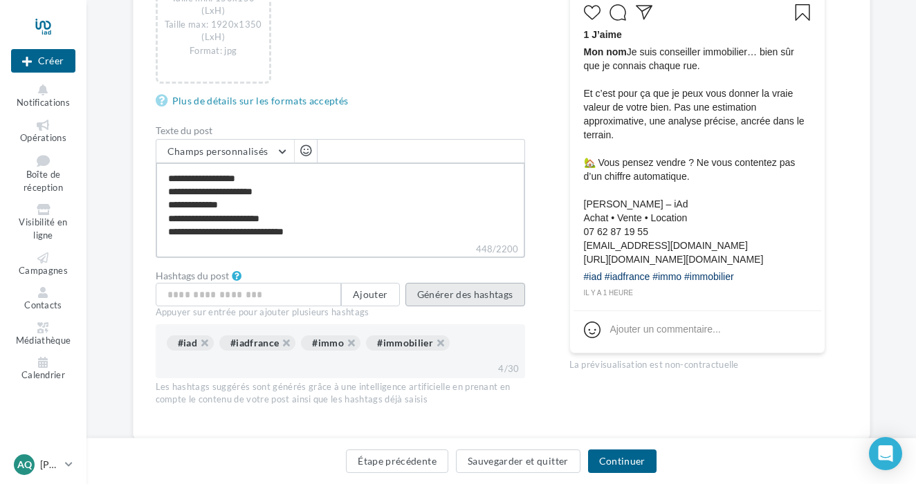
type textarea "**********"
click at [472, 305] on button "Générer des hashtags" at bounding box center [465, 294] width 120 height 24
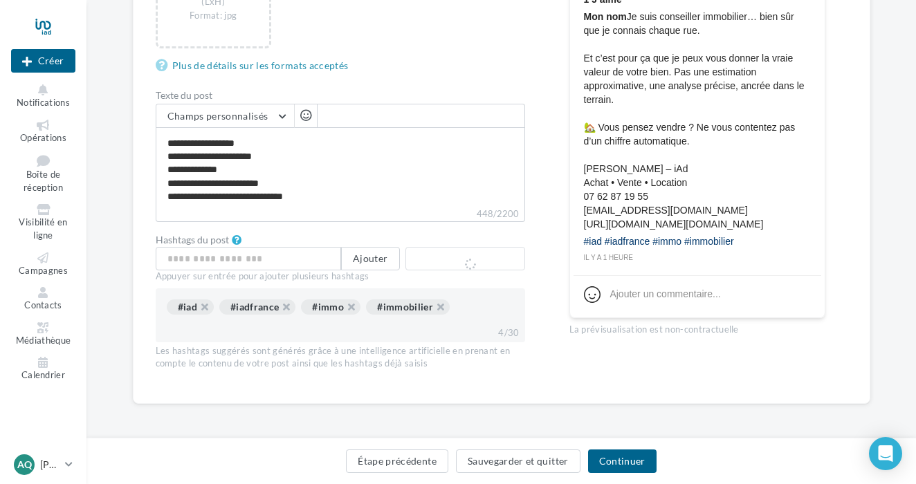
scroll to position [589, 0]
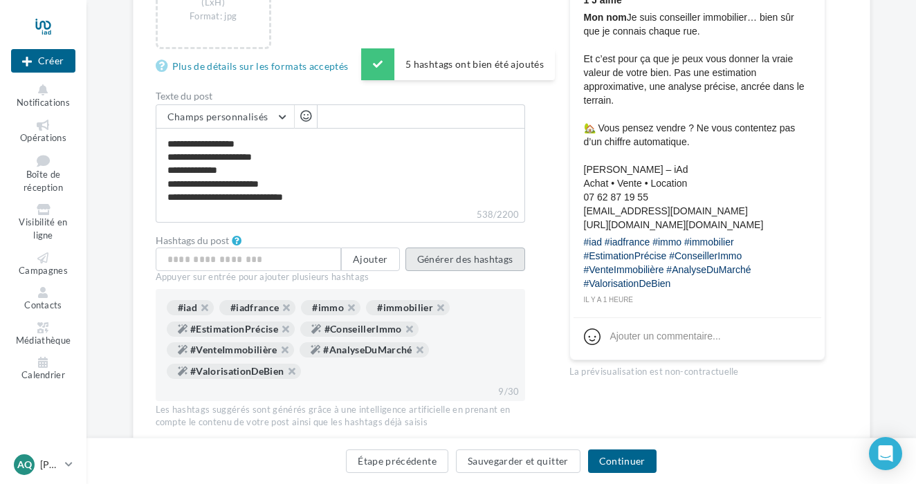
click at [472, 261] on button "Générer des hashtags" at bounding box center [465, 260] width 120 height 24
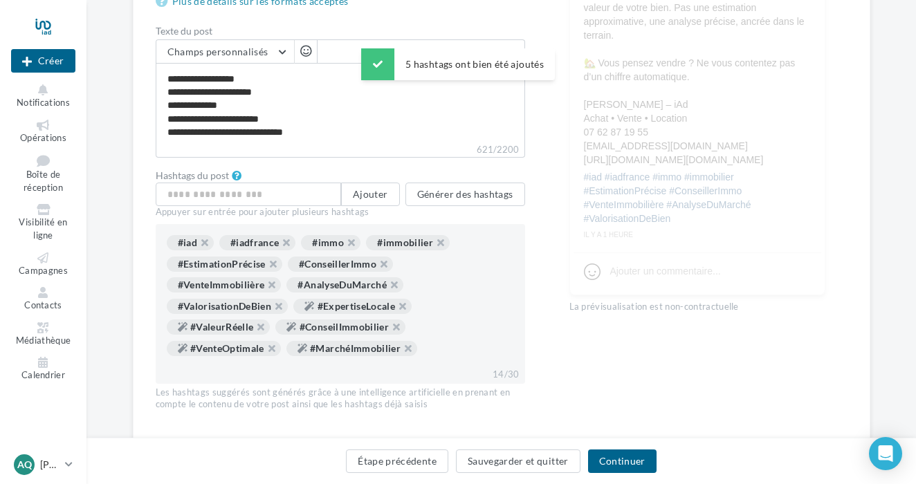
scroll to position [656, 0]
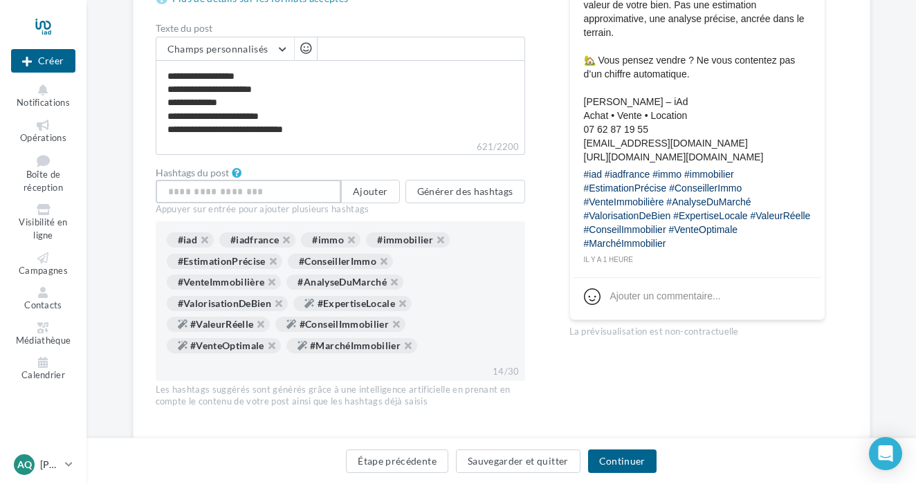
click at [297, 188] on input "text" at bounding box center [249, 192] width 186 height 24
type input "*********"
click at [375, 199] on button "Ajouter" at bounding box center [370, 192] width 58 height 24
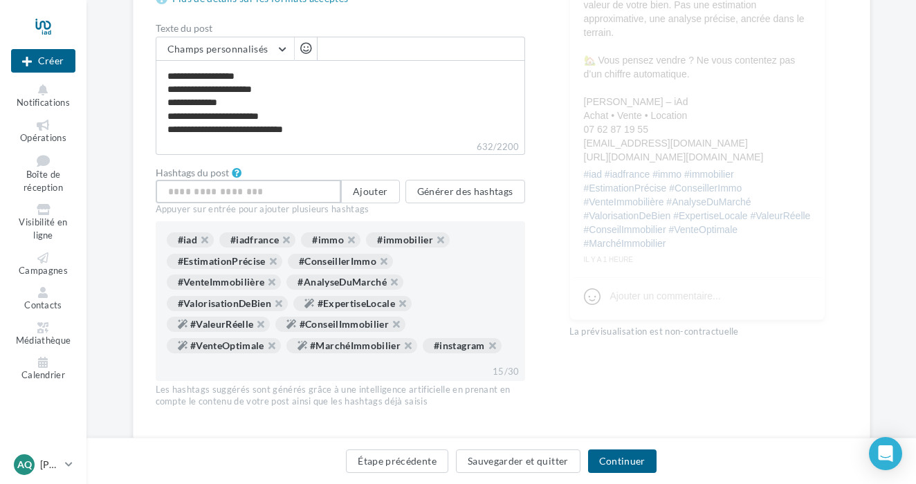
click at [277, 192] on input "text" at bounding box center [249, 192] width 186 height 24
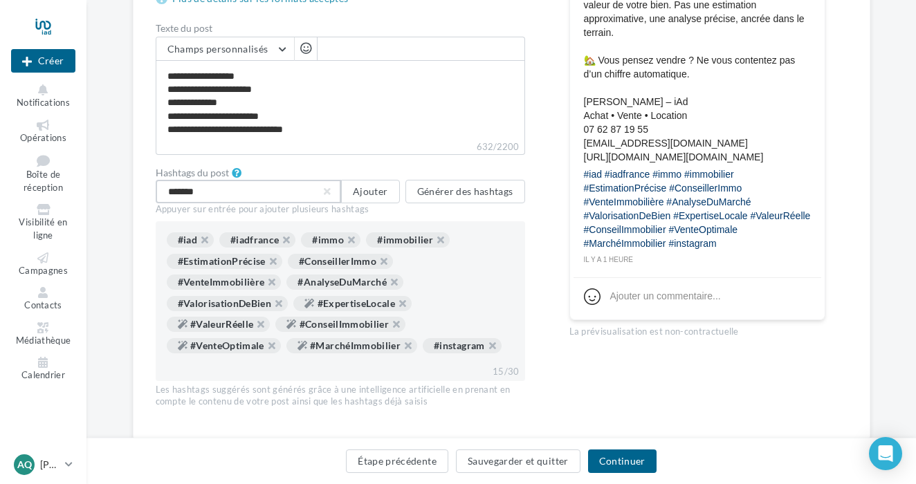
type input "********"
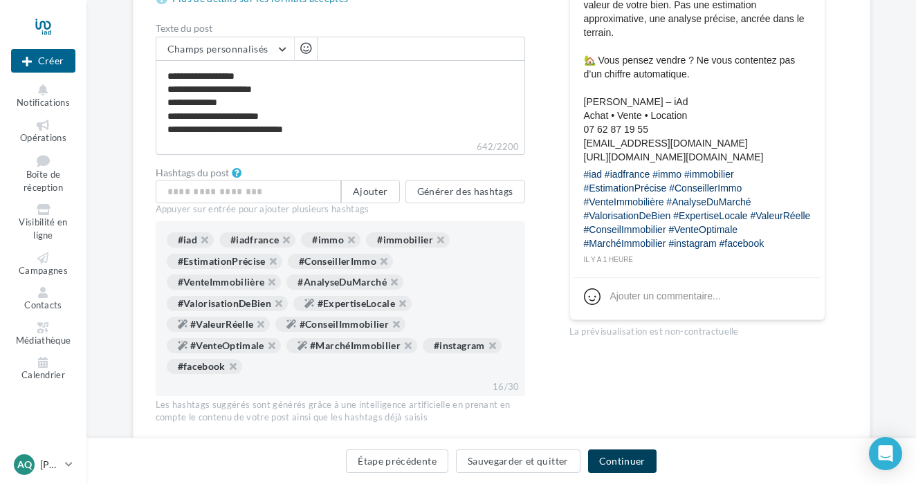
click at [620, 466] on button "Continuer" at bounding box center [622, 462] width 68 height 24
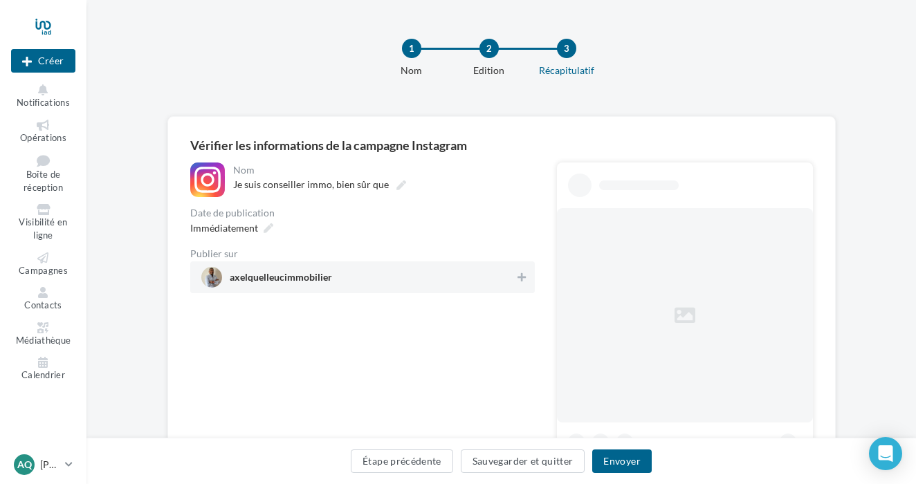
click at [526, 288] on div at bounding box center [522, 278] width 14 height 19
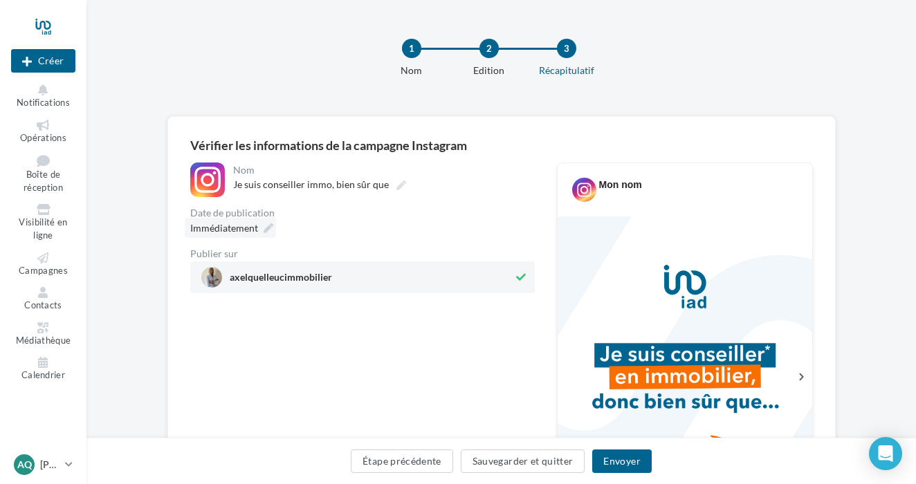
click at [272, 228] on icon at bounding box center [269, 228] width 10 height 10
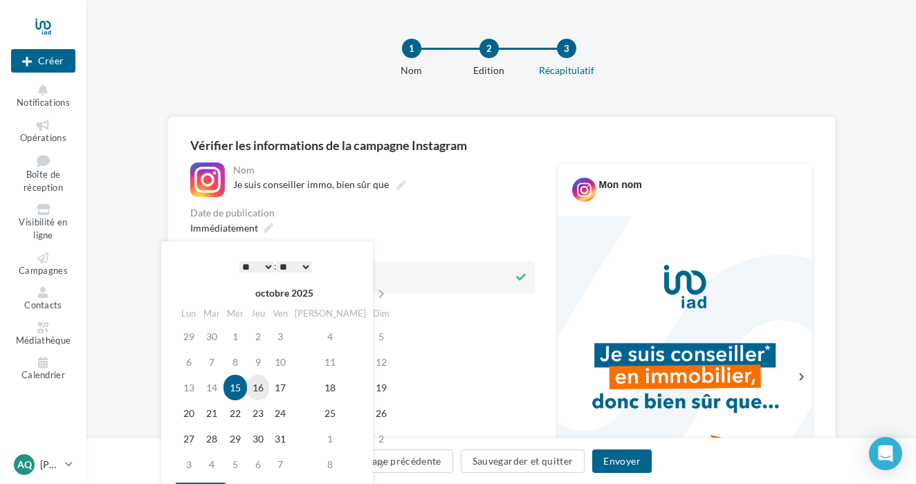
click at [269, 387] on td "16" at bounding box center [258, 388] width 22 height 26
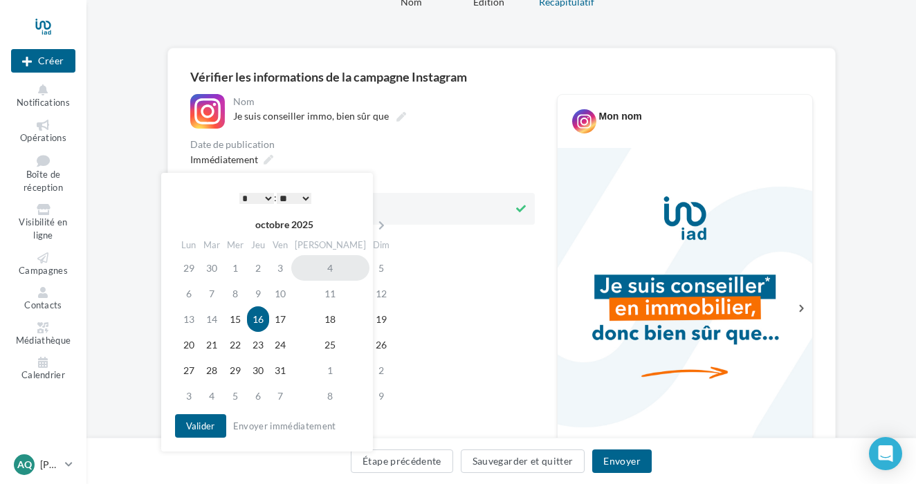
scroll to position [90, 0]
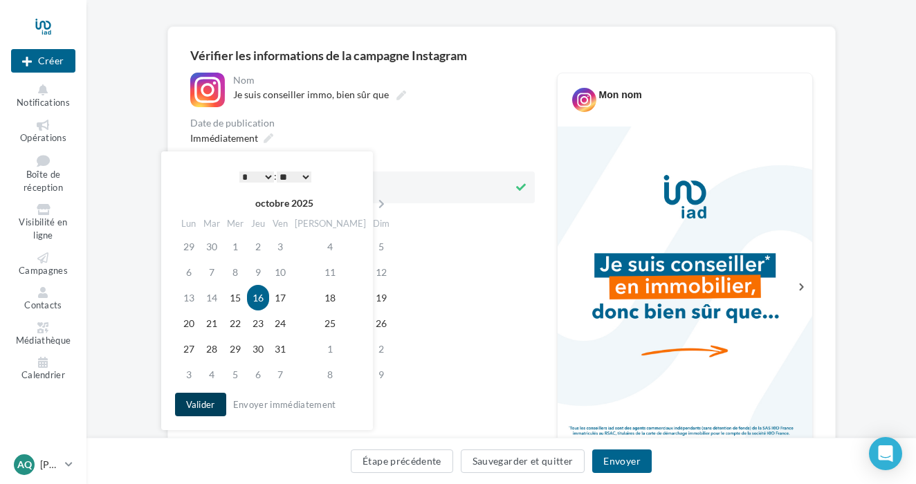
click at [203, 403] on button "Valider" at bounding box center [200, 405] width 51 height 24
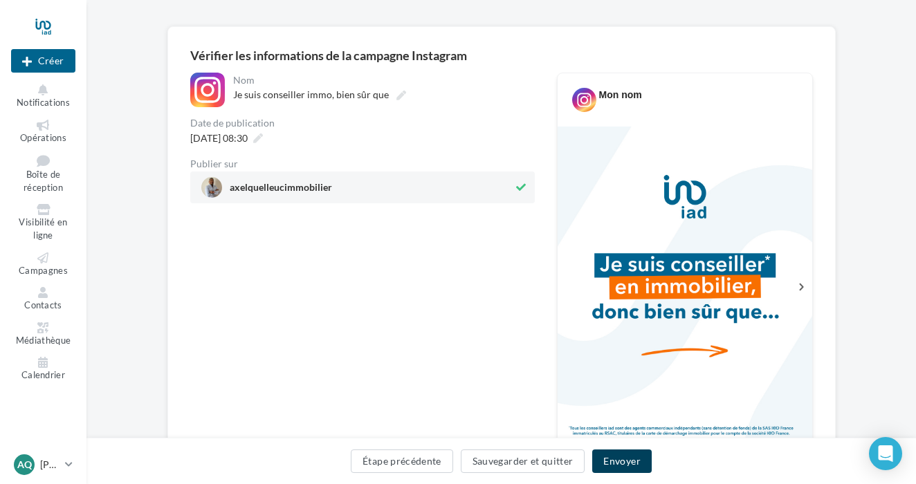
click at [623, 460] on button "Envoyer" at bounding box center [621, 462] width 59 height 24
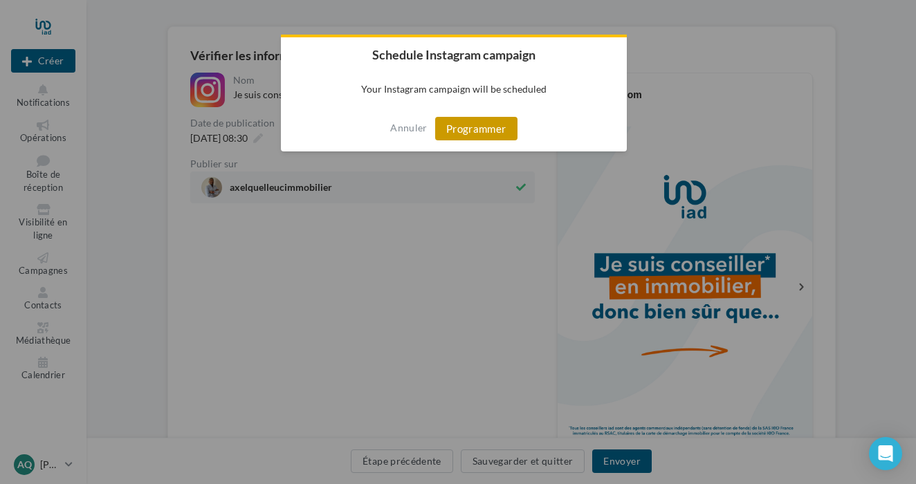
click at [492, 127] on button "Programmer" at bounding box center [476, 129] width 82 height 24
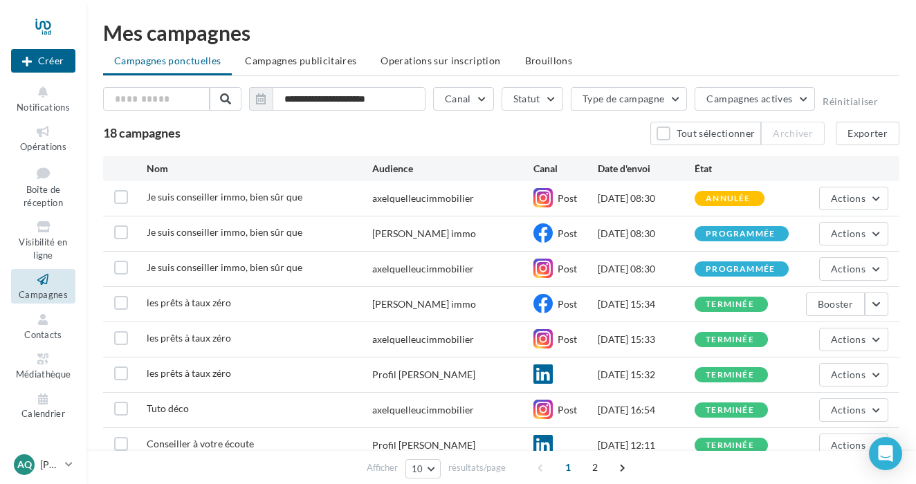
click at [45, 19] on div at bounding box center [43, 26] width 64 height 35
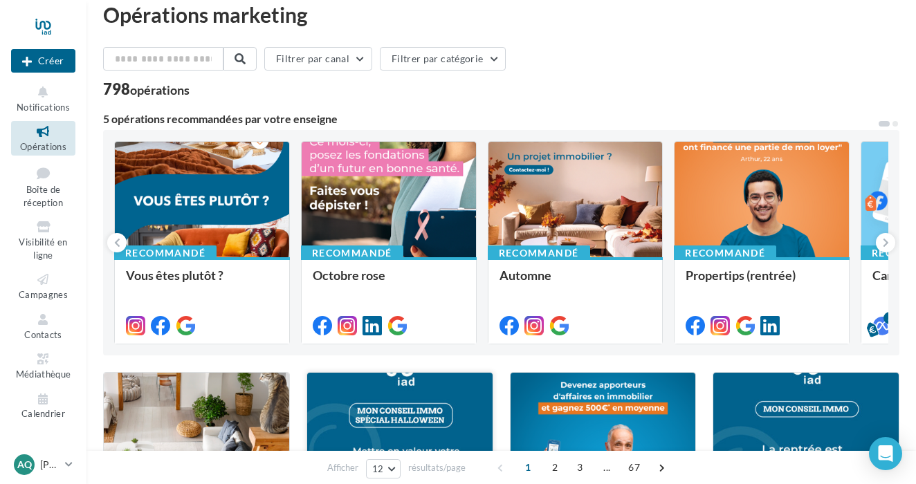
scroll to position [8, 0]
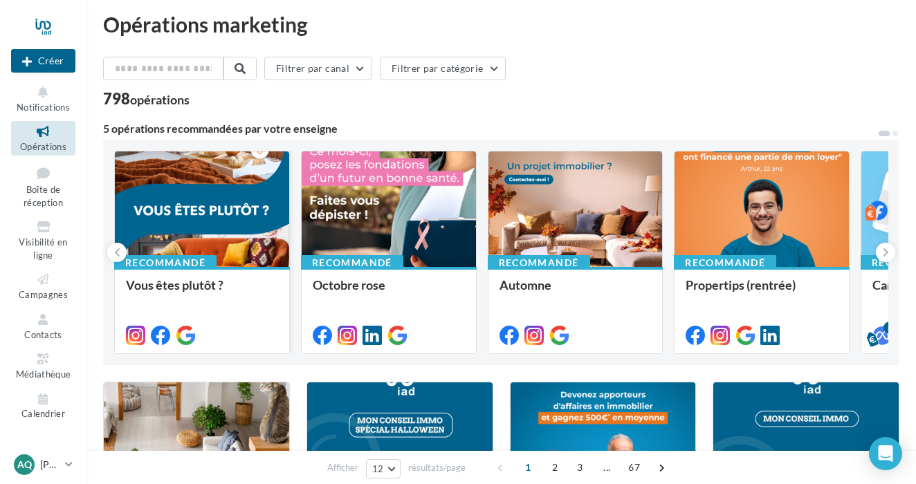
click at [241, 210] on div at bounding box center [202, 209] width 174 height 117
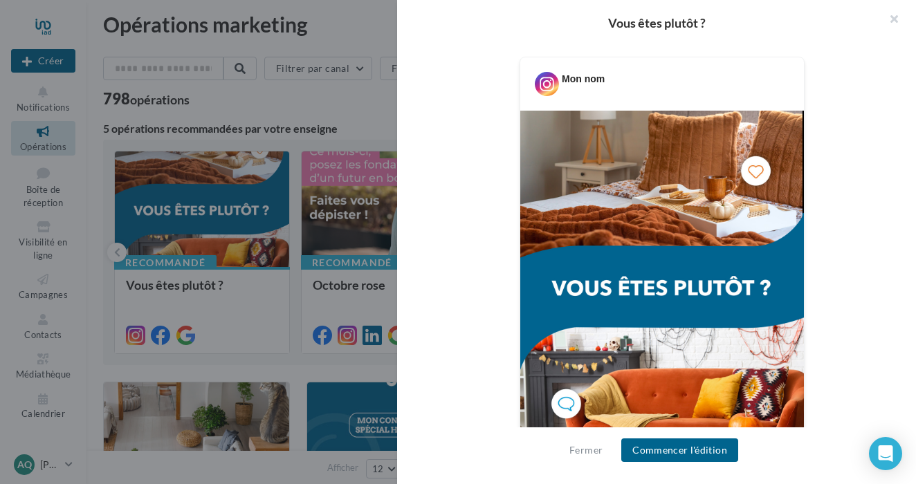
scroll to position [222, 0]
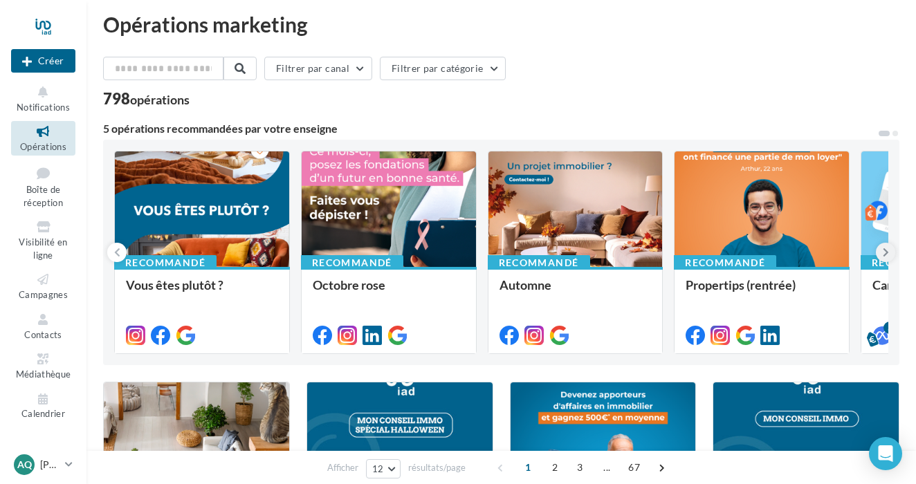
click at [881, 251] on button at bounding box center [885, 252] width 19 height 19
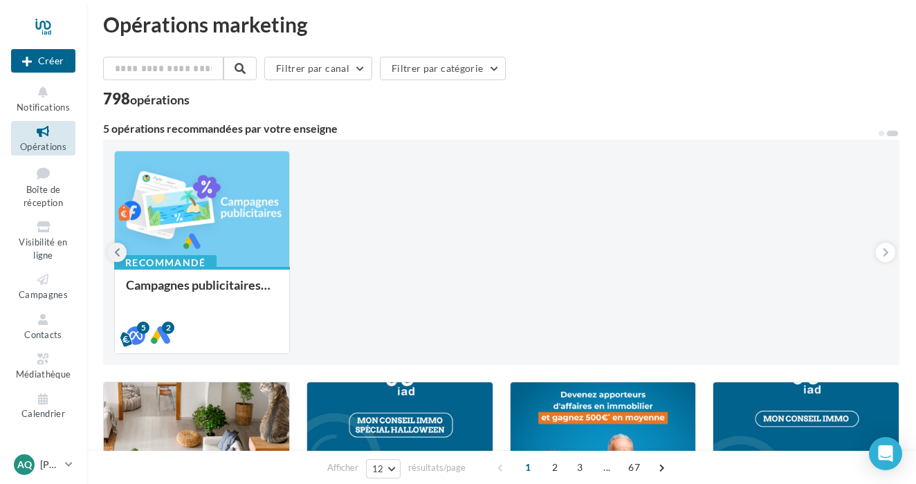
click at [118, 253] on icon at bounding box center [117, 253] width 6 height 14
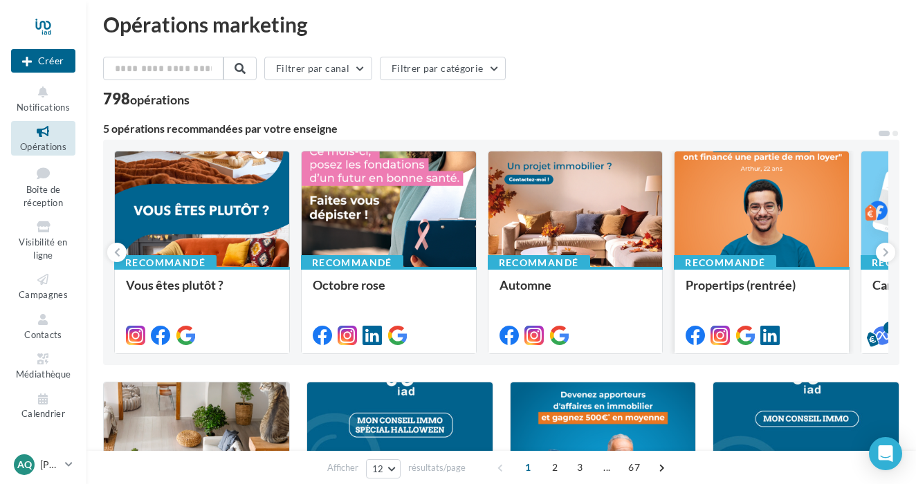
click at [775, 244] on div at bounding box center [761, 209] width 174 height 117
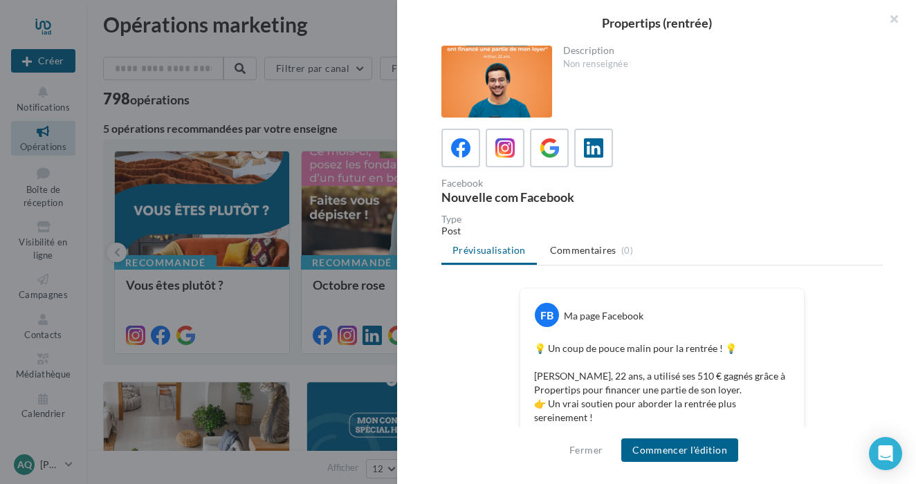
scroll to position [0, 0]
click at [342, 308] on div at bounding box center [458, 242] width 916 height 484
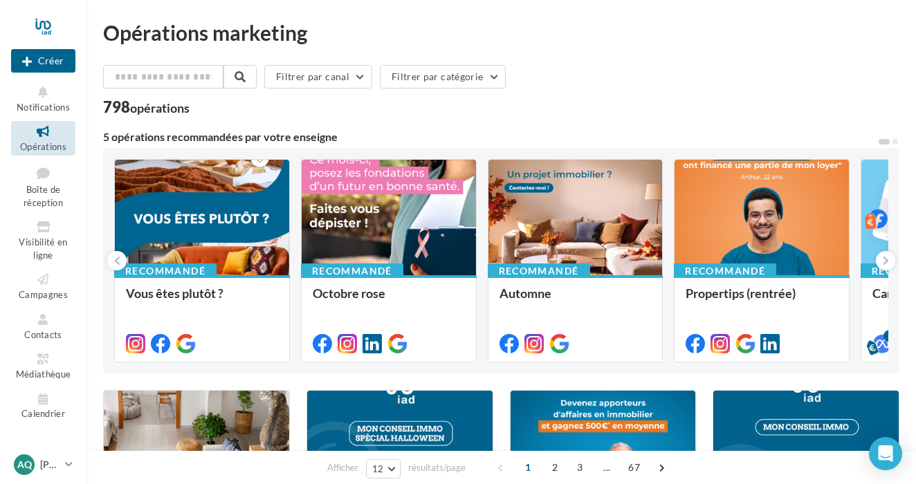
click at [51, 21] on div at bounding box center [43, 26] width 64 height 35
